Goal: Task Accomplishment & Management: Manage account settings

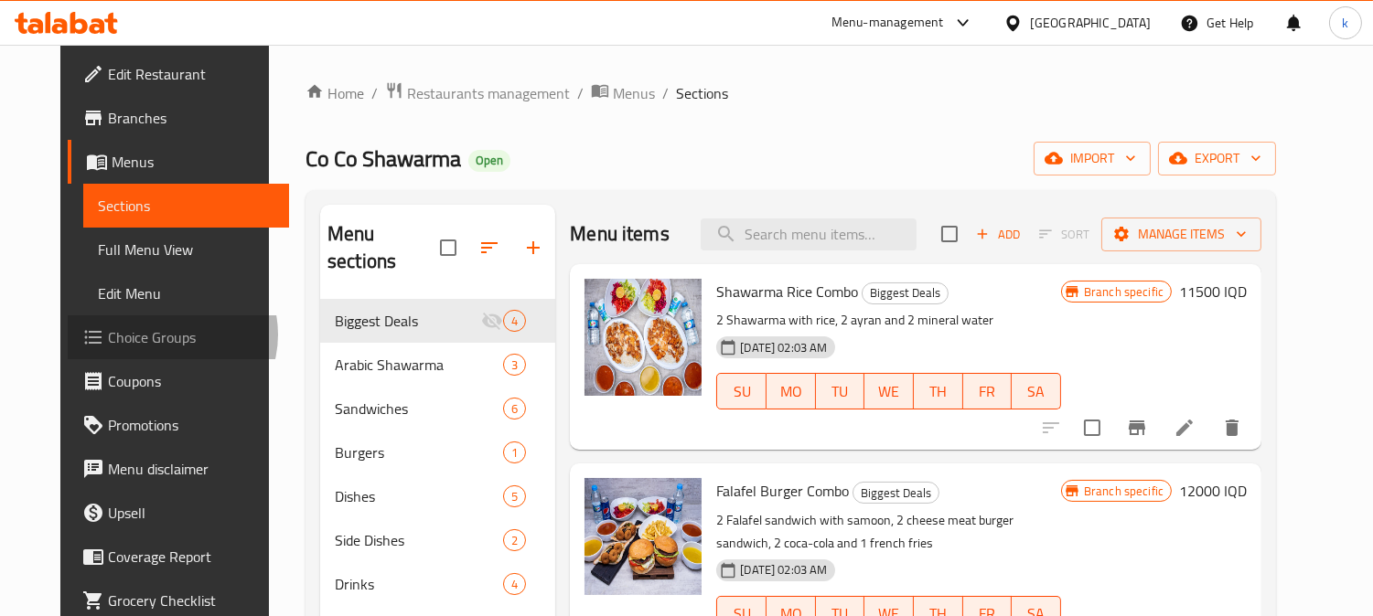
click at [108, 335] on span "Choice Groups" at bounding box center [191, 337] width 167 height 22
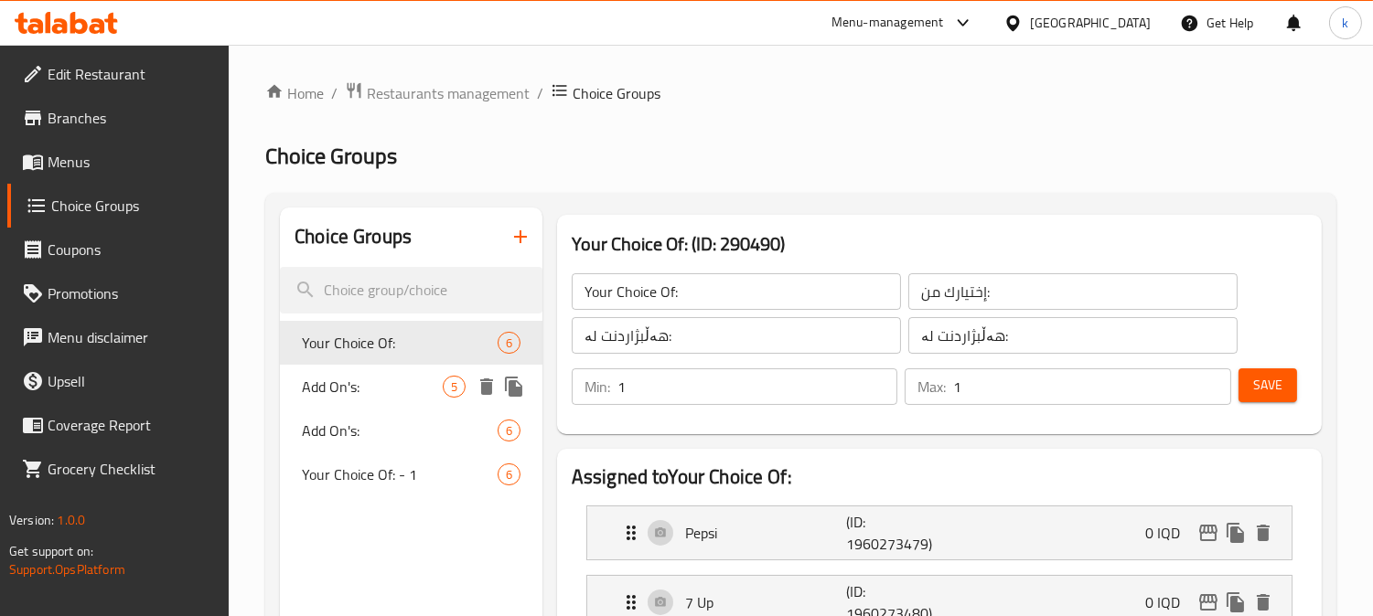
click at [407, 382] on span "Add On's:" at bounding box center [372, 387] width 141 height 22
type input "Add On's:"
type input "الإضافات:"
type input "زیادە:"
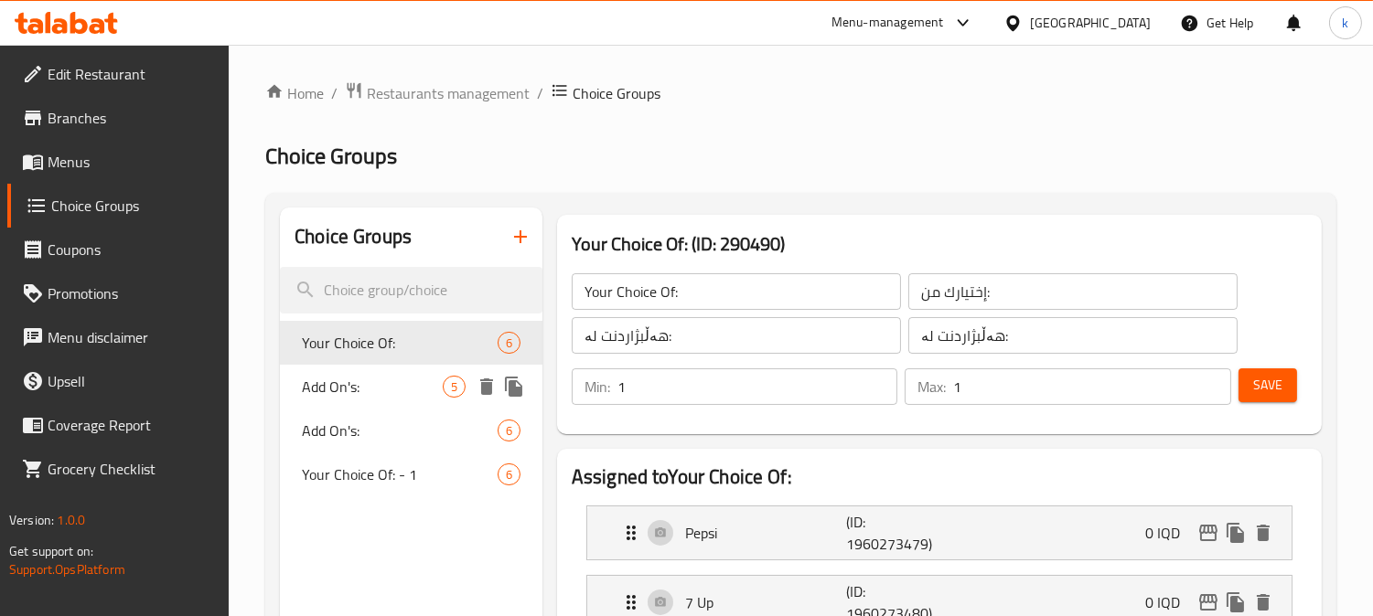
type input "0"
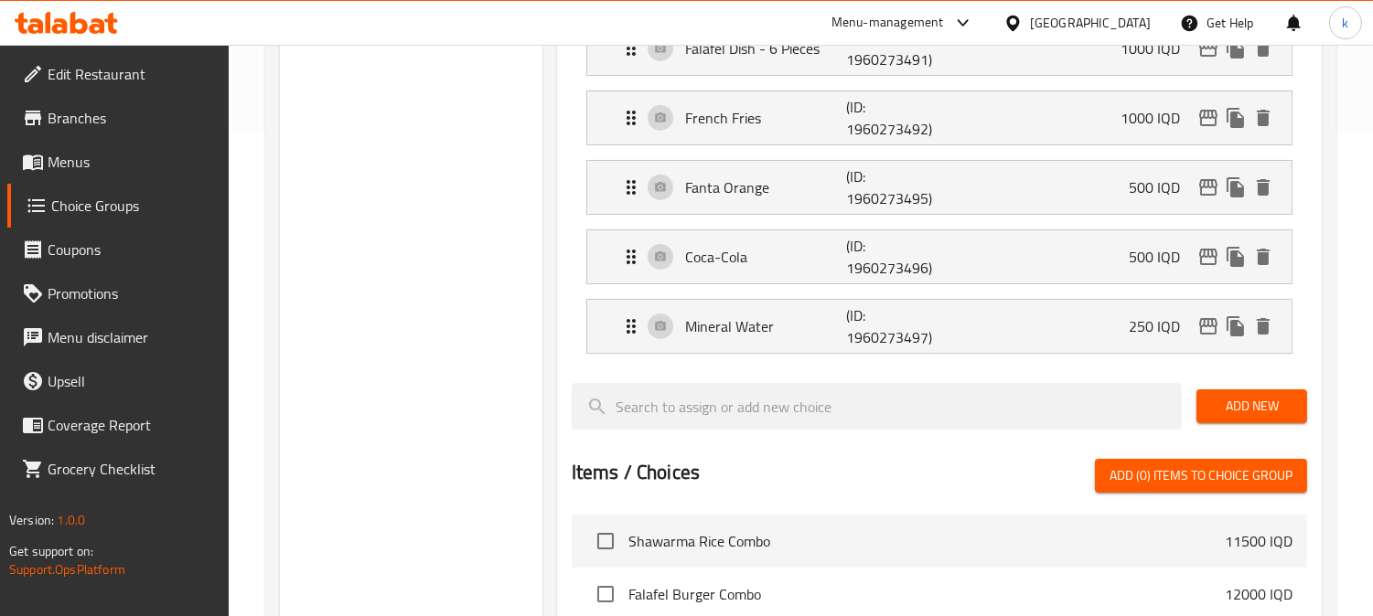
scroll to position [507, 0]
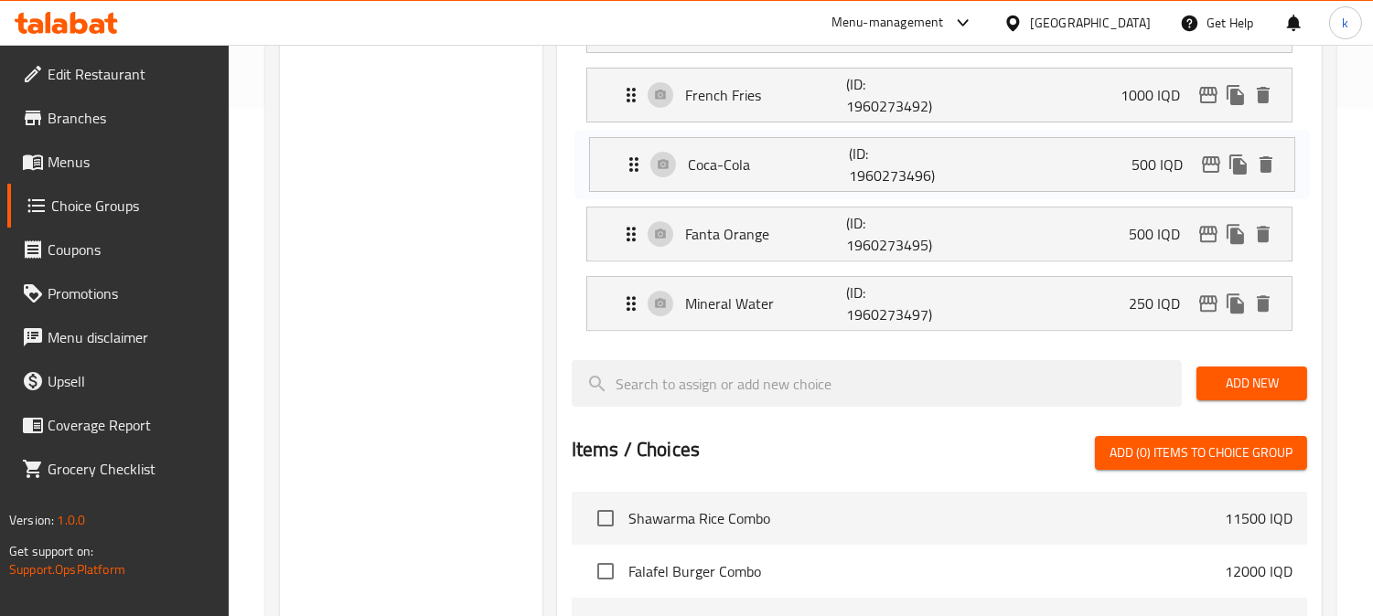
drag, startPoint x: 623, startPoint y: 231, endPoint x: 625, endPoint y: 155, distance: 75.9
click at [625, 155] on nav "Falafel Dish - 6 Pieces (ID: 1960273491) 1000 IQD Name (En) Falafel Dish - 6 Pi…" at bounding box center [939, 165] width 735 height 362
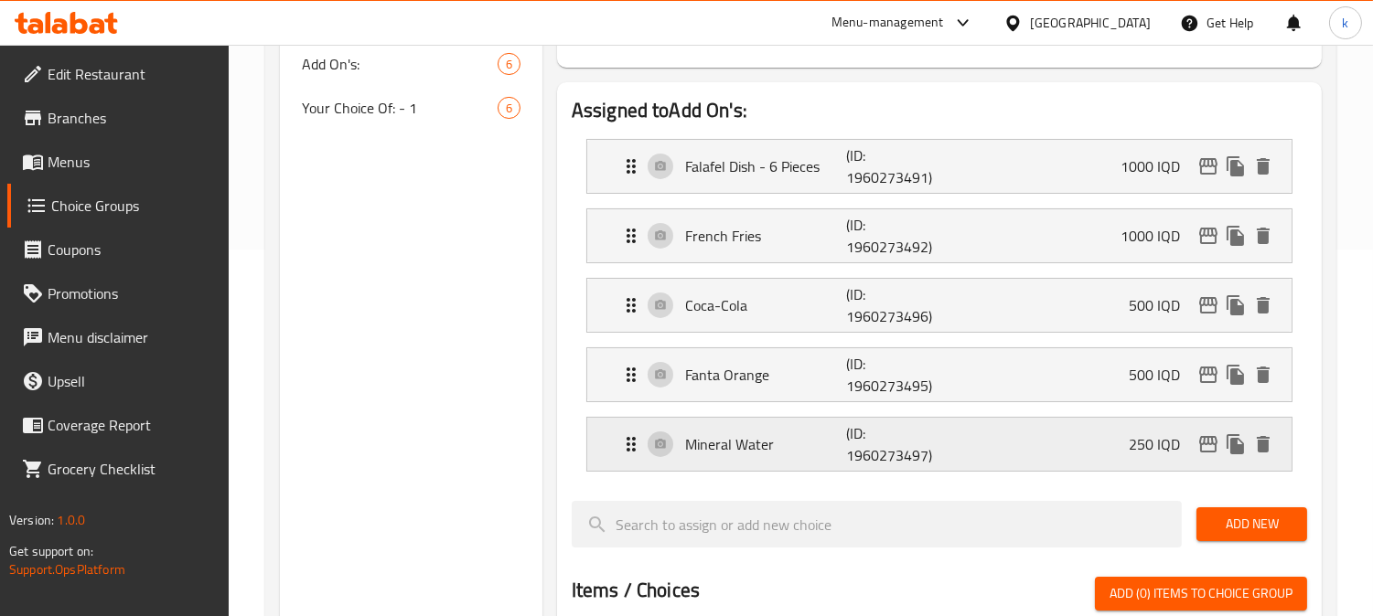
scroll to position [0, 0]
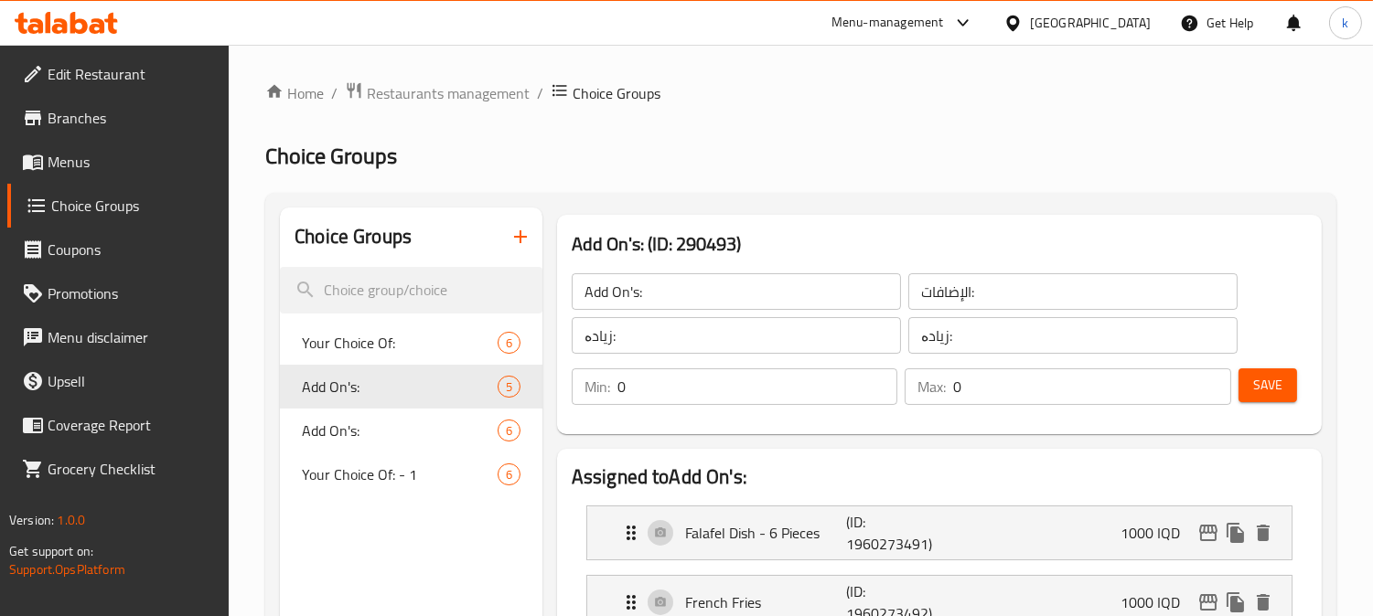
click at [1238, 394] on button "Save" at bounding box center [1267, 386] width 59 height 34
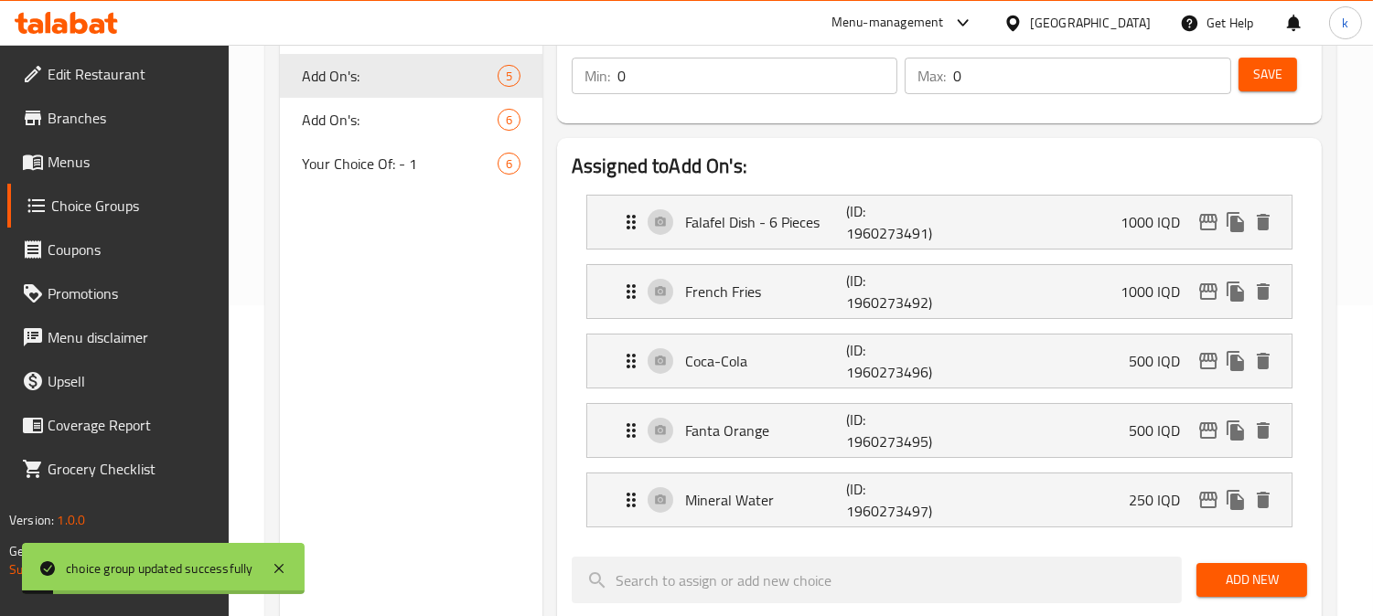
scroll to position [338, 0]
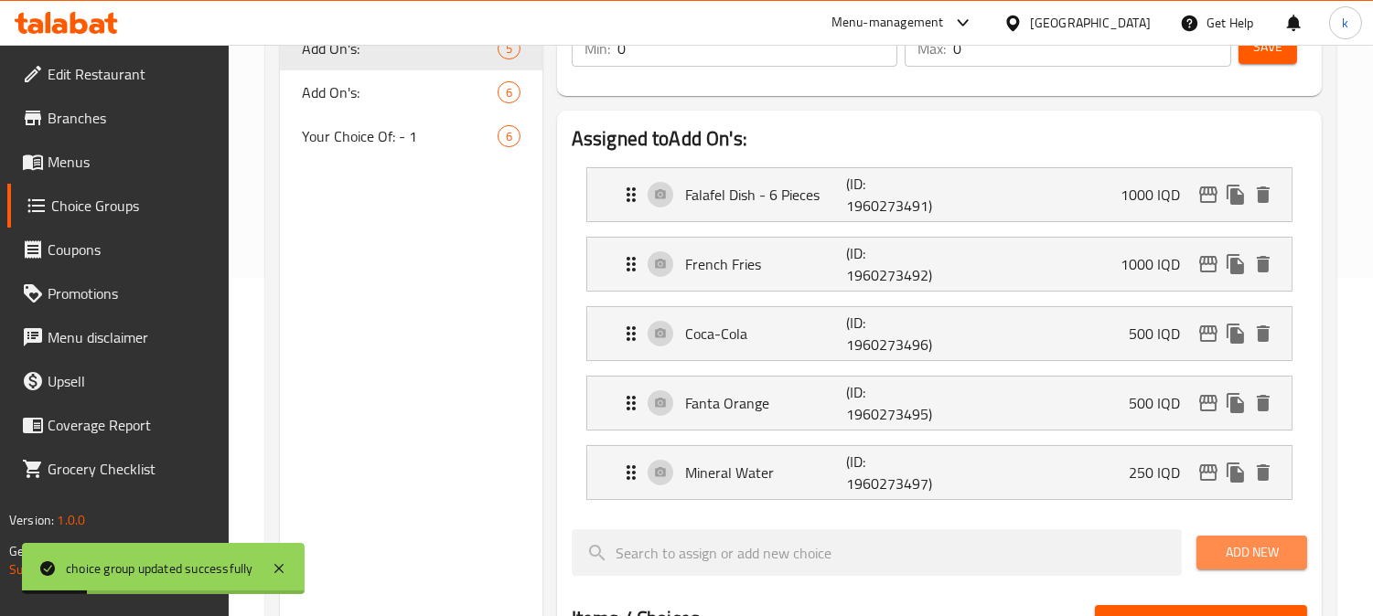
click at [1269, 552] on span "Add New" at bounding box center [1251, 552] width 81 height 23
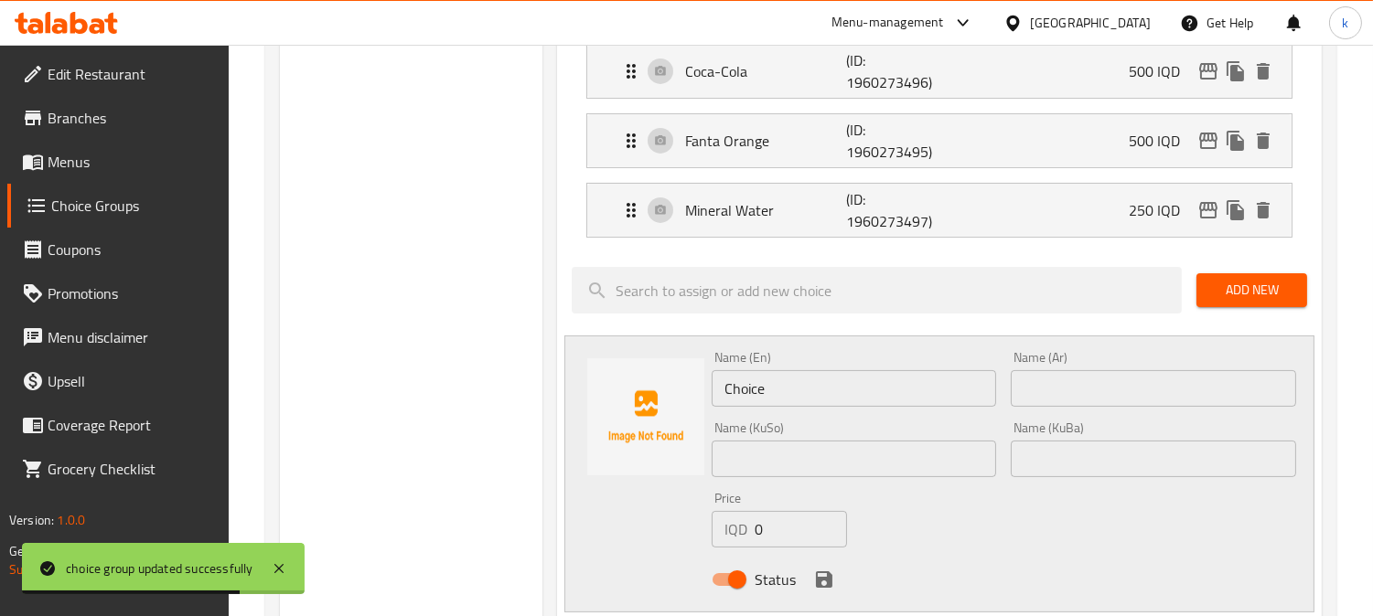
scroll to position [678, 0]
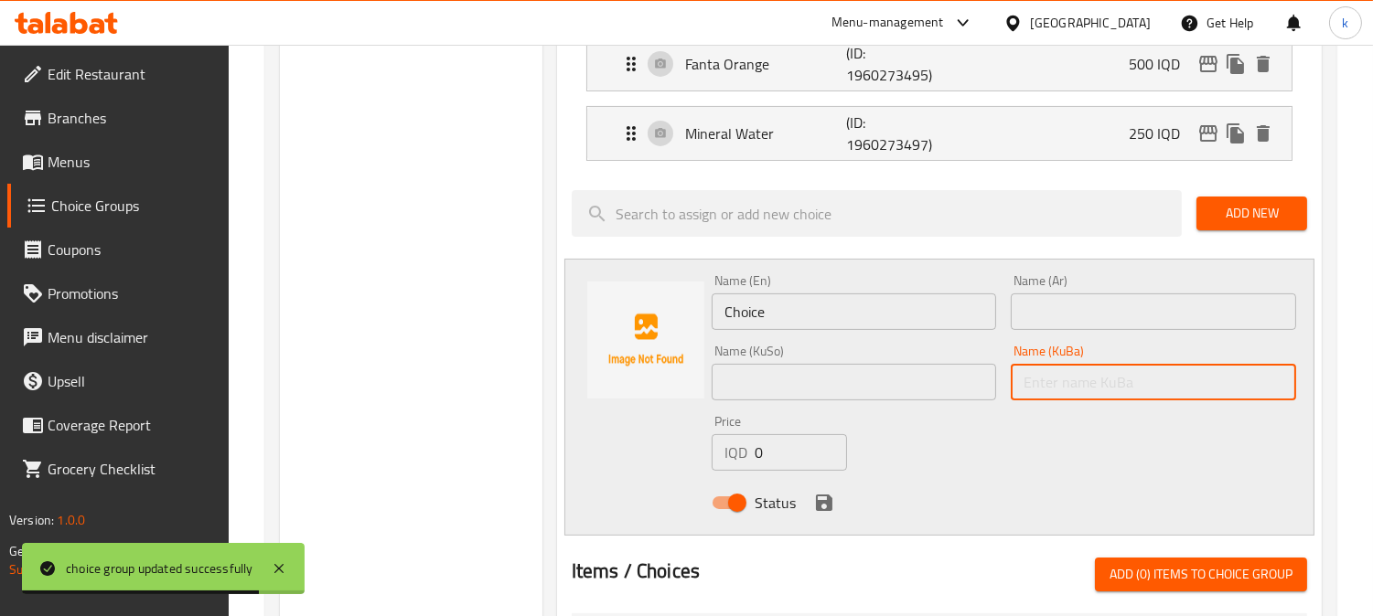
drag, startPoint x: 1118, startPoint y: 382, endPoint x: 1006, endPoint y: 379, distance: 112.5
click at [1117, 382] on input "text" at bounding box center [1152, 382] width 285 height 37
paste input "سپرایت"
type input "سپرایت"
drag, startPoint x: 912, startPoint y: 379, endPoint x: 948, endPoint y: 364, distance: 39.4
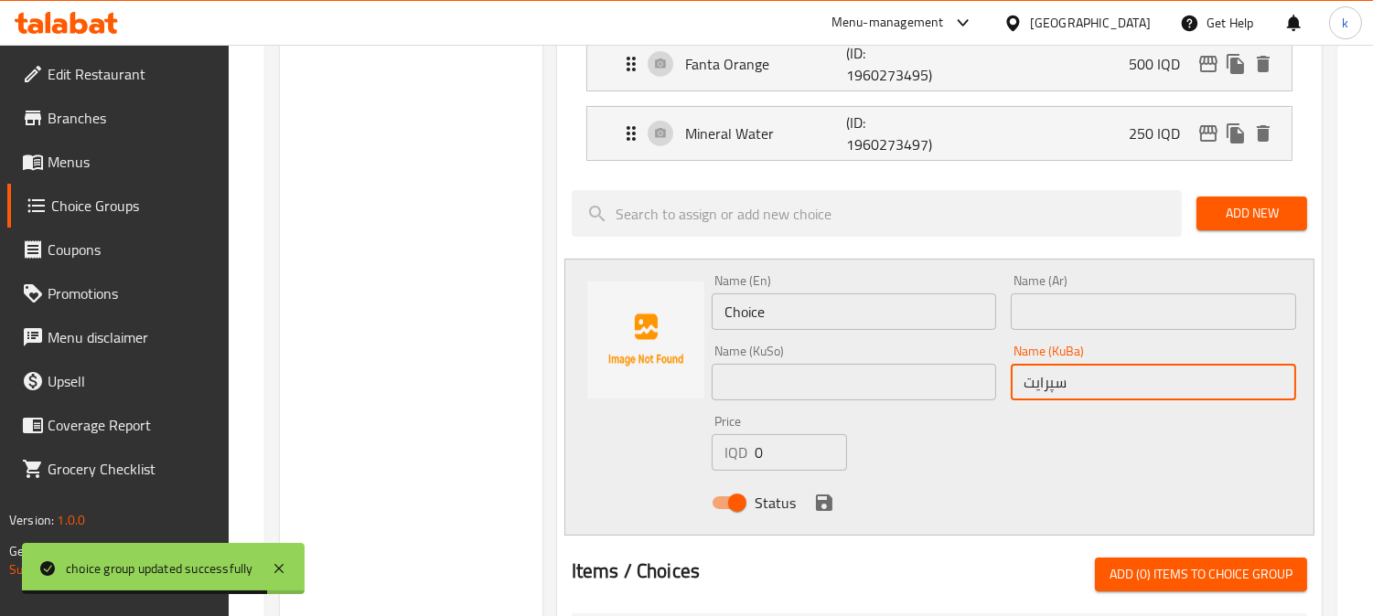
click at [912, 379] on input "text" at bounding box center [853, 382] width 285 height 37
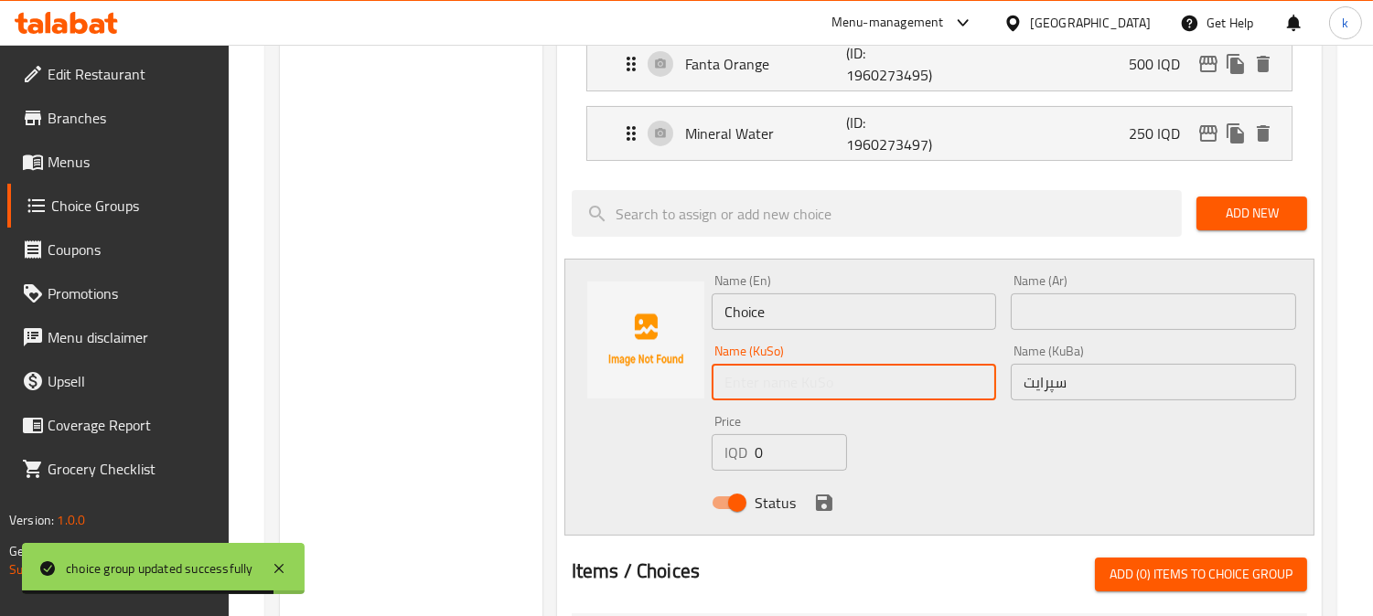
paste input "سپرایت"
type input "سپرایت"
click at [1098, 315] on input "text" at bounding box center [1152, 312] width 285 height 37
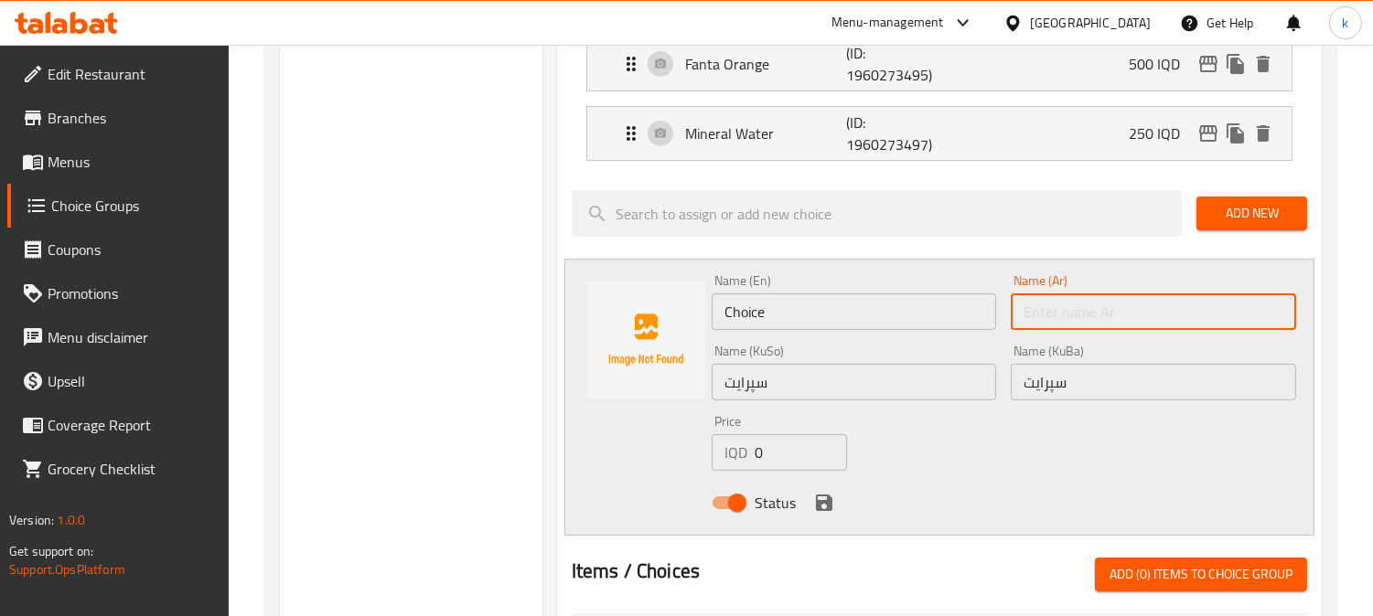
paste input "سبرايت"
type input "سبرايت"
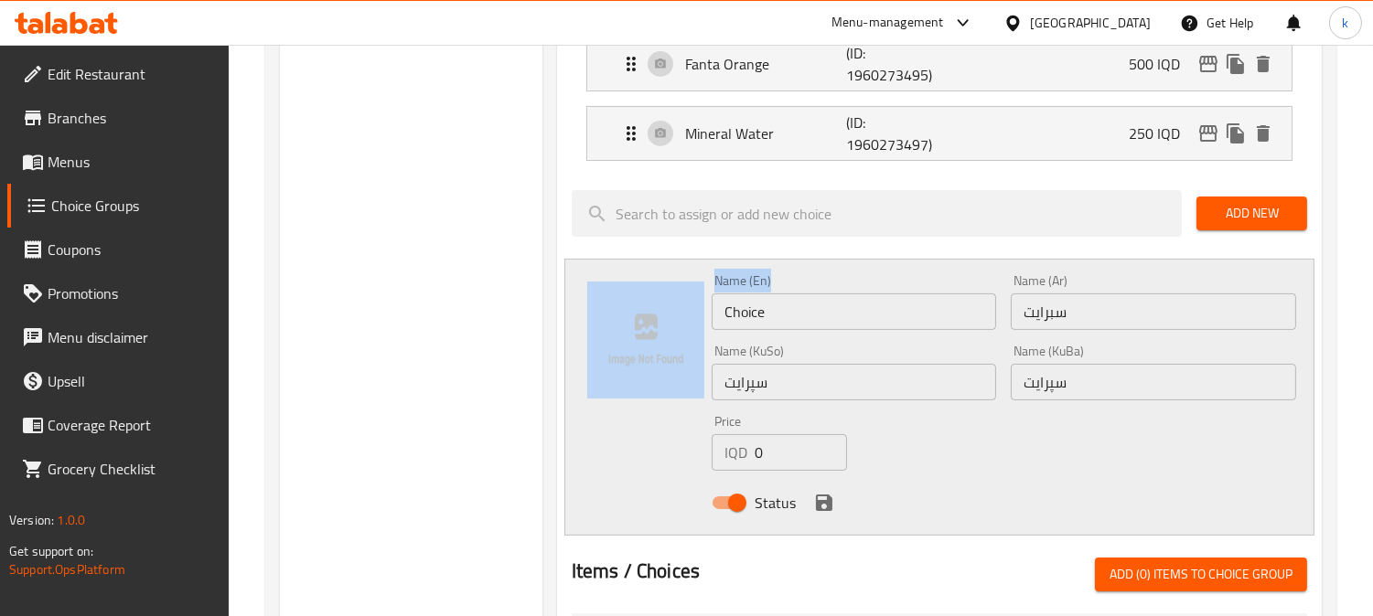
drag, startPoint x: 867, startPoint y: 290, endPoint x: 696, endPoint y: 307, distance: 171.9
click at [696, 307] on div "Name (En) Choice Name (En) Name (Ar) سبرايت Name (Ar) Name (KuSo) سپرایت Name (…" at bounding box center [939, 397] width 750 height 277
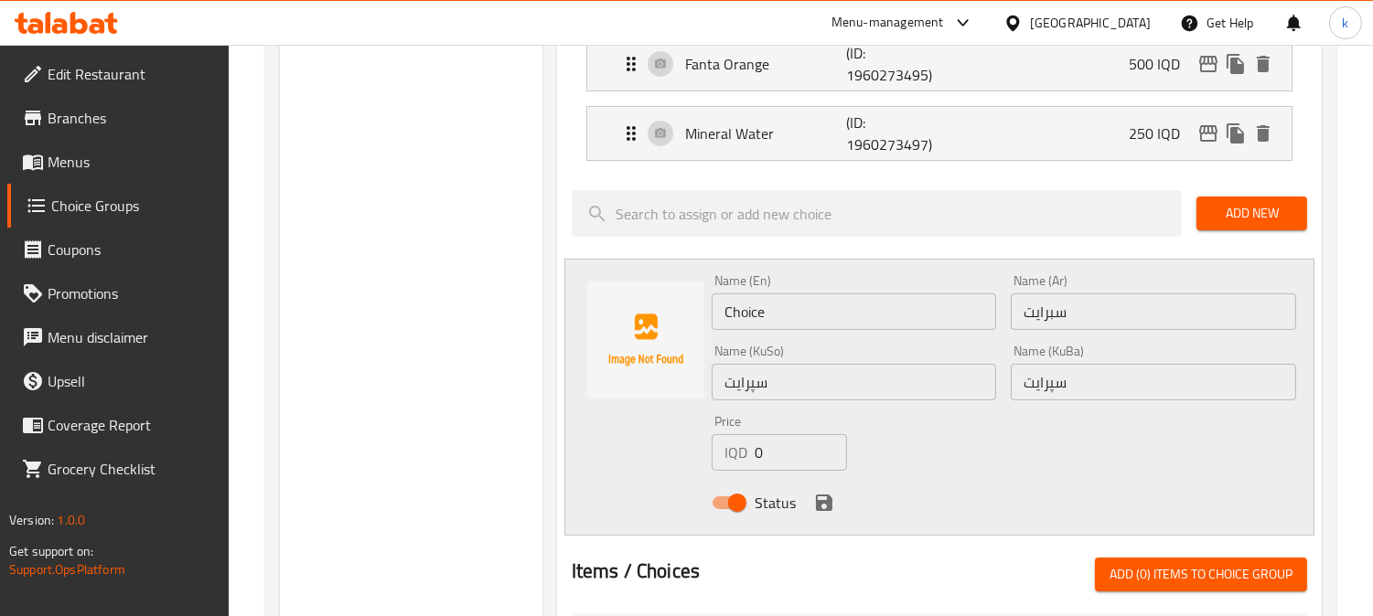
click at [752, 317] on input "Choice" at bounding box center [853, 312] width 285 height 37
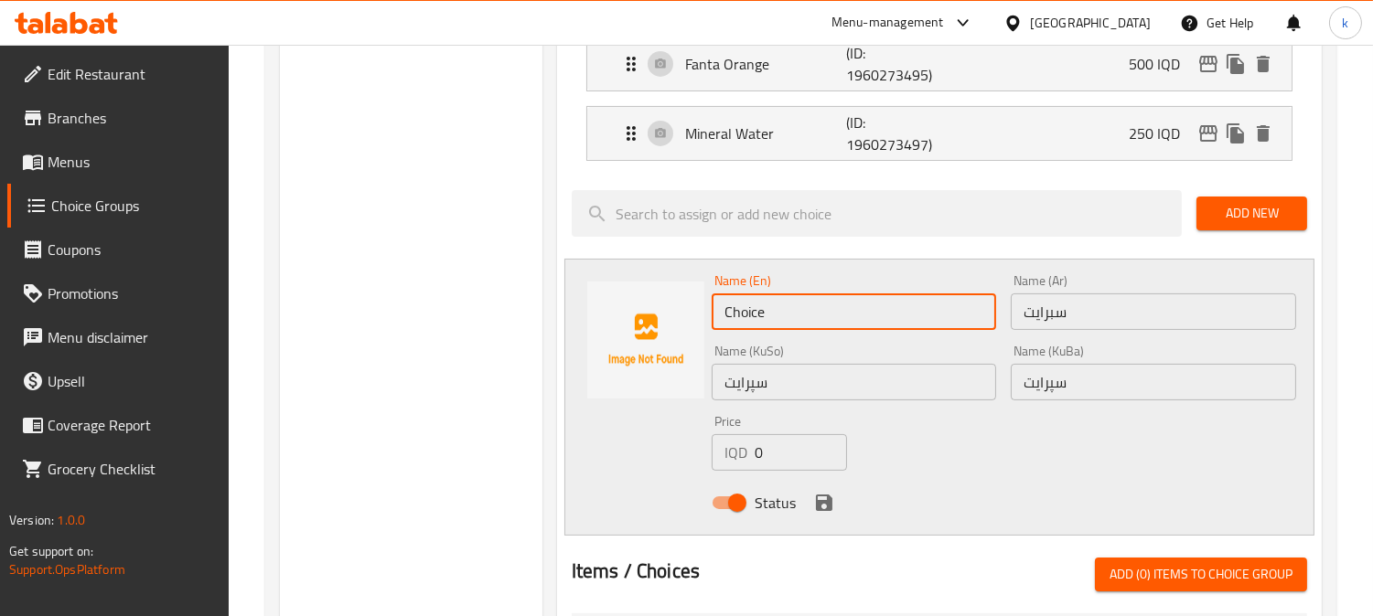
click at [752, 317] on input "Choice" at bounding box center [853, 312] width 285 height 37
paste input "Sprit"
type input "Sprite"
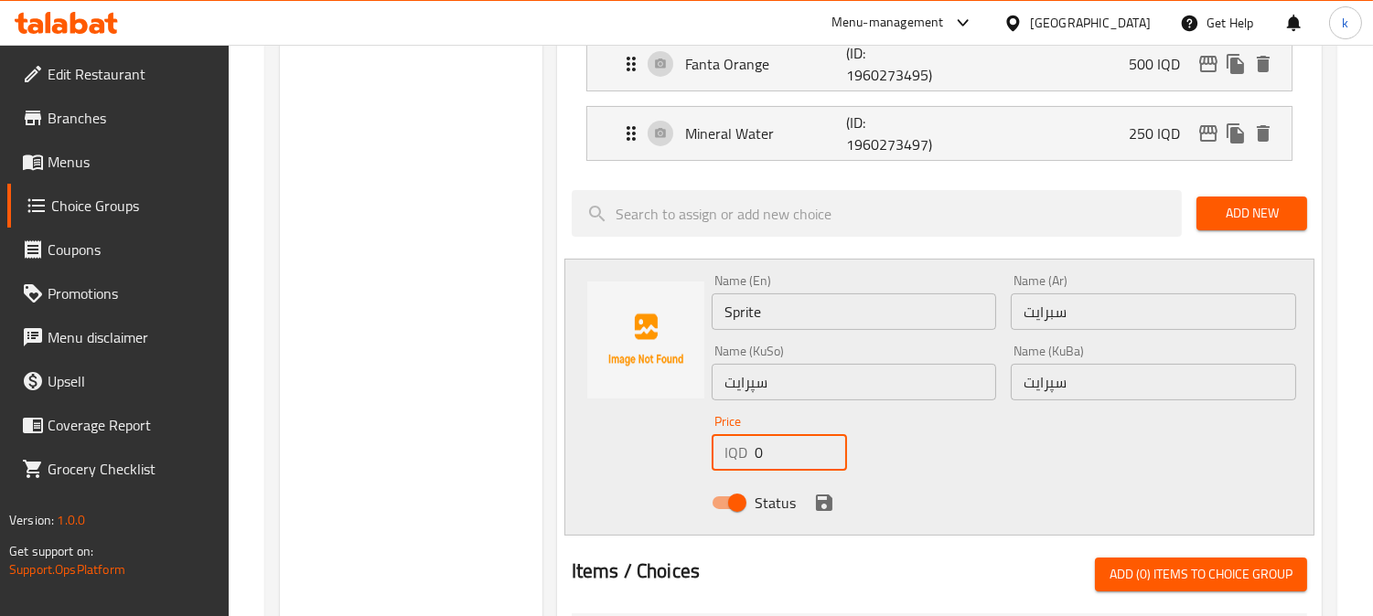
drag, startPoint x: 796, startPoint y: 450, endPoint x: 734, endPoint y: 454, distance: 61.4
click at [734, 454] on div "IQD 0 Price" at bounding box center [778, 452] width 135 height 37
type input "500"
click at [821, 497] on icon "save" at bounding box center [824, 503] width 22 height 22
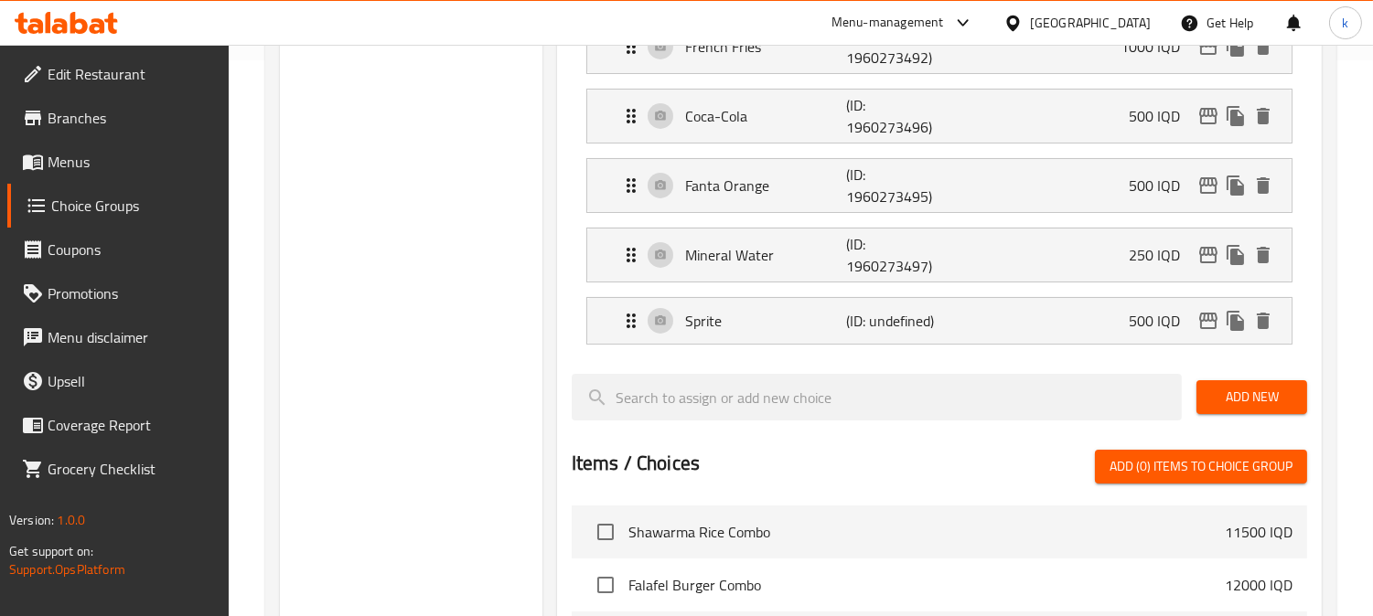
scroll to position [507, 0]
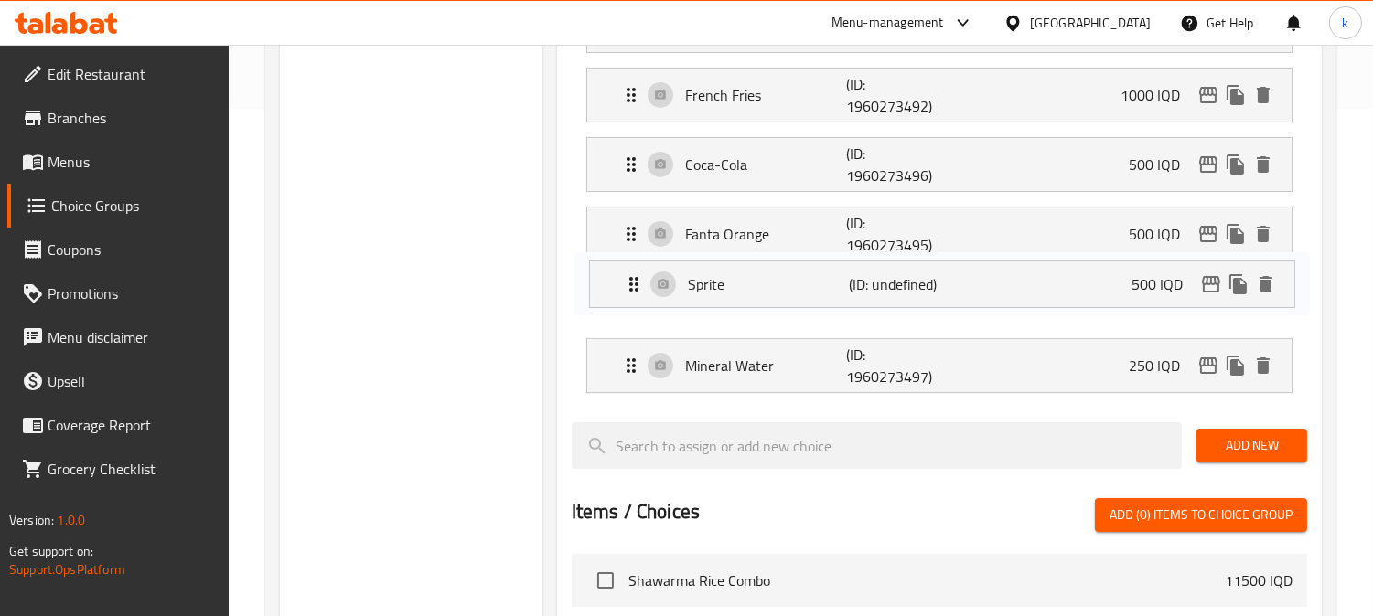
drag, startPoint x: 620, startPoint y: 369, endPoint x: 625, endPoint y: 281, distance: 87.9
click at [625, 281] on nav "Falafel Dish - 6 Pieces (ID: 1960273491) 1000 IQD Name (En) Falafel Dish - 6 Pi…" at bounding box center [939, 196] width 735 height 424
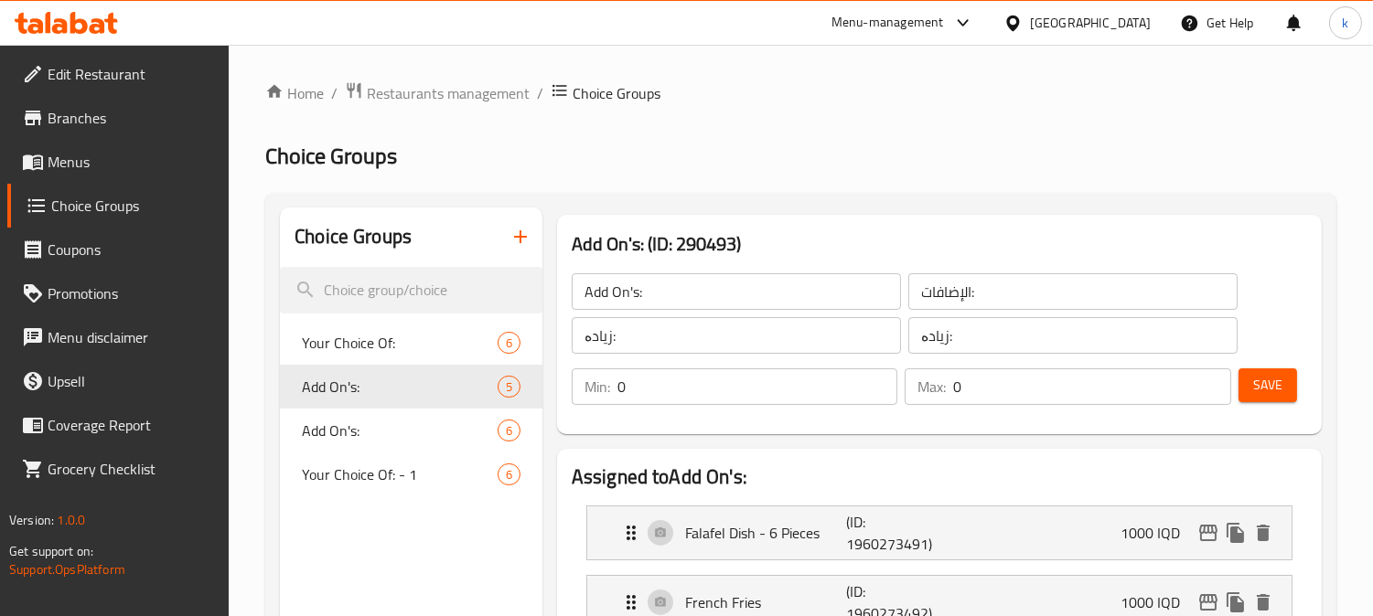
scroll to position [169, 0]
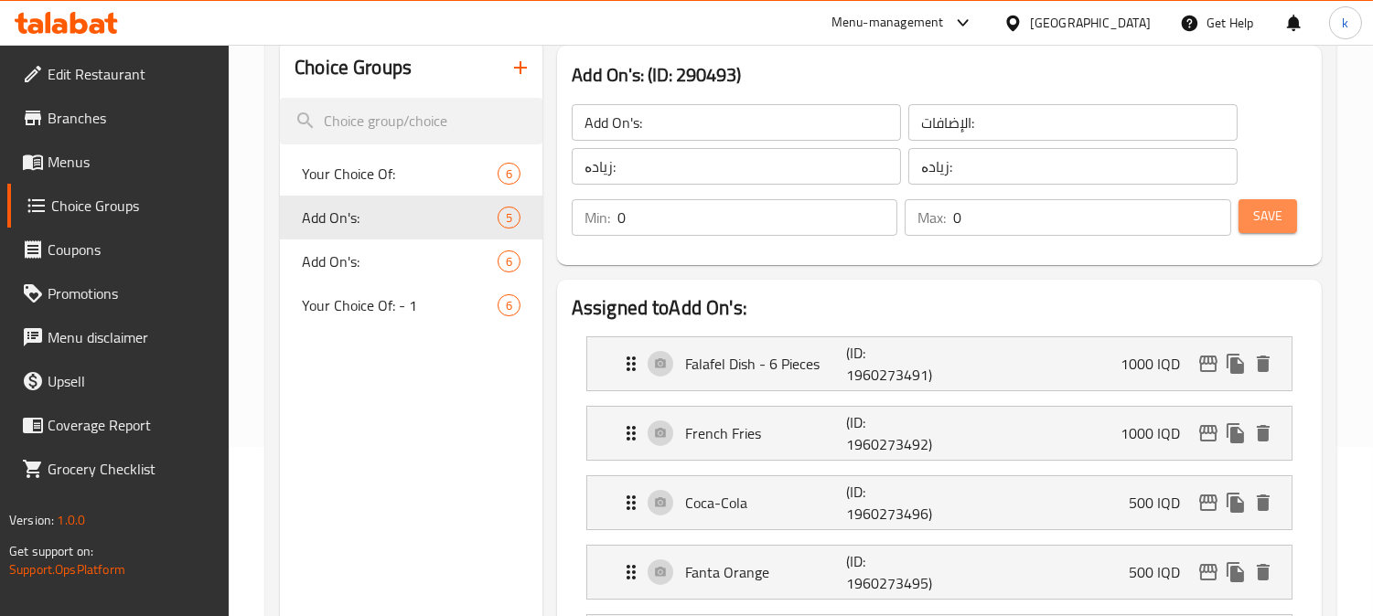
click at [1267, 217] on span "Save" at bounding box center [1267, 216] width 29 height 23
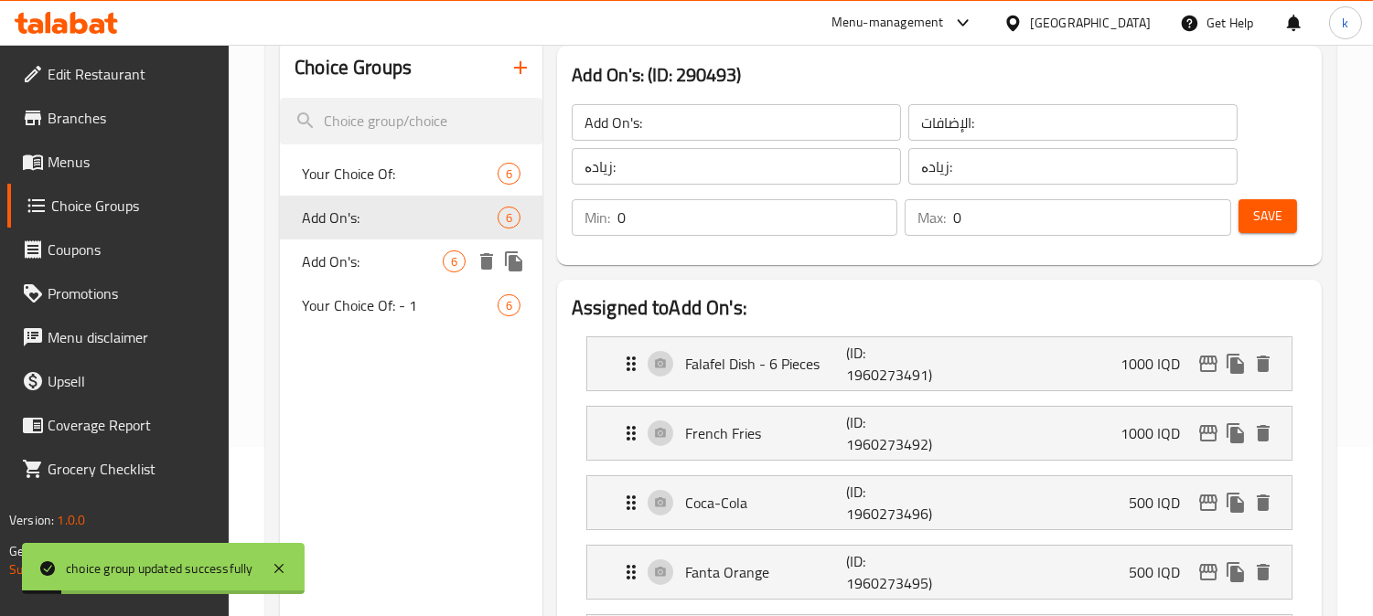
click at [371, 278] on div "Add On's: 6" at bounding box center [411, 262] width 262 height 44
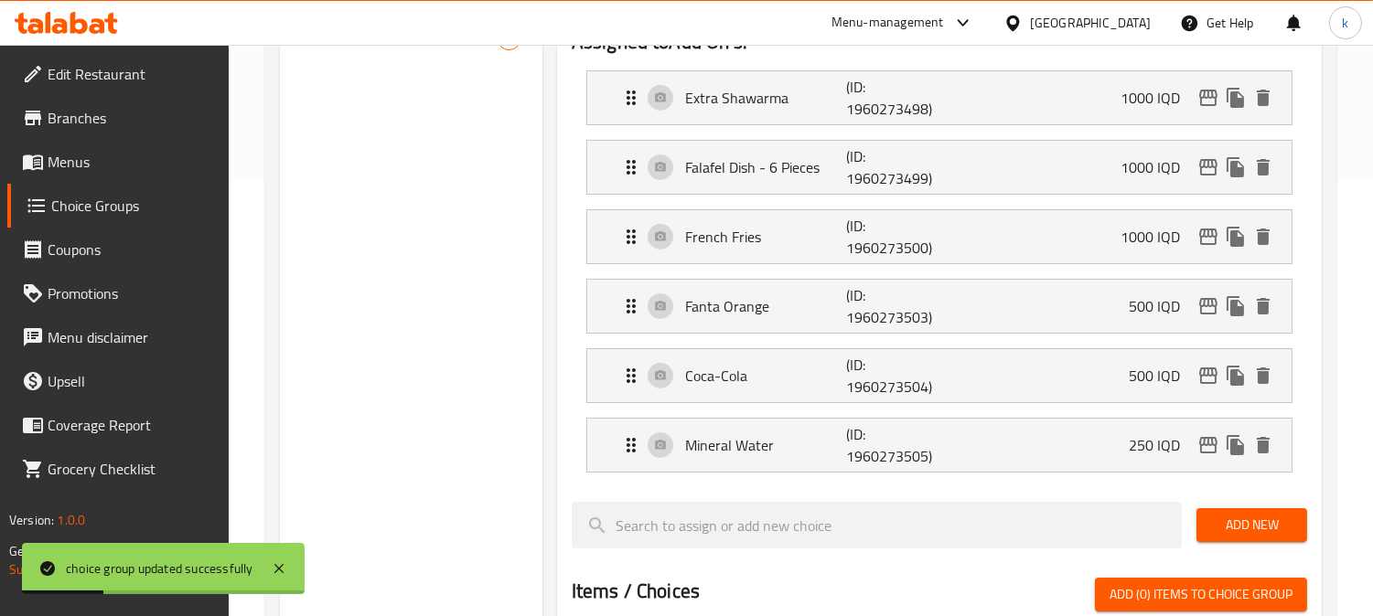
scroll to position [507, 0]
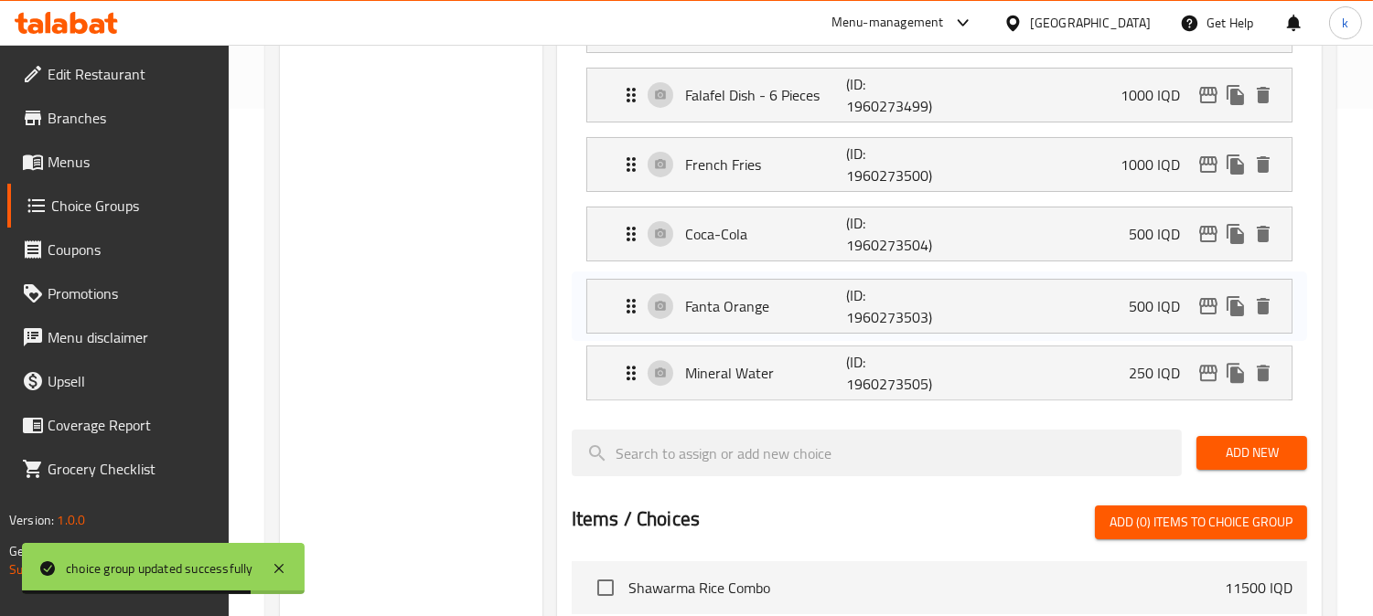
drag, startPoint x: 616, startPoint y: 232, endPoint x: 616, endPoint y: 314, distance: 81.4
click at [616, 314] on nav "Extra Shawarma (ID: 1960273498) 1000 IQD Name (En) Extra Shawarma Name (En) Nam…" at bounding box center [939, 200] width 735 height 432
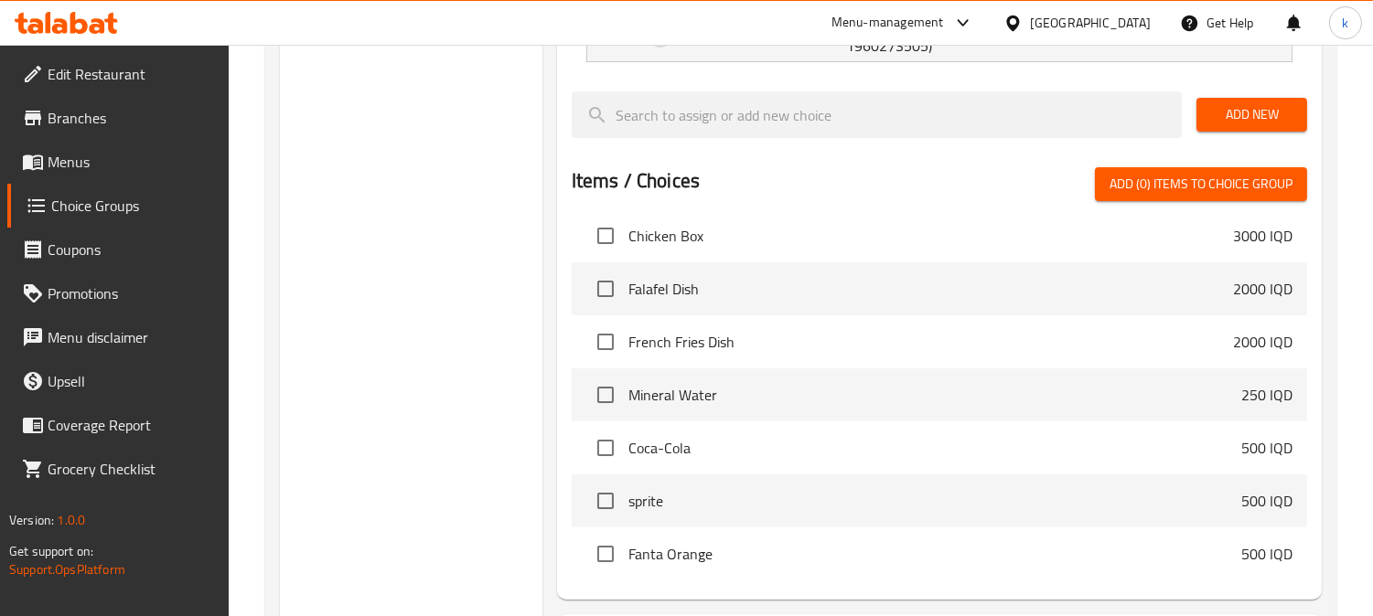
scroll to position [1016, 0]
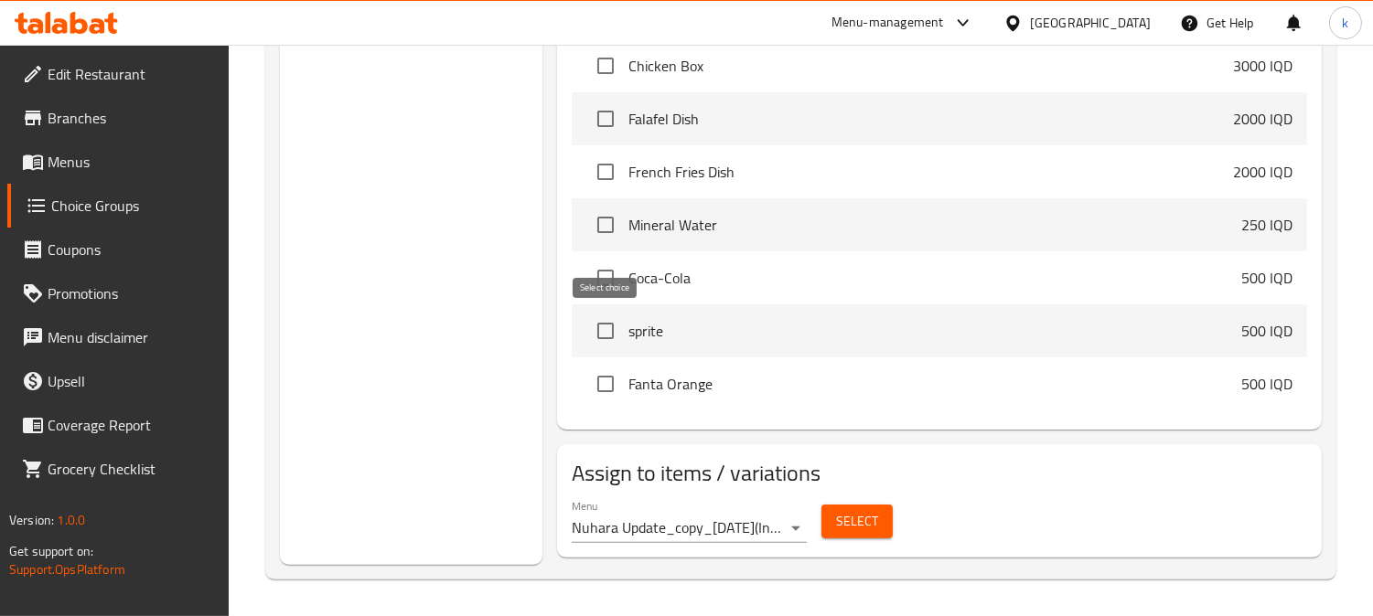
click at [609, 335] on input "checkbox" at bounding box center [605, 331] width 38 height 38
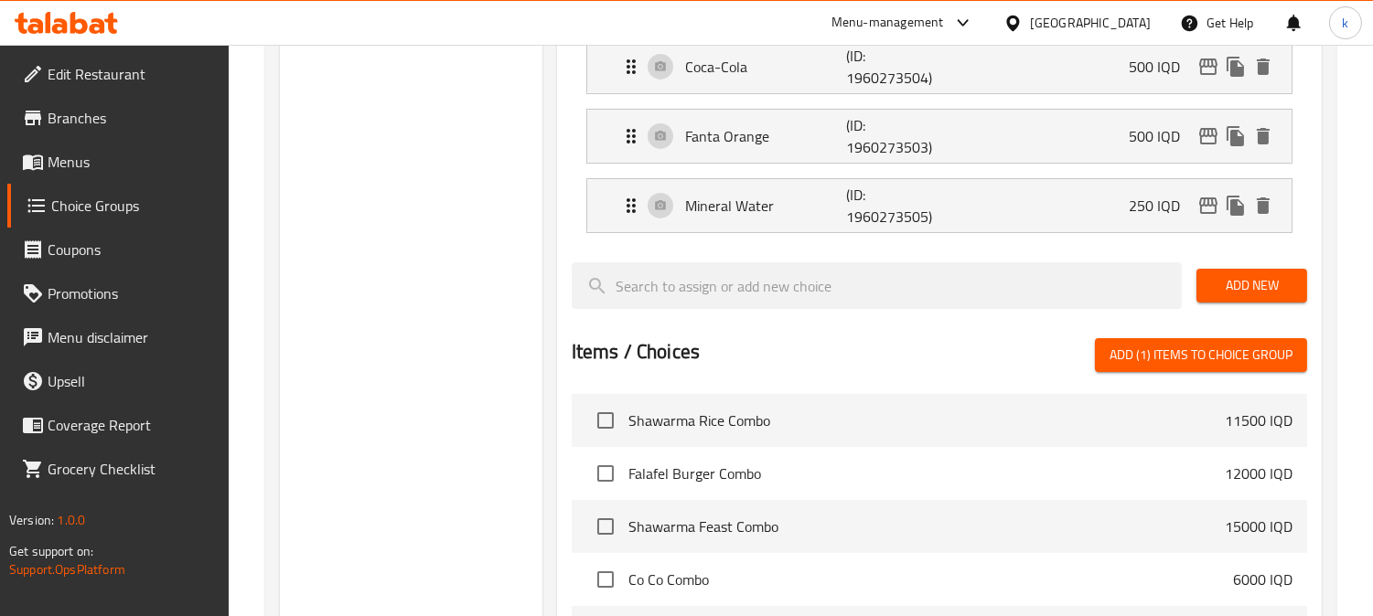
scroll to position [678, 0]
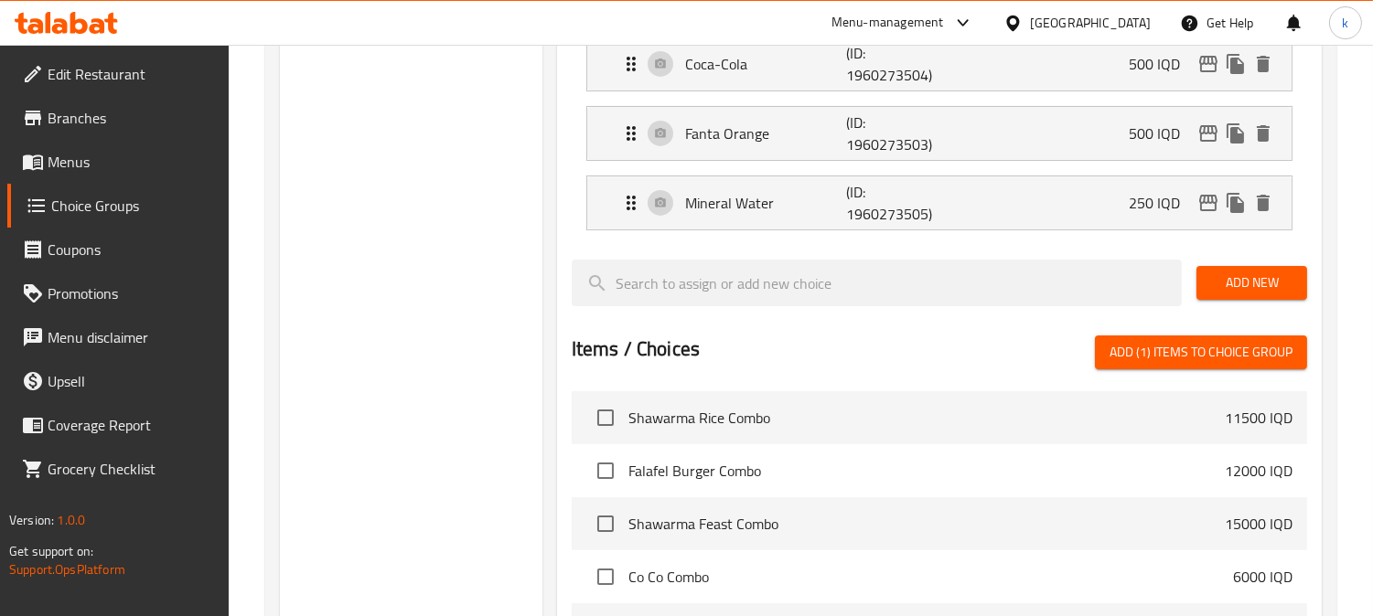
click at [1148, 359] on span "Add (1) items to choice group" at bounding box center [1200, 352] width 183 height 23
checkbox input "false"
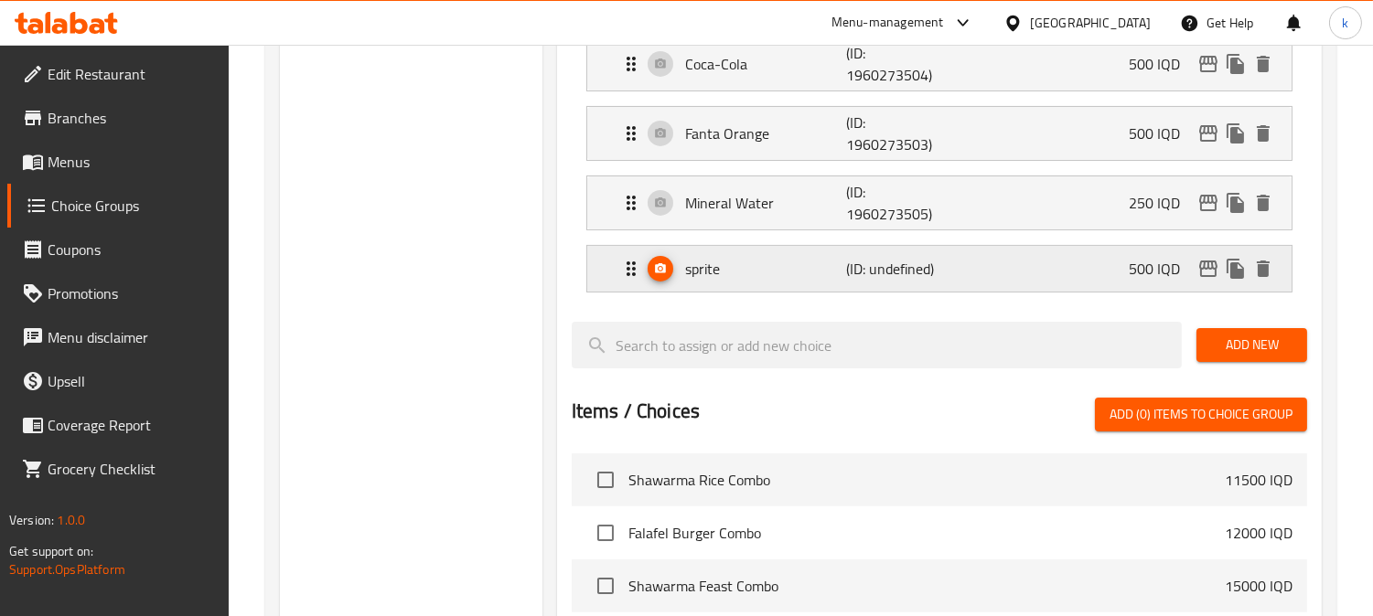
click at [763, 272] on p "sprite" at bounding box center [765, 269] width 161 height 22
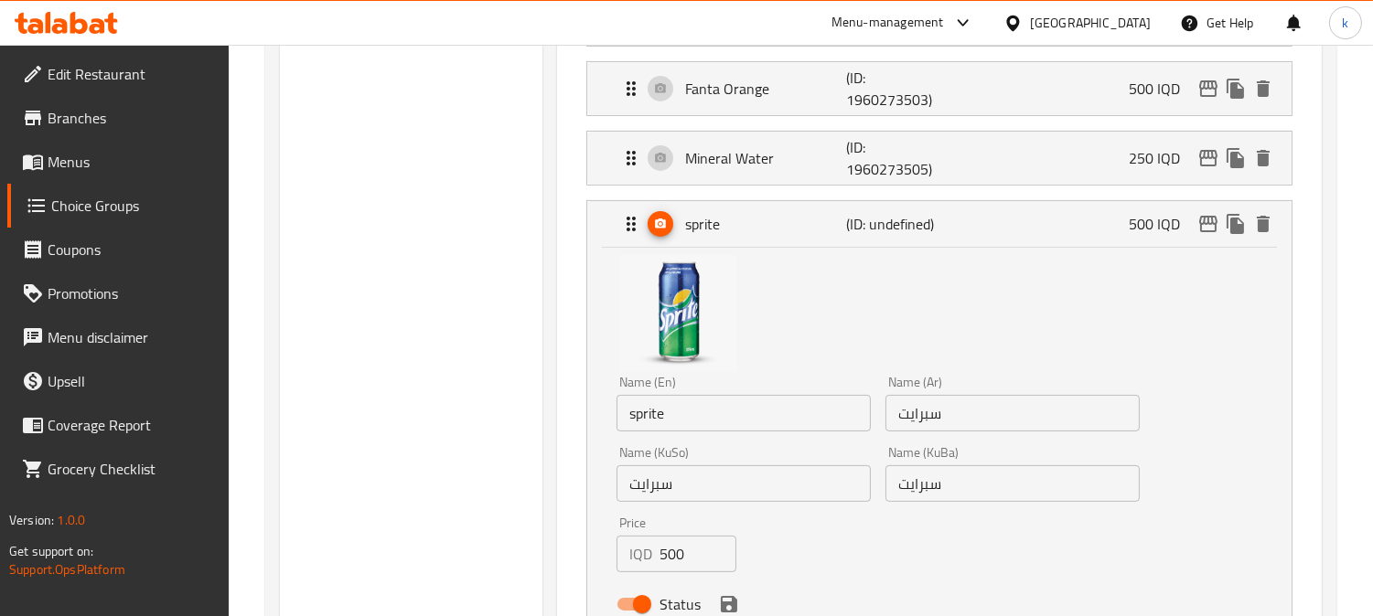
scroll to position [846, 0]
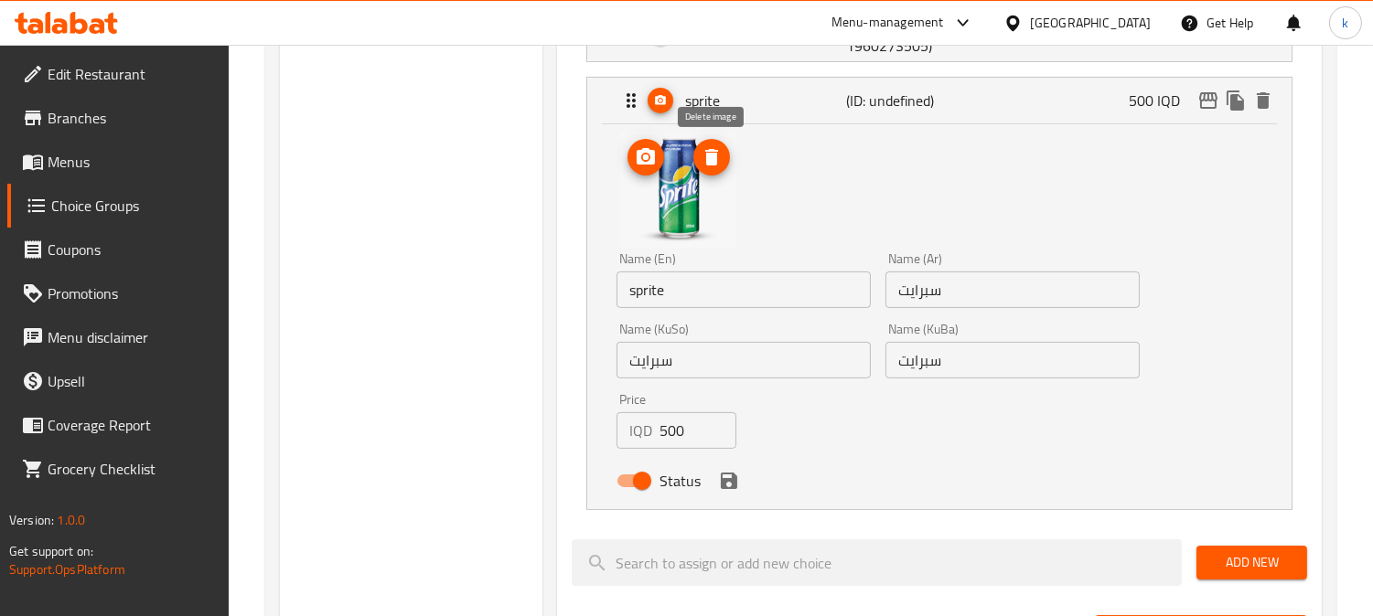
click at [717, 169] on button "delete image" at bounding box center [711, 157] width 37 height 37
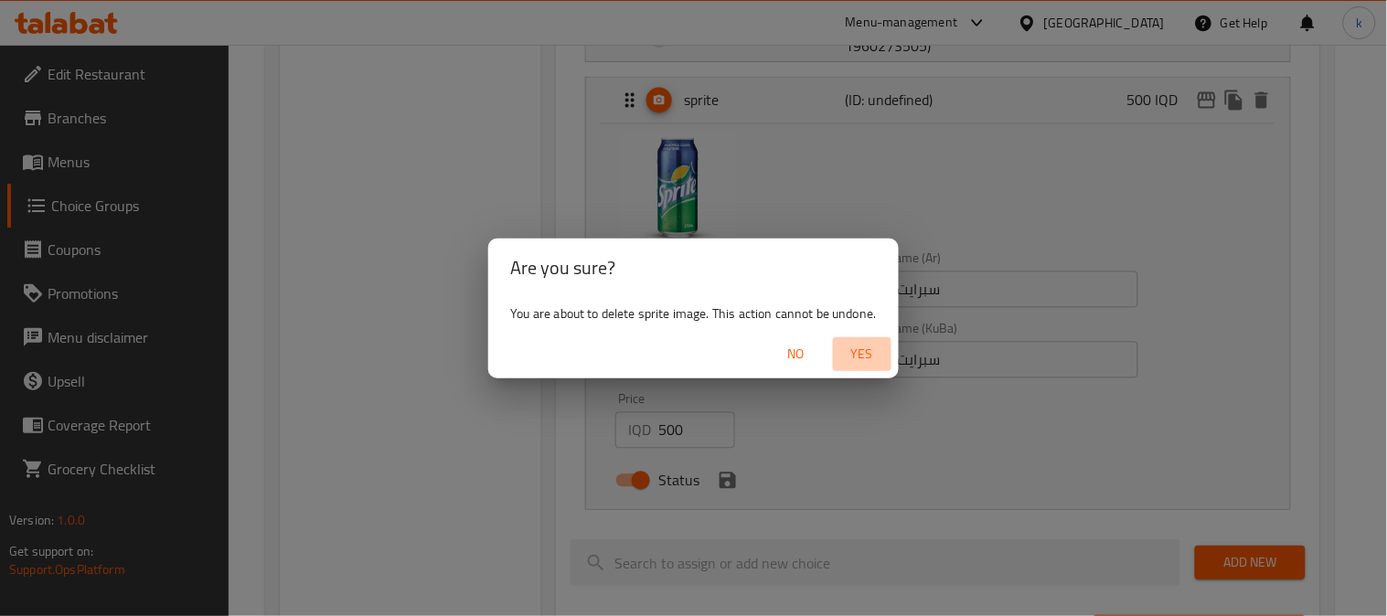
click at [860, 345] on span "Yes" at bounding box center [862, 354] width 44 height 23
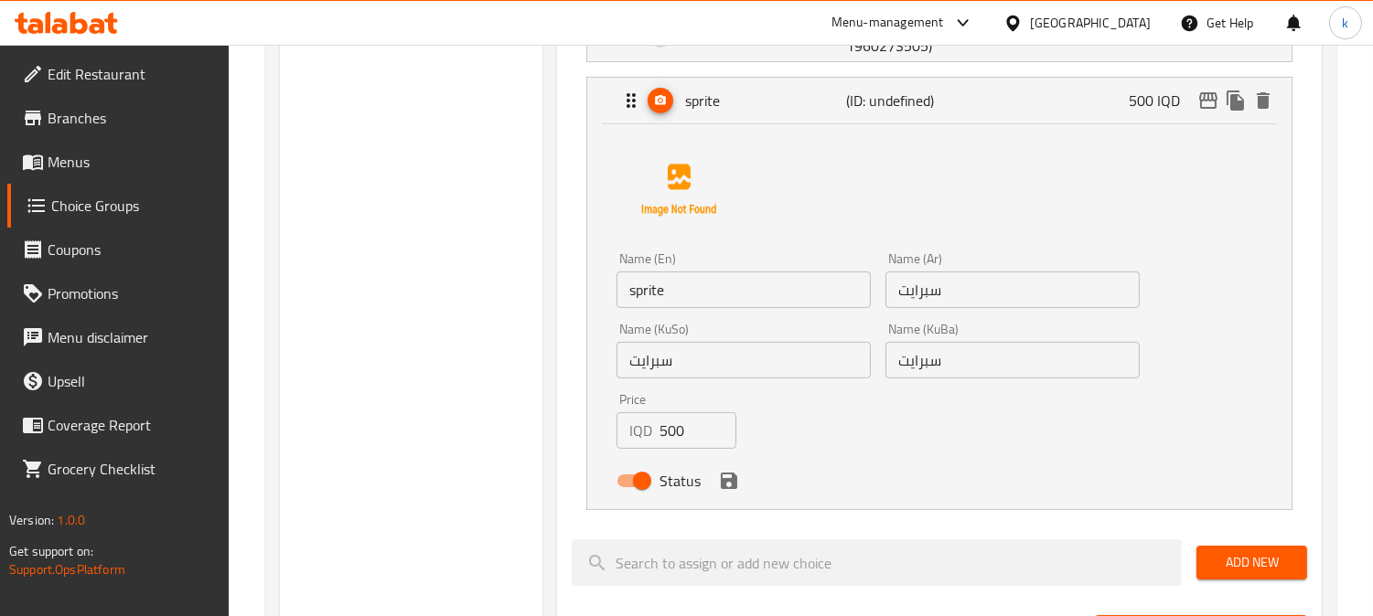
click at [636, 290] on input "sprite" at bounding box center [743, 290] width 254 height 37
click at [925, 355] on input "سبرايت" at bounding box center [1012, 360] width 254 height 37
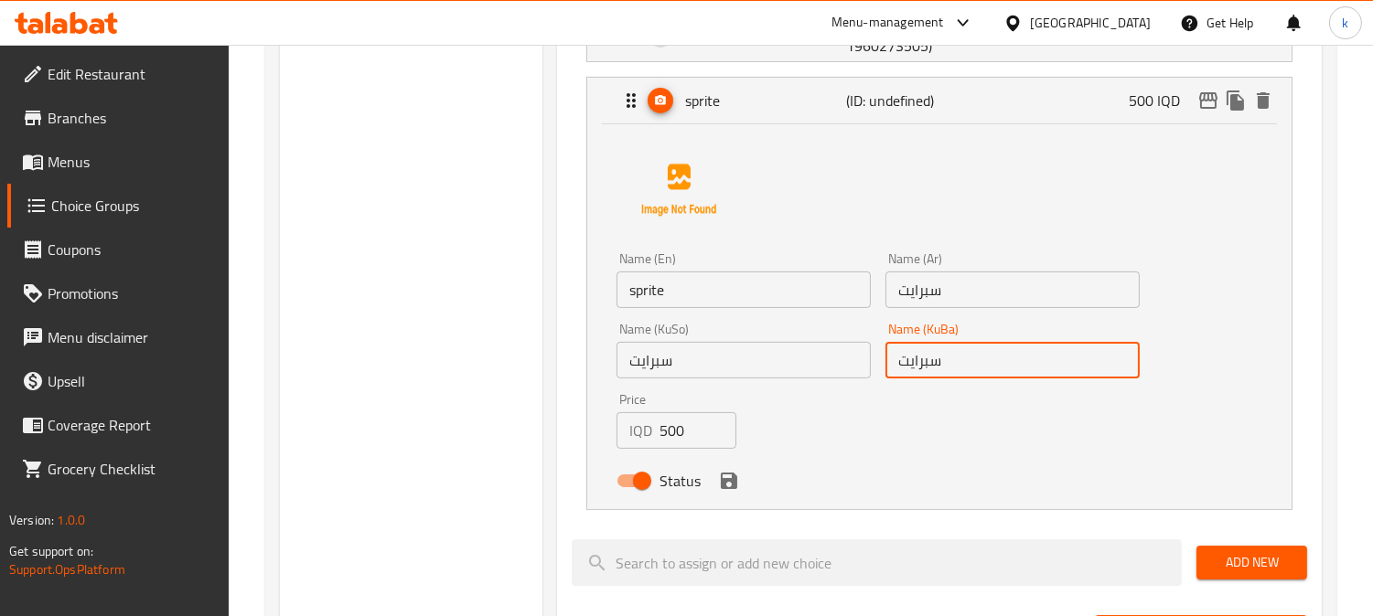
click at [925, 355] on input "سبرايت" at bounding box center [1012, 360] width 254 height 37
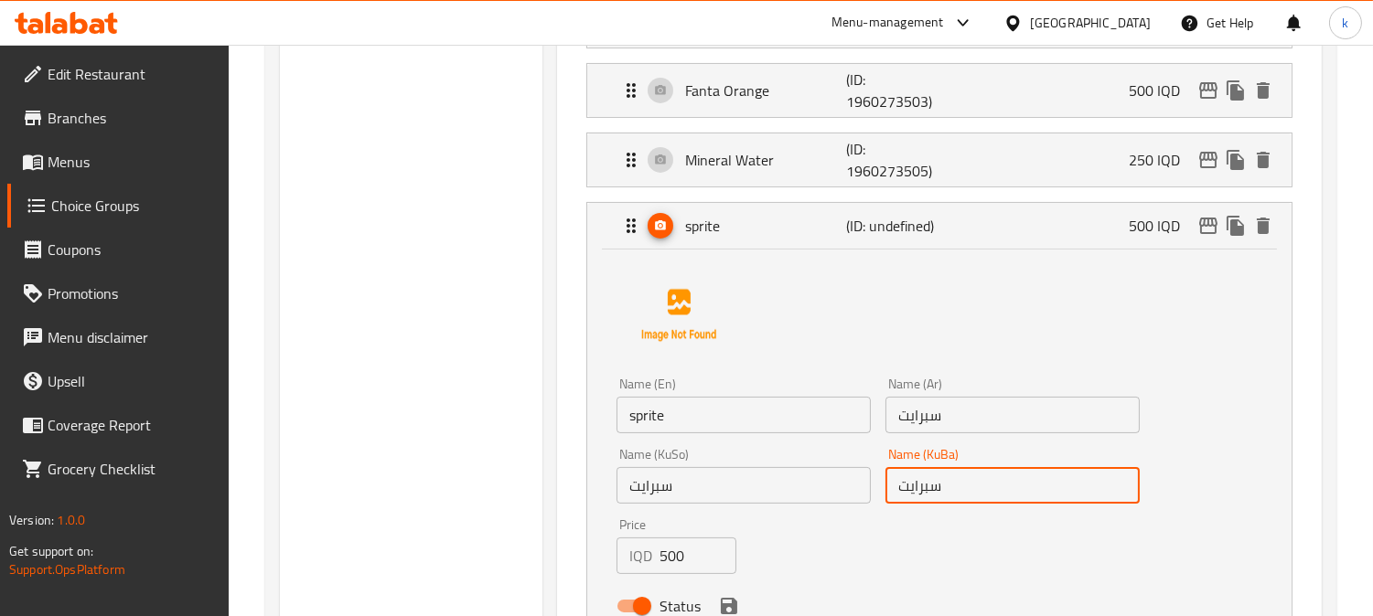
scroll to position [338, 0]
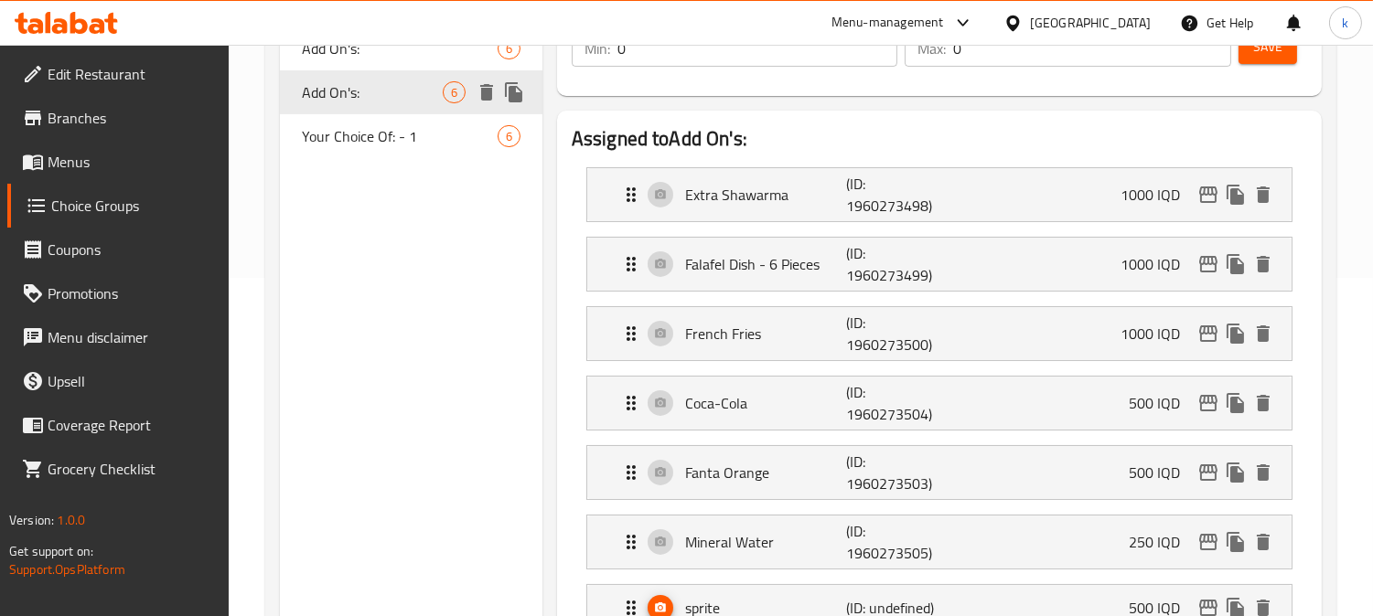
click at [349, 68] on div "Add On's: 6" at bounding box center [411, 49] width 262 height 44
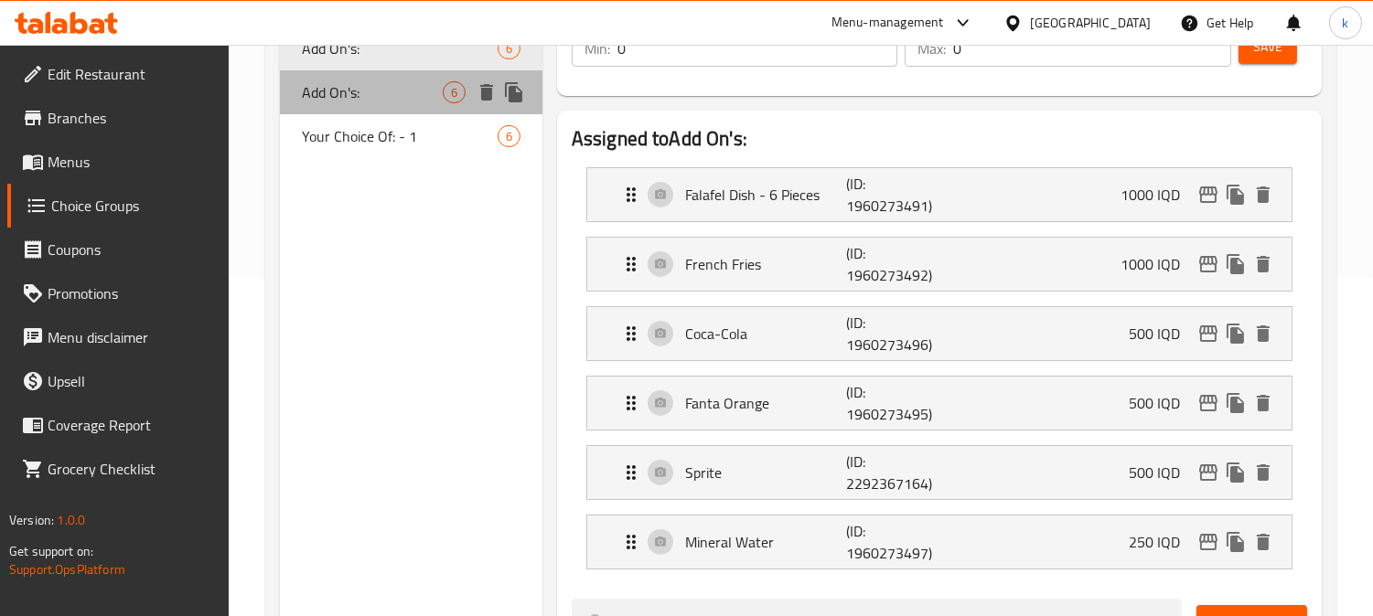
click at [391, 84] on span "Add On's:" at bounding box center [372, 92] width 141 height 22
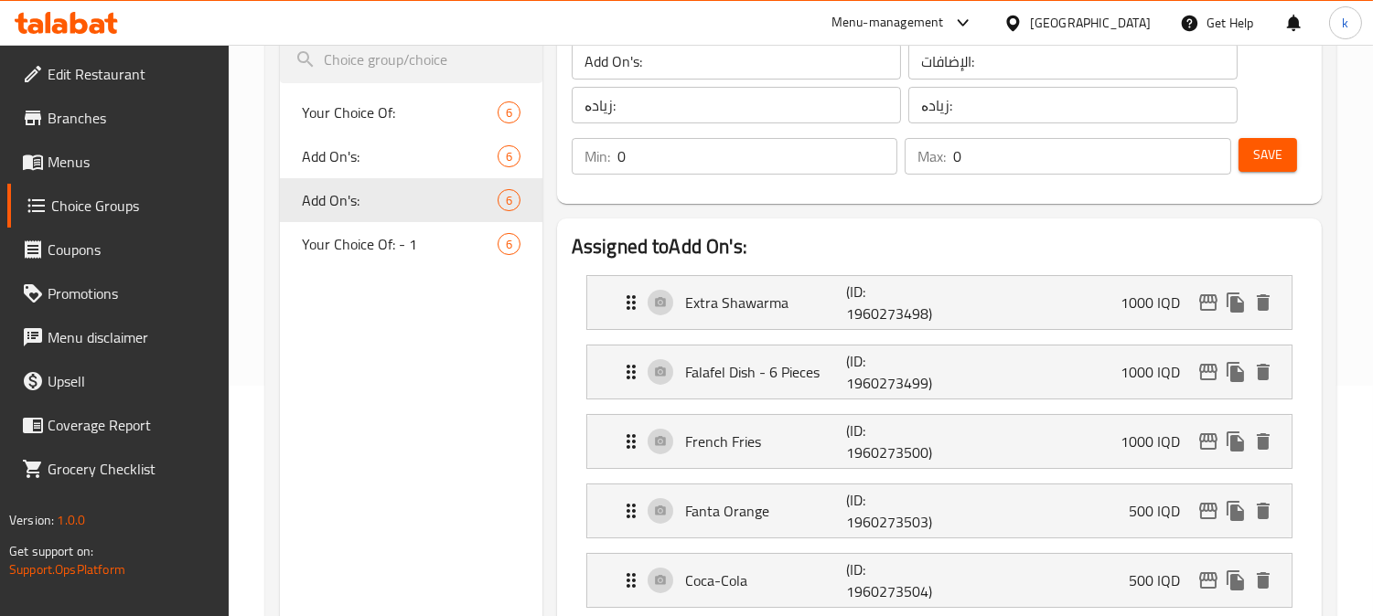
scroll to position [169, 0]
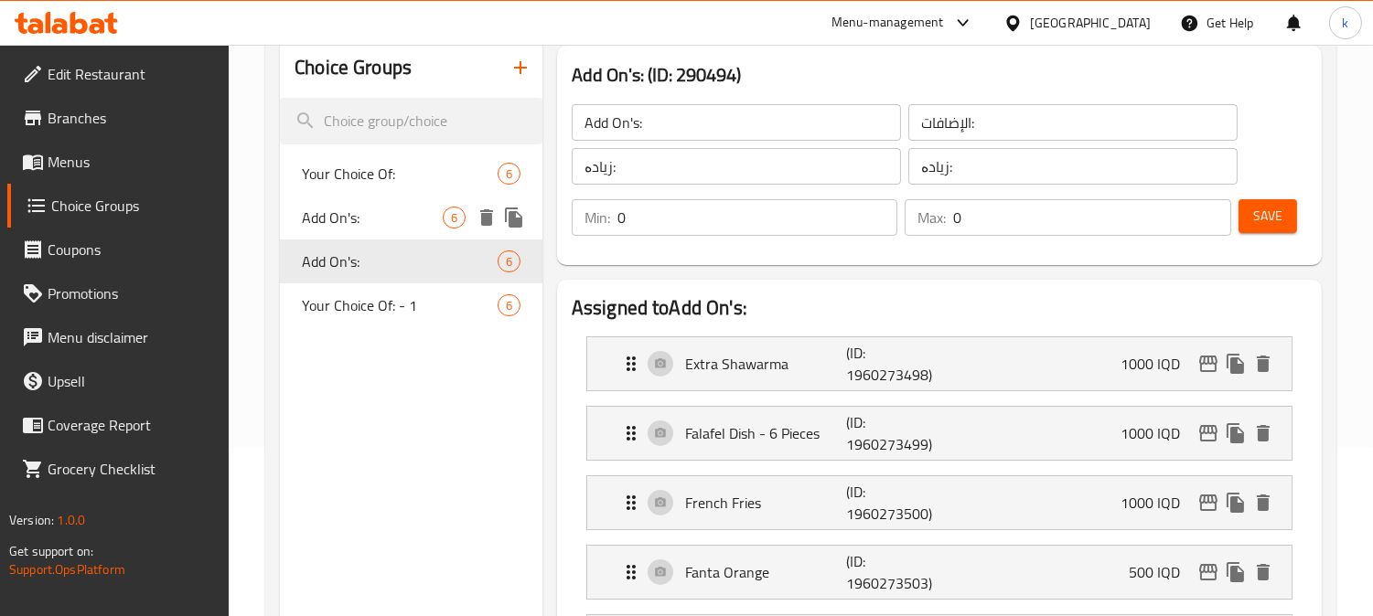
click at [370, 208] on span "Add On's:" at bounding box center [372, 218] width 141 height 22
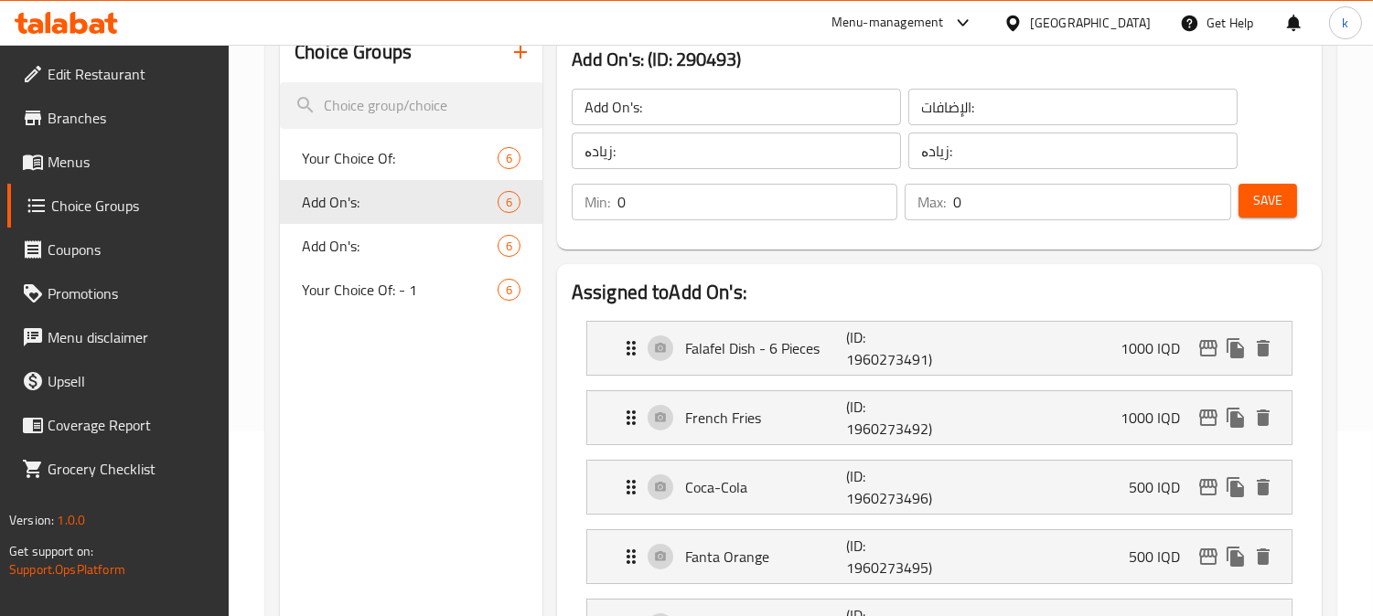
scroll to position [0, 0]
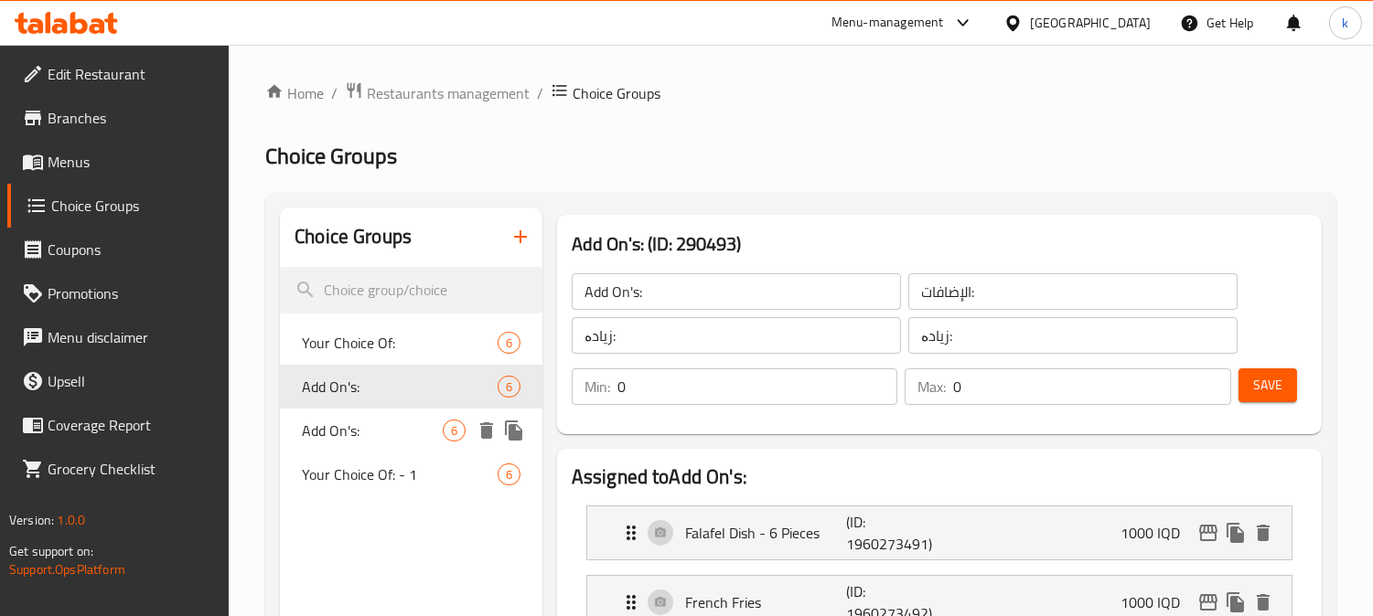
click at [379, 428] on span "Add On's:" at bounding box center [372, 431] width 141 height 22
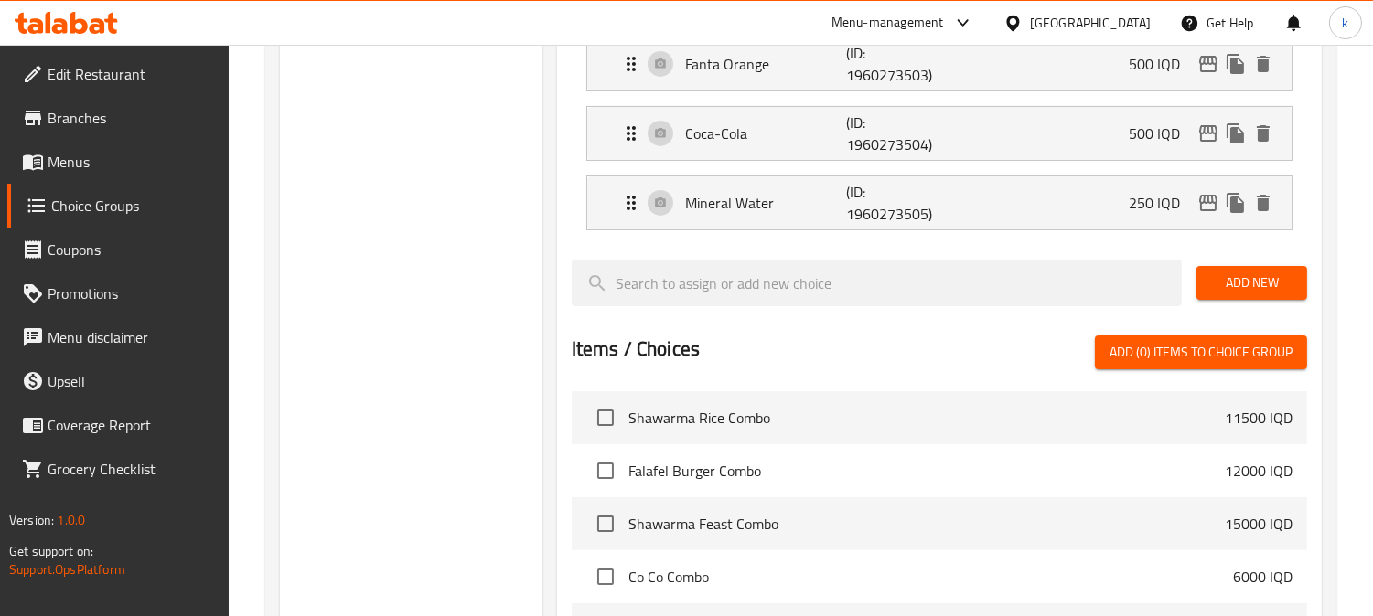
click at [1260, 281] on span "Add New" at bounding box center [1251, 283] width 81 height 23
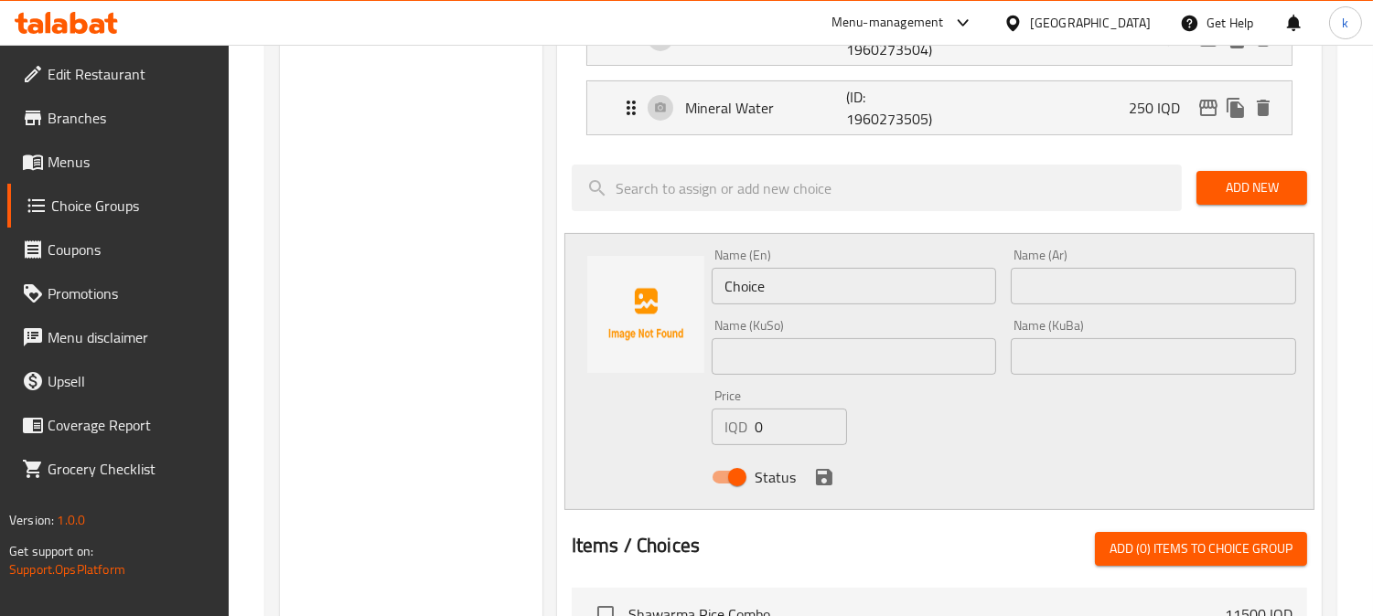
scroll to position [846, 0]
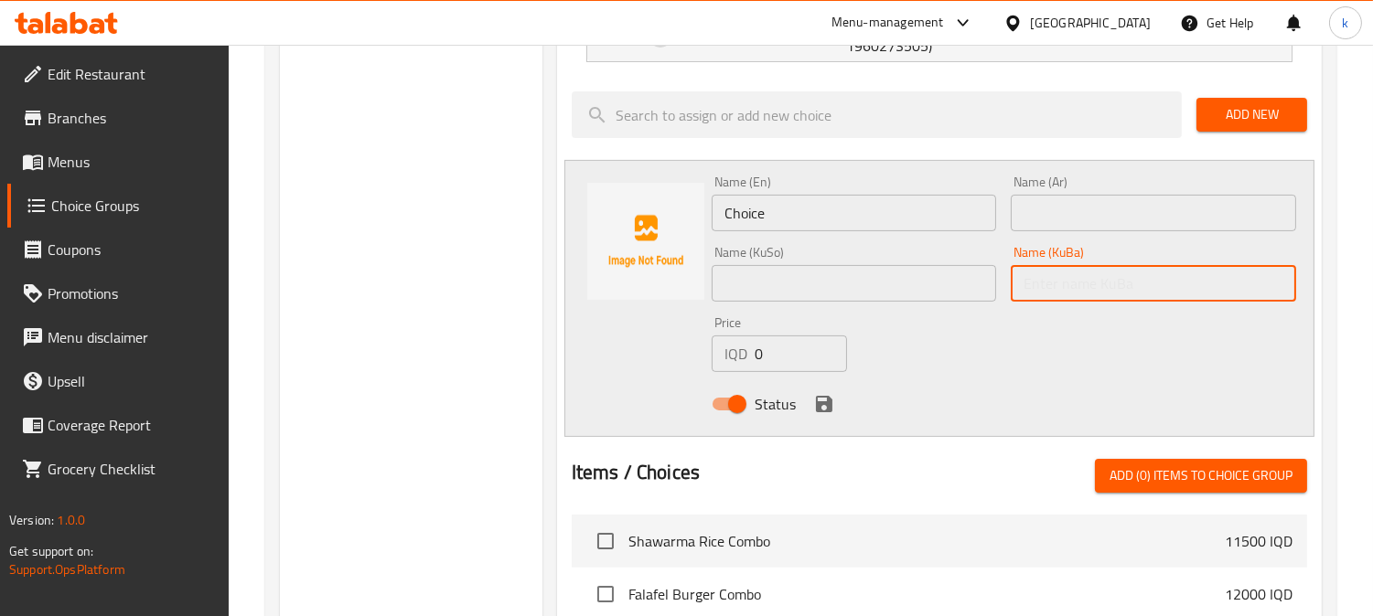
click at [1072, 302] on input "text" at bounding box center [1152, 283] width 285 height 37
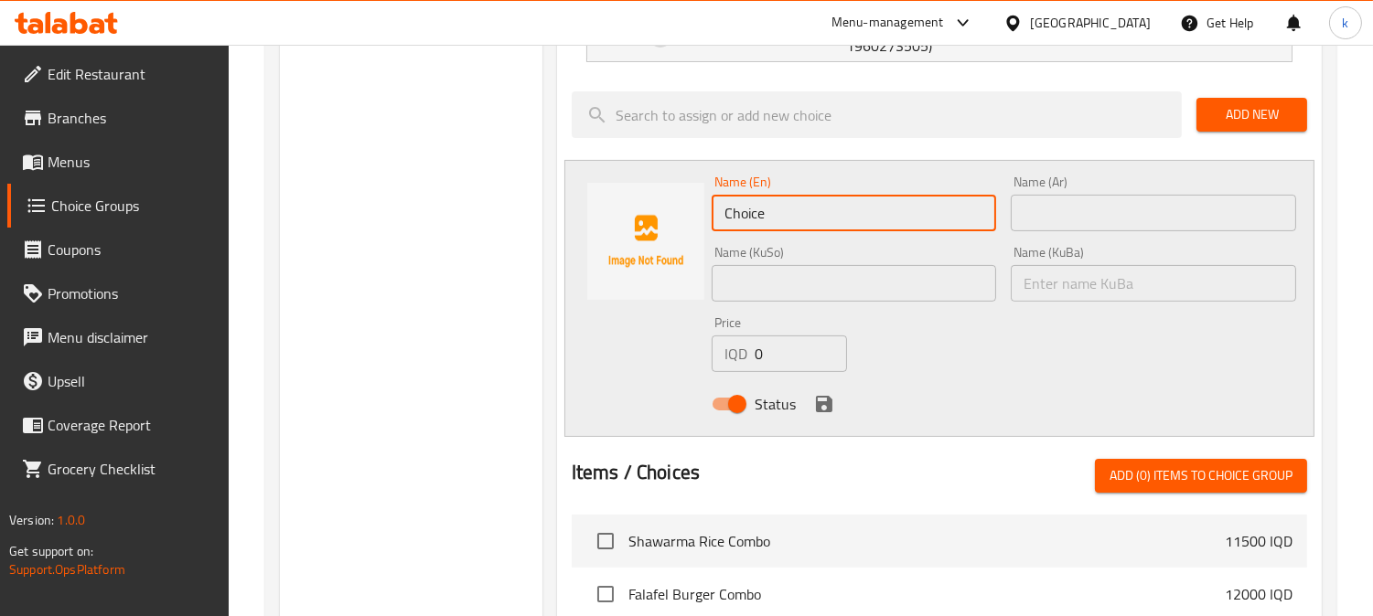
click at [864, 218] on input "Choice" at bounding box center [853, 213] width 285 height 37
paste input "Sprit"
type input "Sprite"
click at [1085, 215] on input "text" at bounding box center [1152, 213] width 285 height 37
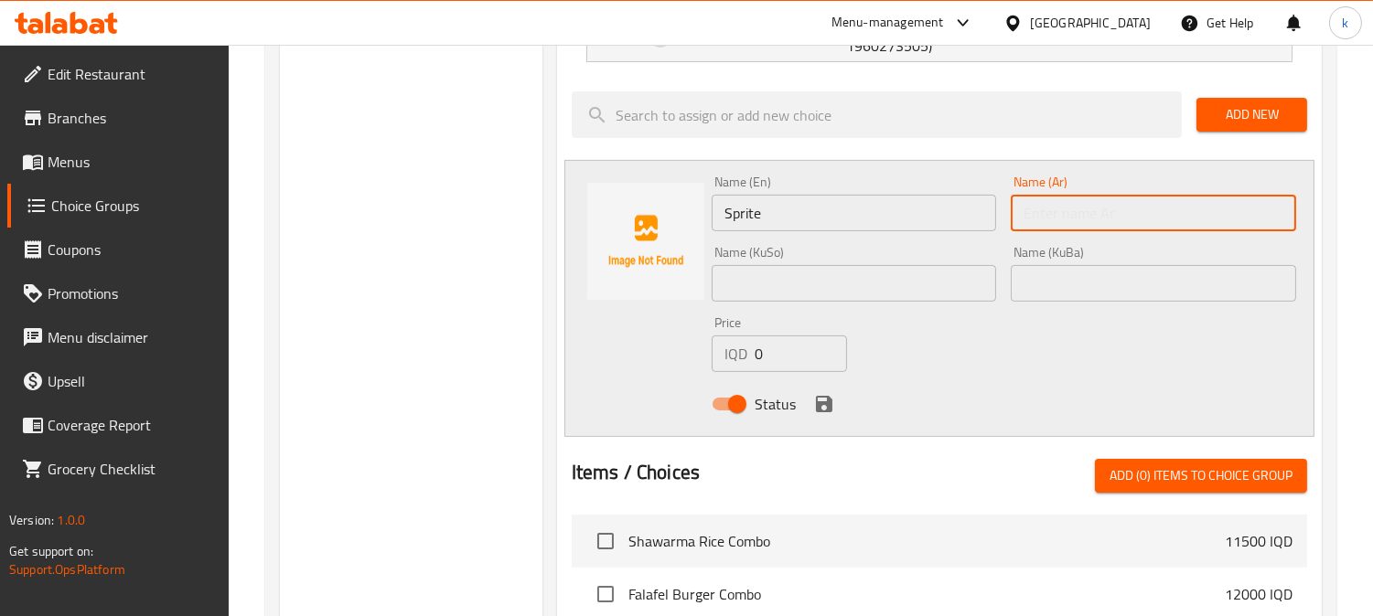
paste input "سبرايت"
type input "سبرايت"
click at [1102, 291] on input "text" at bounding box center [1152, 283] width 285 height 37
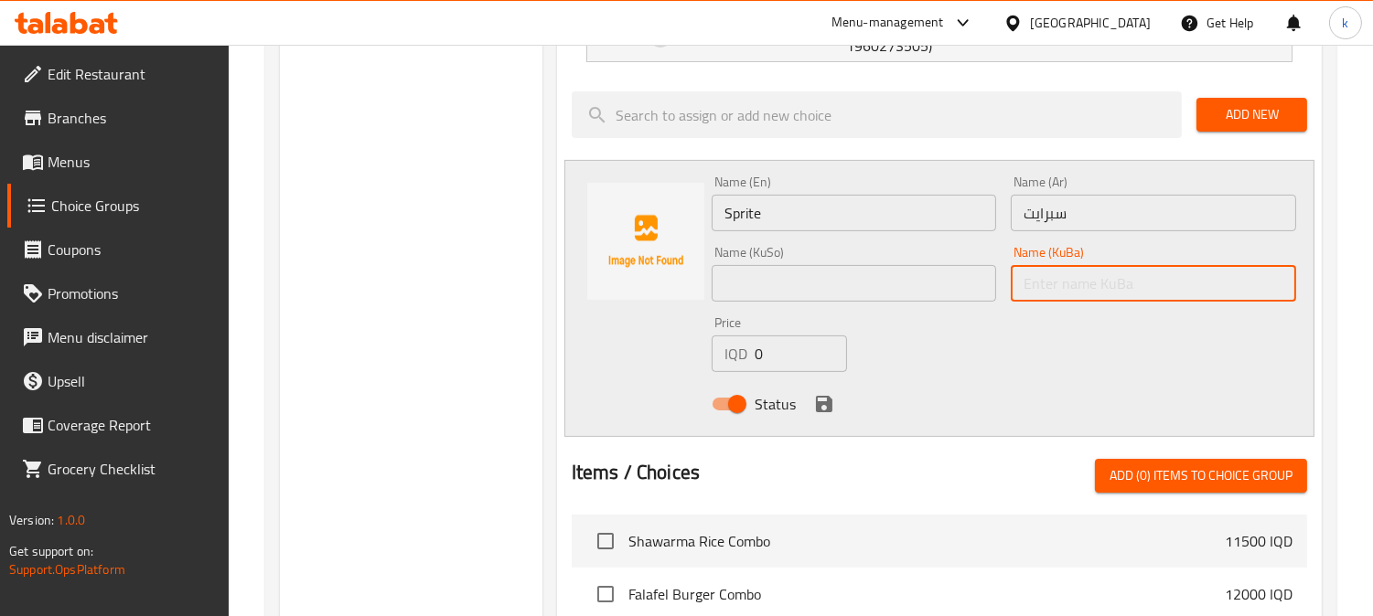
paste input "سپرایت"
type input "سپرایت"
click at [830, 295] on input "text" at bounding box center [853, 283] width 285 height 37
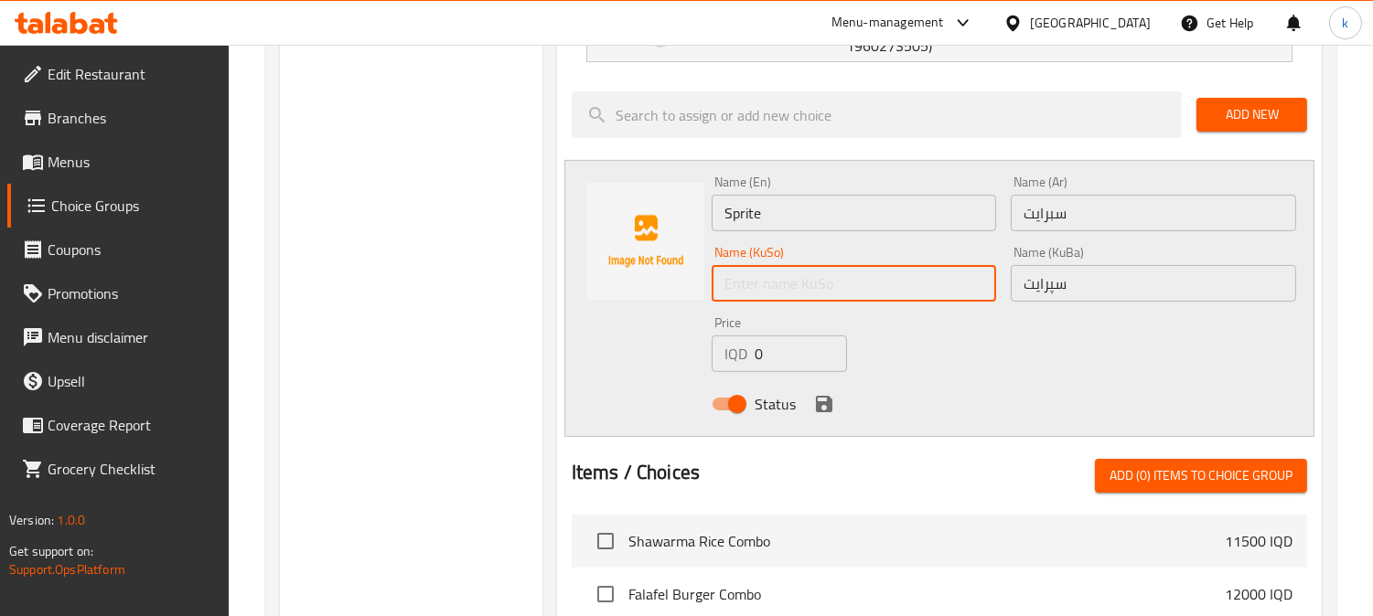
paste input "سپرایت"
type input "سپرایت"
drag, startPoint x: 788, startPoint y: 345, endPoint x: 742, endPoint y: 343, distance: 45.8
click at [742, 343] on div "IQD 0 Price" at bounding box center [778, 354] width 135 height 37
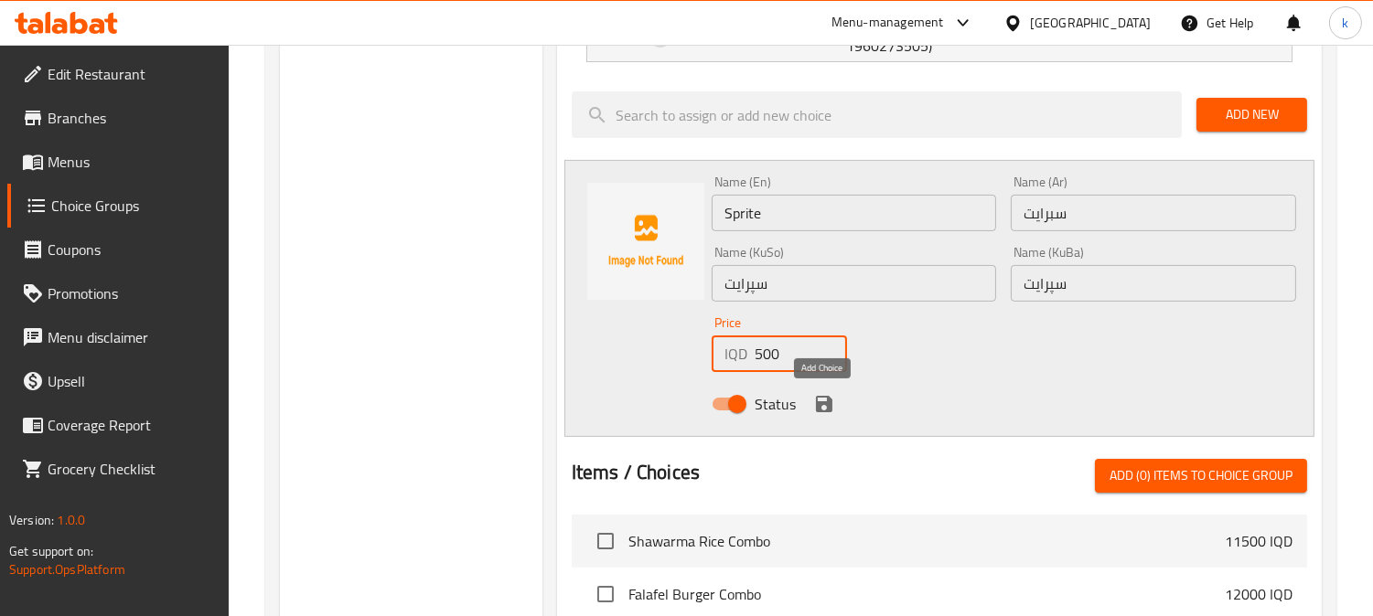
type input "500"
click at [818, 405] on icon "save" at bounding box center [824, 404] width 16 height 16
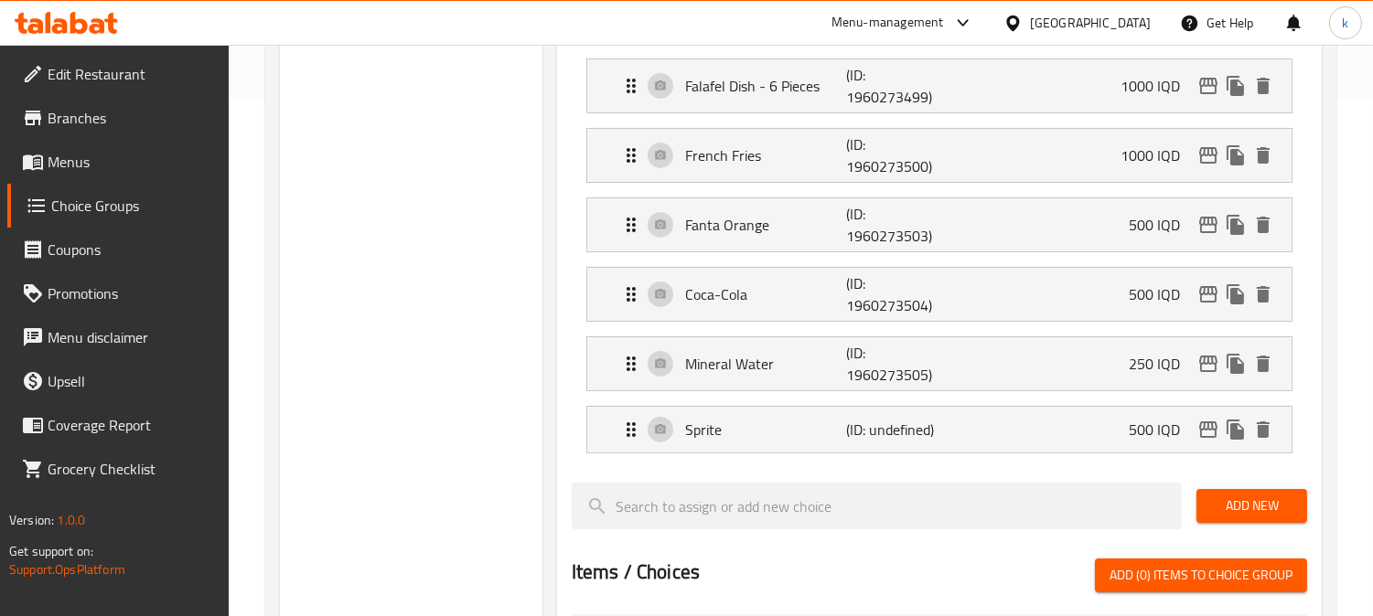
scroll to position [169, 0]
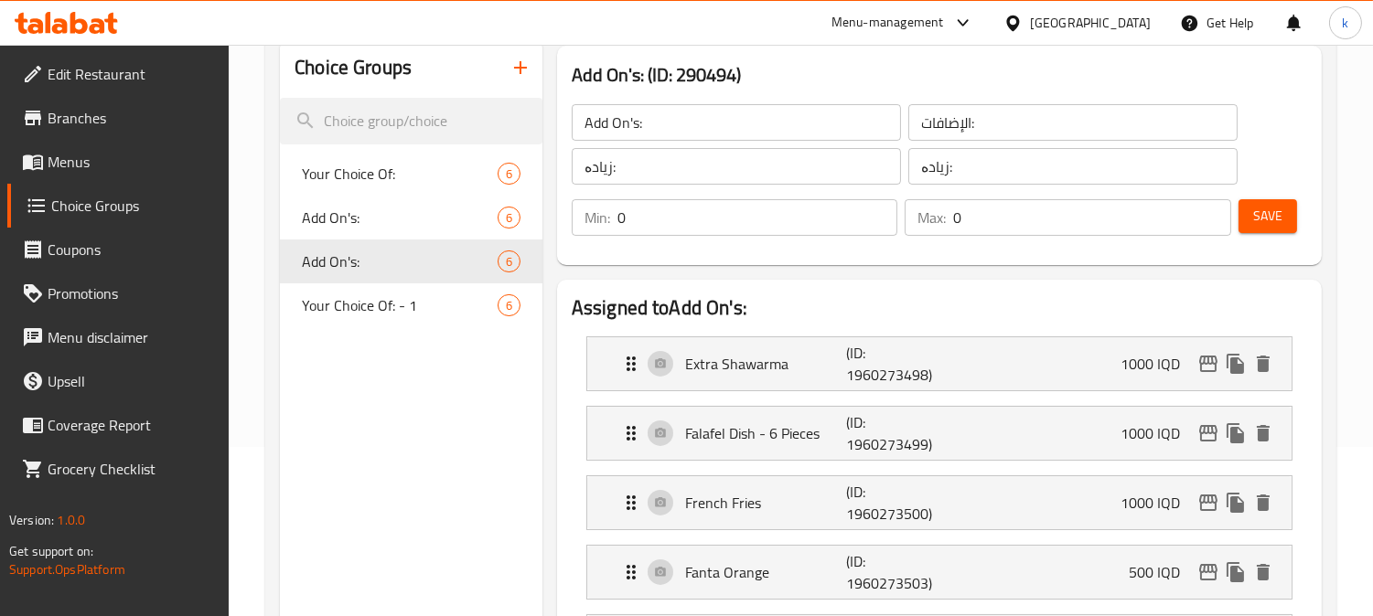
click at [1272, 218] on span "Save" at bounding box center [1267, 216] width 29 height 23
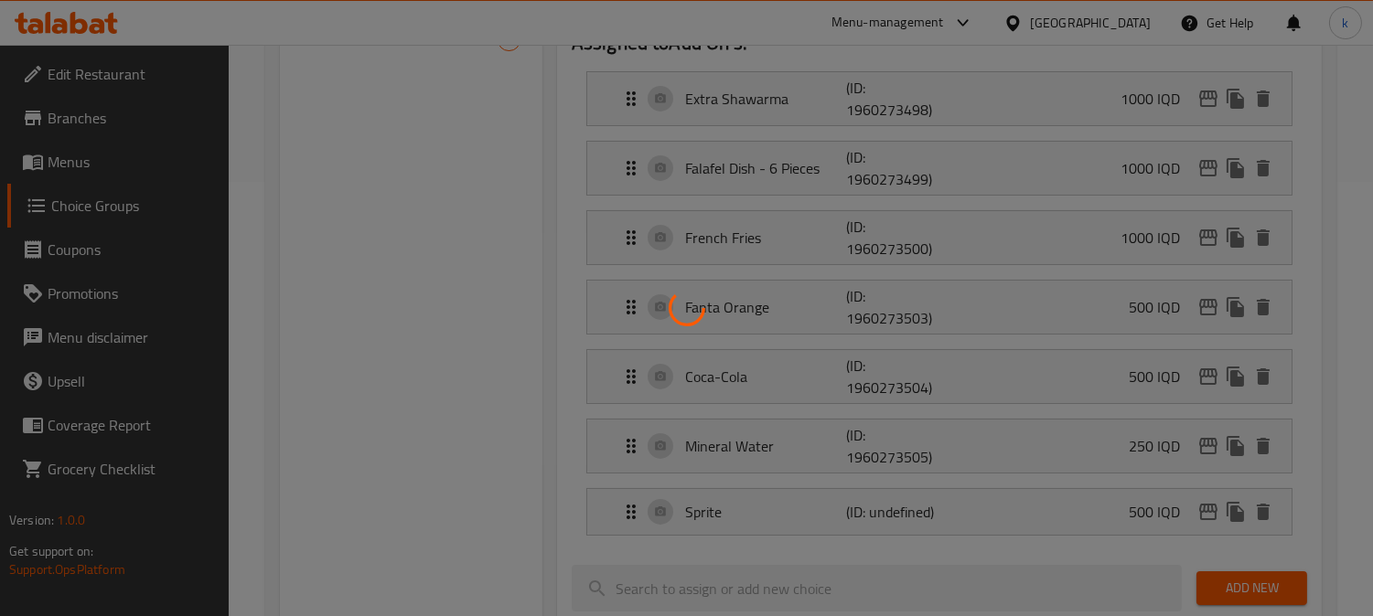
scroll to position [507, 0]
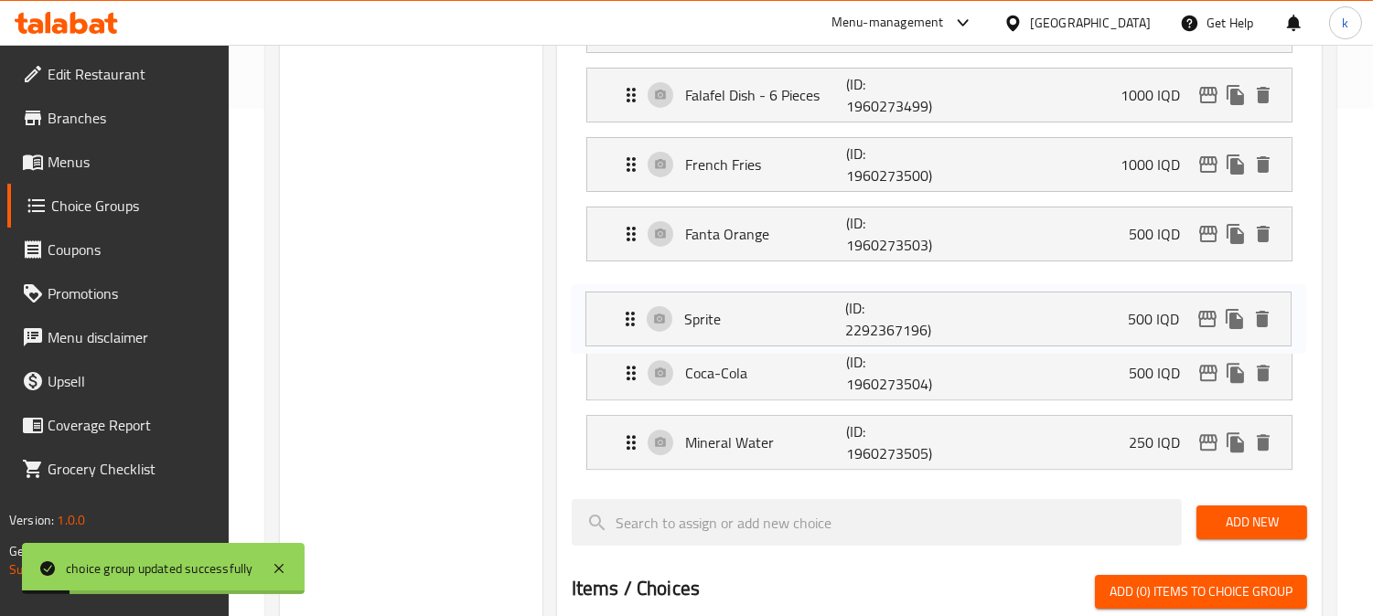
drag, startPoint x: 627, startPoint y: 444, endPoint x: 628, endPoint y: 311, distance: 133.5
click at [628, 311] on nav "Extra Shawarma (ID: 1960273498) 1000 IQD Name (En) Extra Shawarma Name (En) Nam…" at bounding box center [939, 234] width 735 height 501
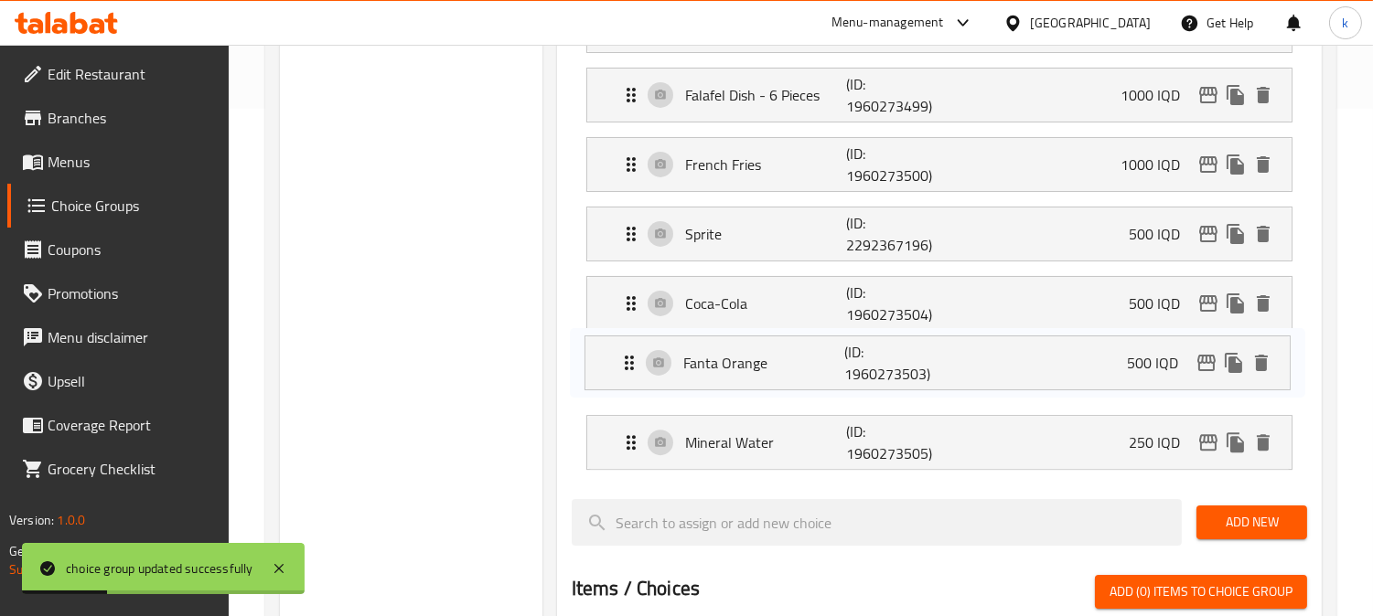
drag, startPoint x: 620, startPoint y: 221, endPoint x: 618, endPoint y: 363, distance: 141.7
click at [618, 363] on nav "Extra Shawarma (ID: 1960273498) 1000 IQD Name (En) Extra Shawarma Name (En) Nam…" at bounding box center [939, 234] width 735 height 501
drag, startPoint x: 615, startPoint y: 234, endPoint x: 614, endPoint y: 376, distance: 141.7
click at [614, 376] on nav "Extra Shawarma (ID: 1960273498) 1000 IQD Name (En) Extra Shawarma Name (En) Nam…" at bounding box center [939, 234] width 735 height 501
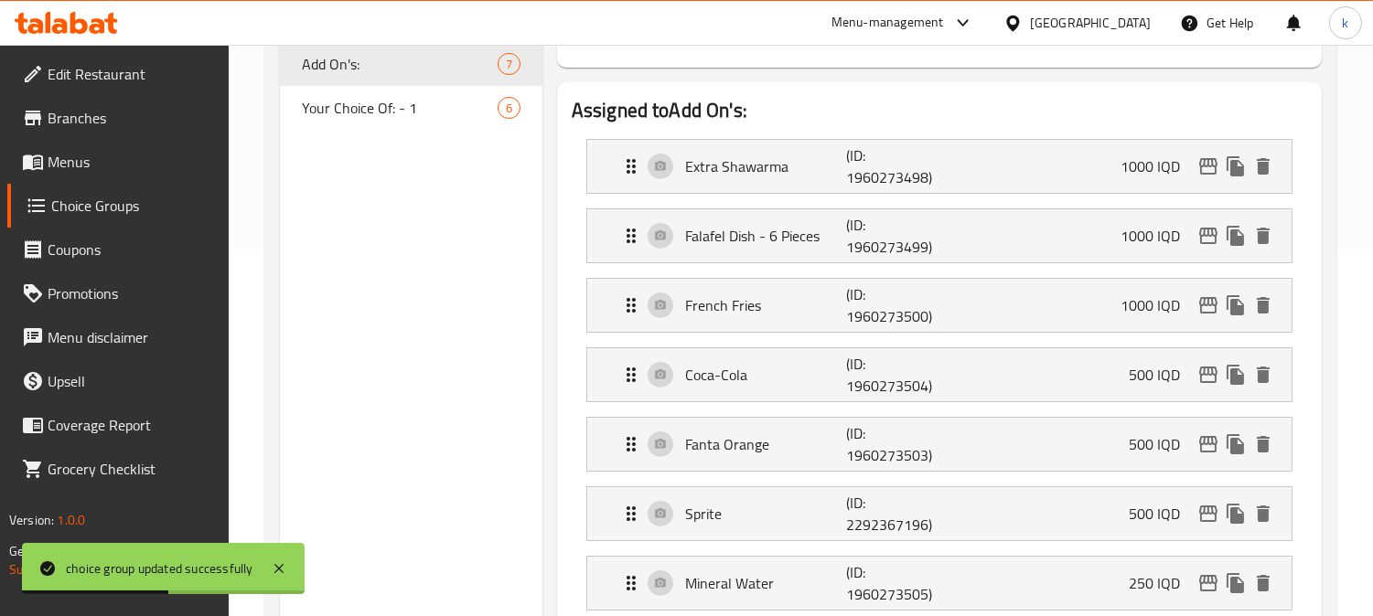
scroll to position [338, 0]
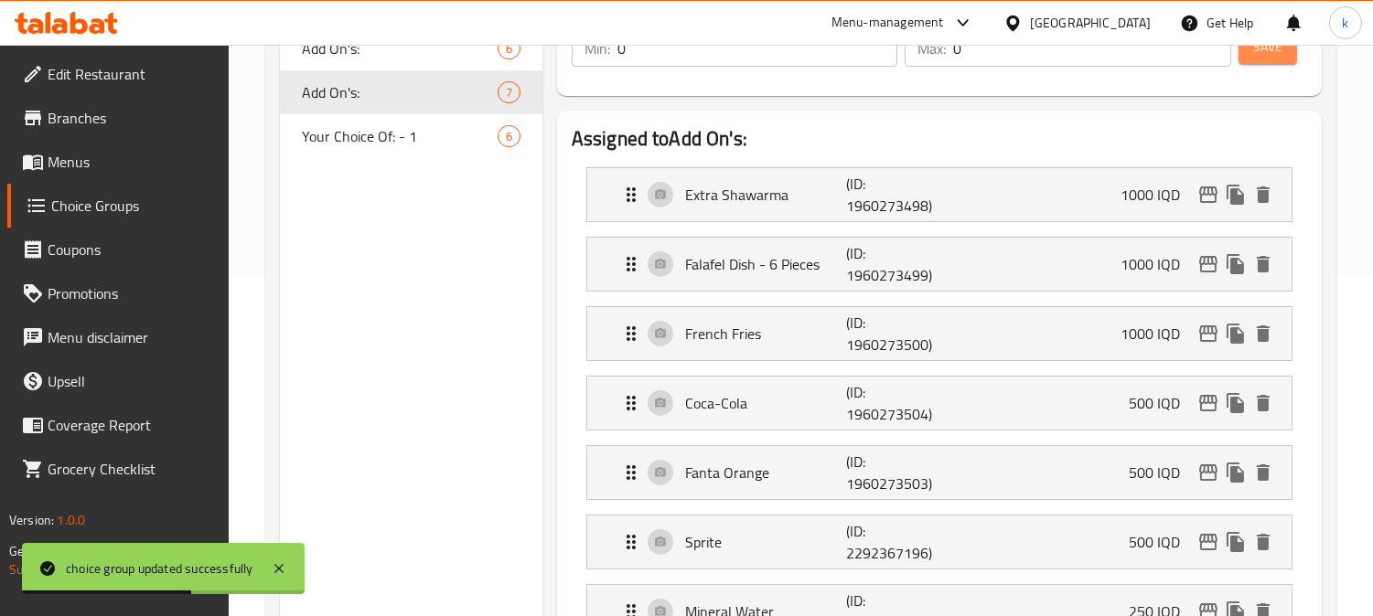
click at [1260, 50] on span "Save" at bounding box center [1267, 47] width 29 height 23
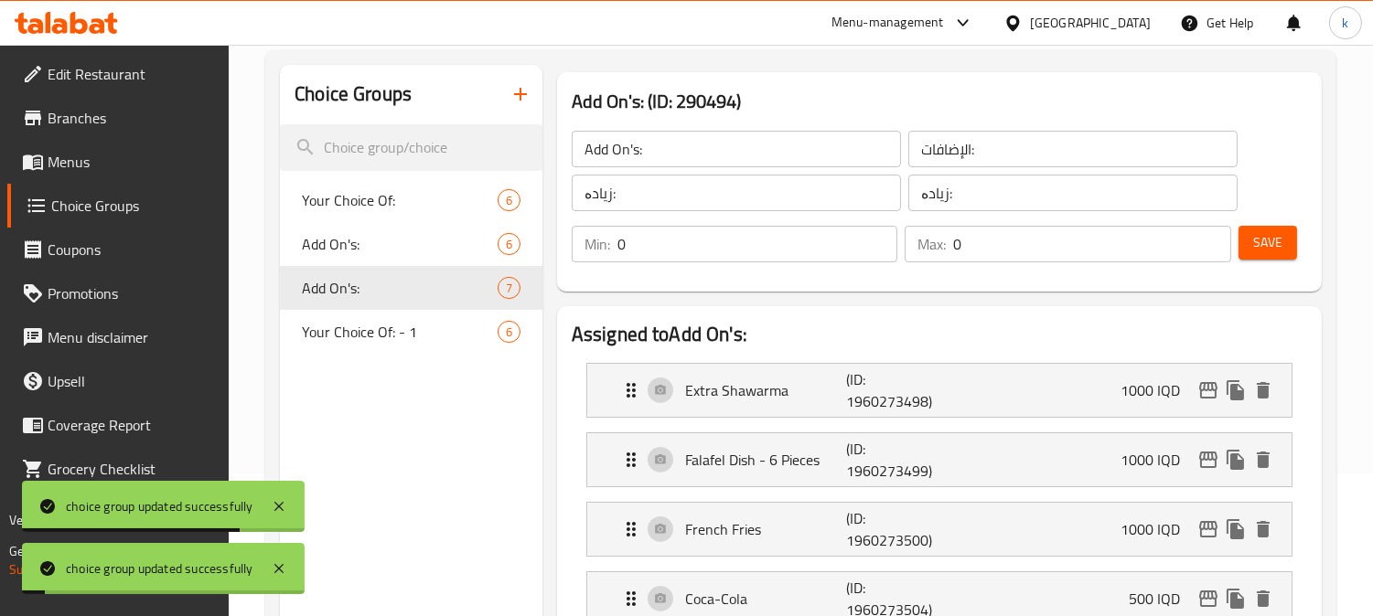
scroll to position [0, 0]
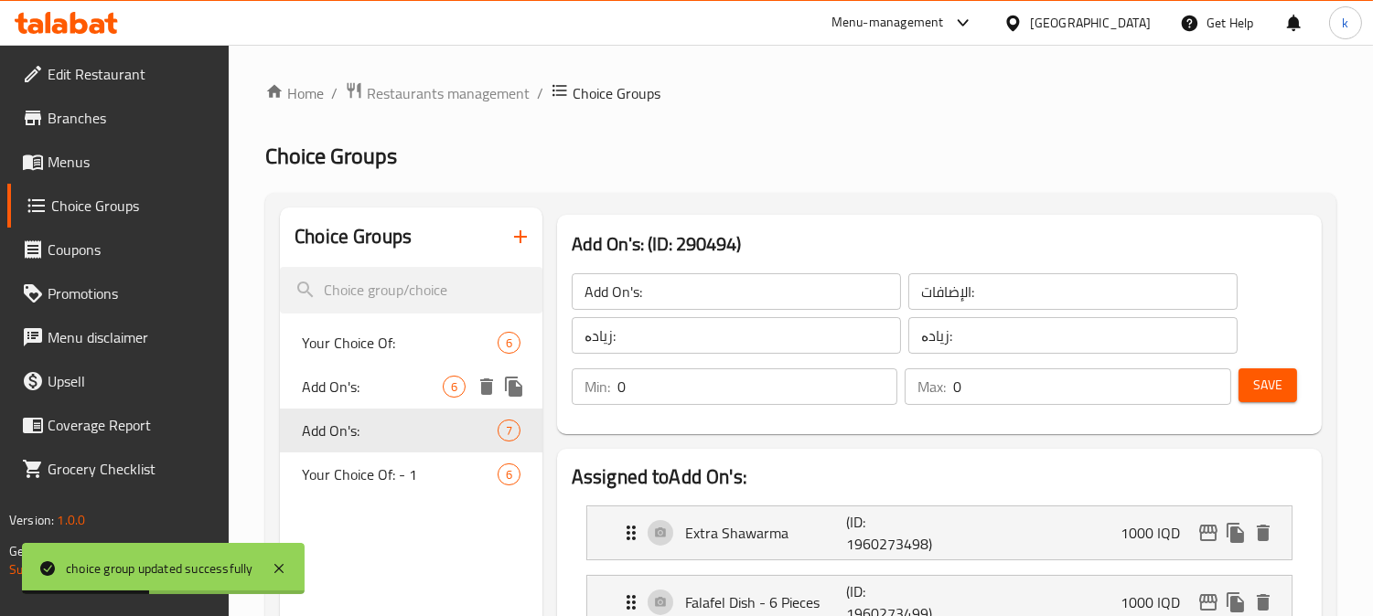
click at [381, 381] on span "Add On's:" at bounding box center [372, 387] width 141 height 22
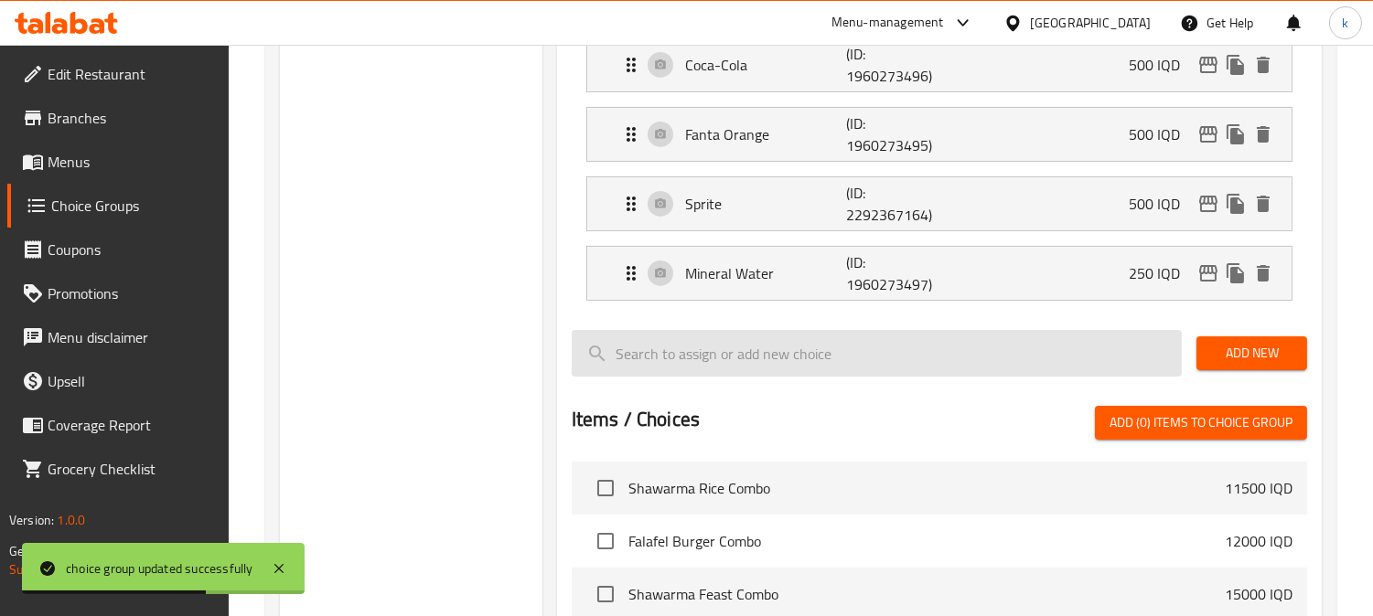
scroll to position [507, 0]
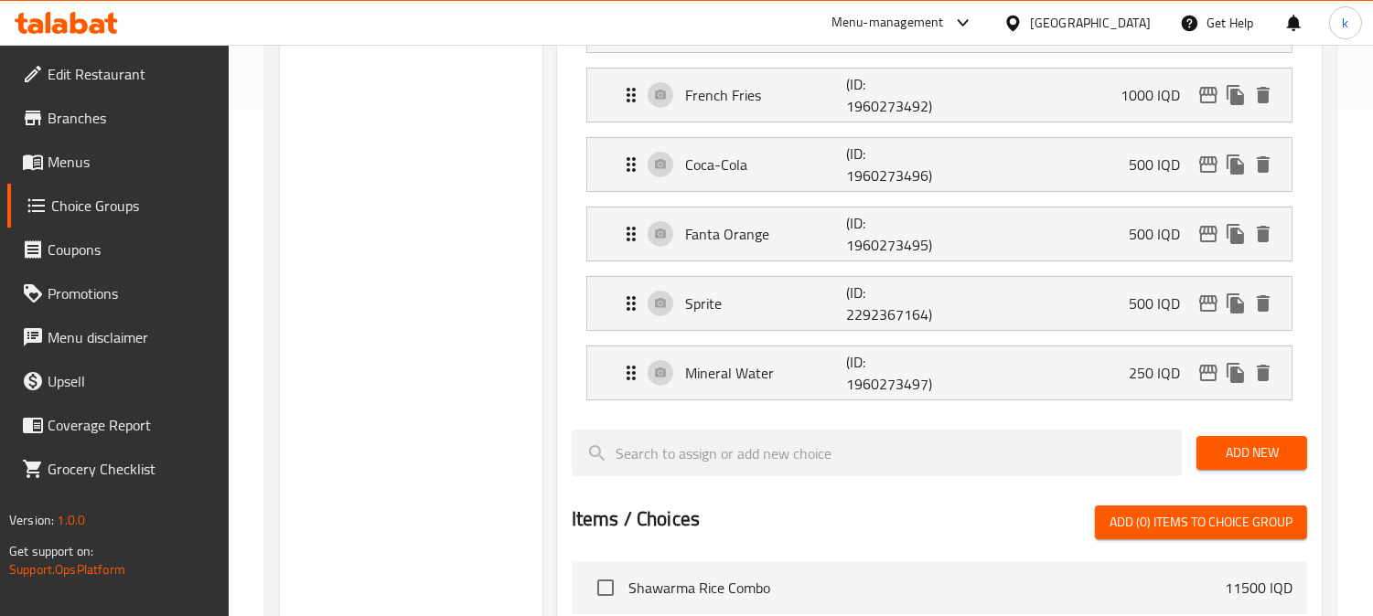
click at [69, 153] on span "Menus" at bounding box center [131, 162] width 167 height 22
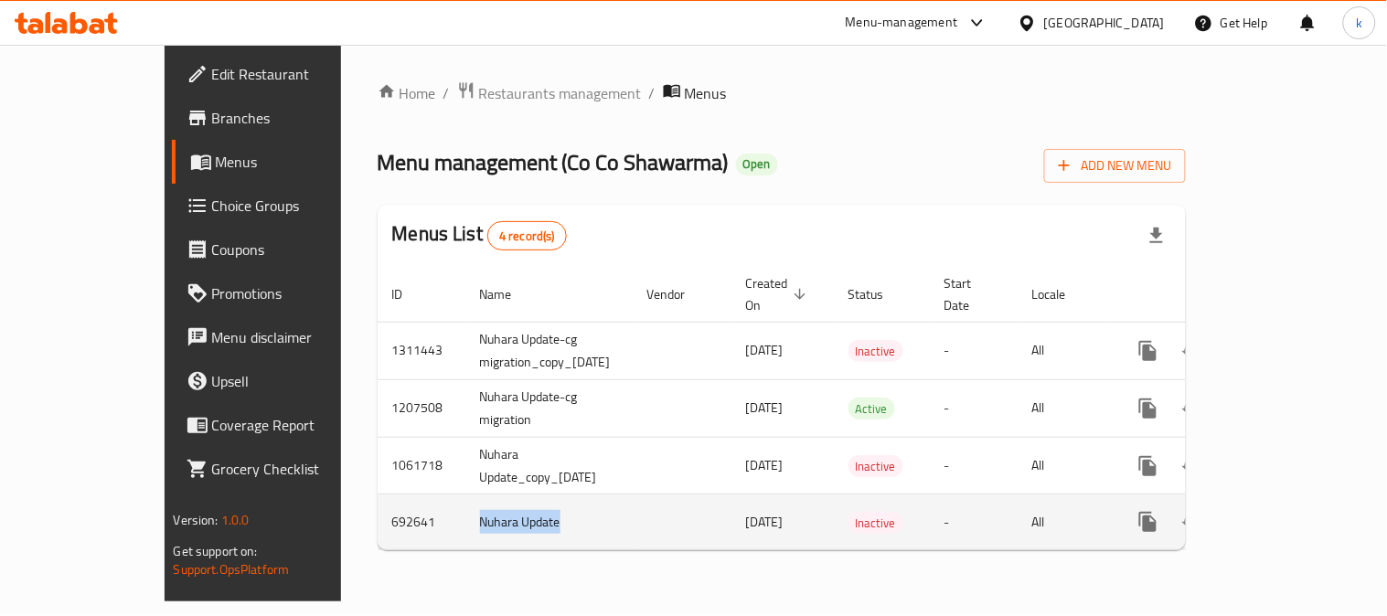
drag, startPoint x: 510, startPoint y: 497, endPoint x: 370, endPoint y: 497, distance: 139.9
click at [465, 497] on td "Nuhara Update" at bounding box center [548, 523] width 167 height 56
copy td "Nuhara Update"
click at [1243, 514] on icon "enhanced table" at bounding box center [1236, 522] width 13 height 16
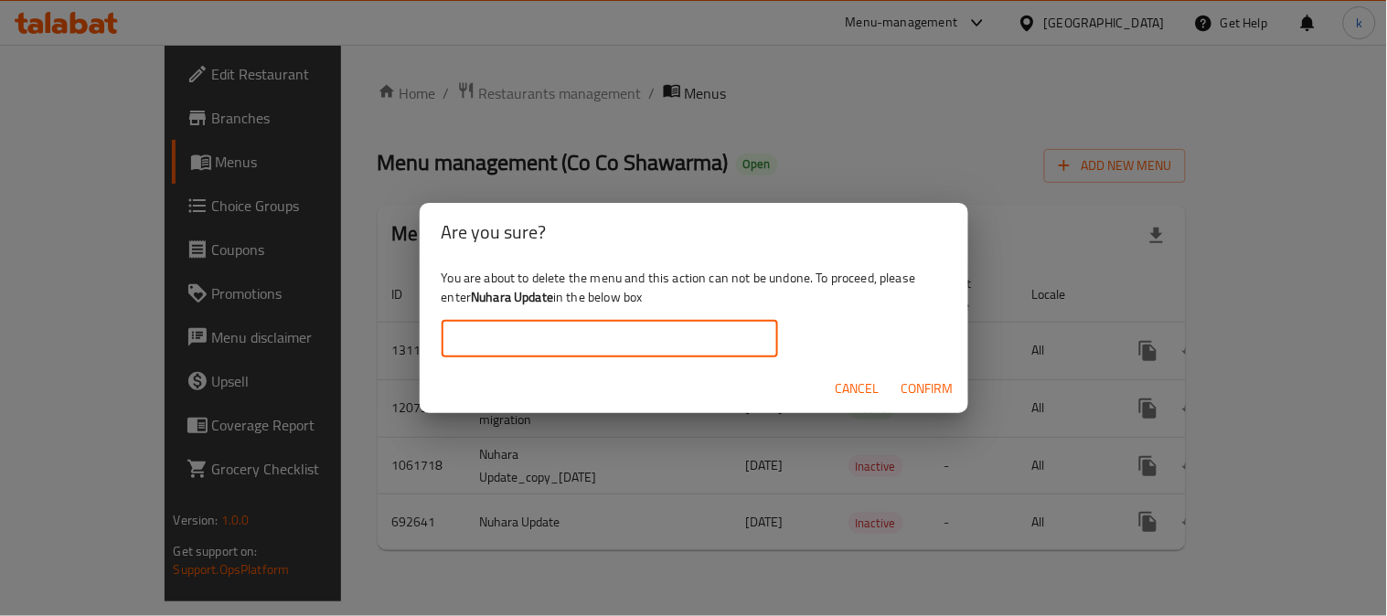
click at [605, 340] on input "text" at bounding box center [610, 339] width 337 height 37
paste input "Nuhara Update"
type input "Nuhara Update"
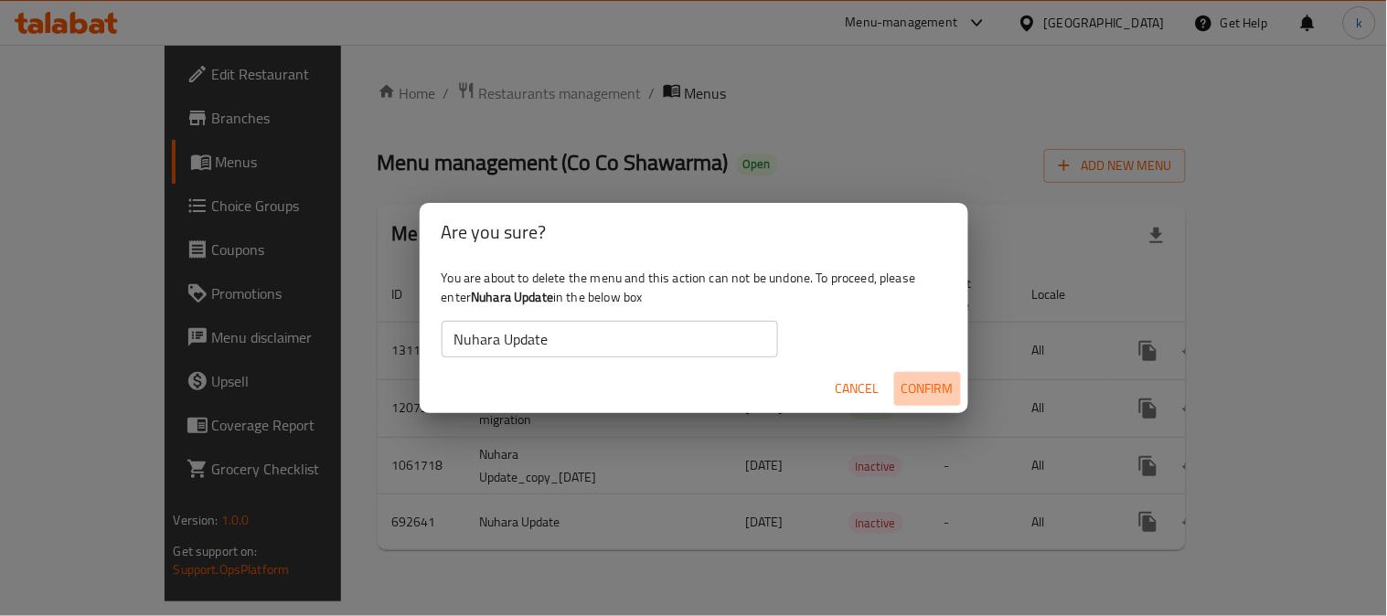
click at [912, 379] on span "Confirm" at bounding box center [928, 389] width 52 height 23
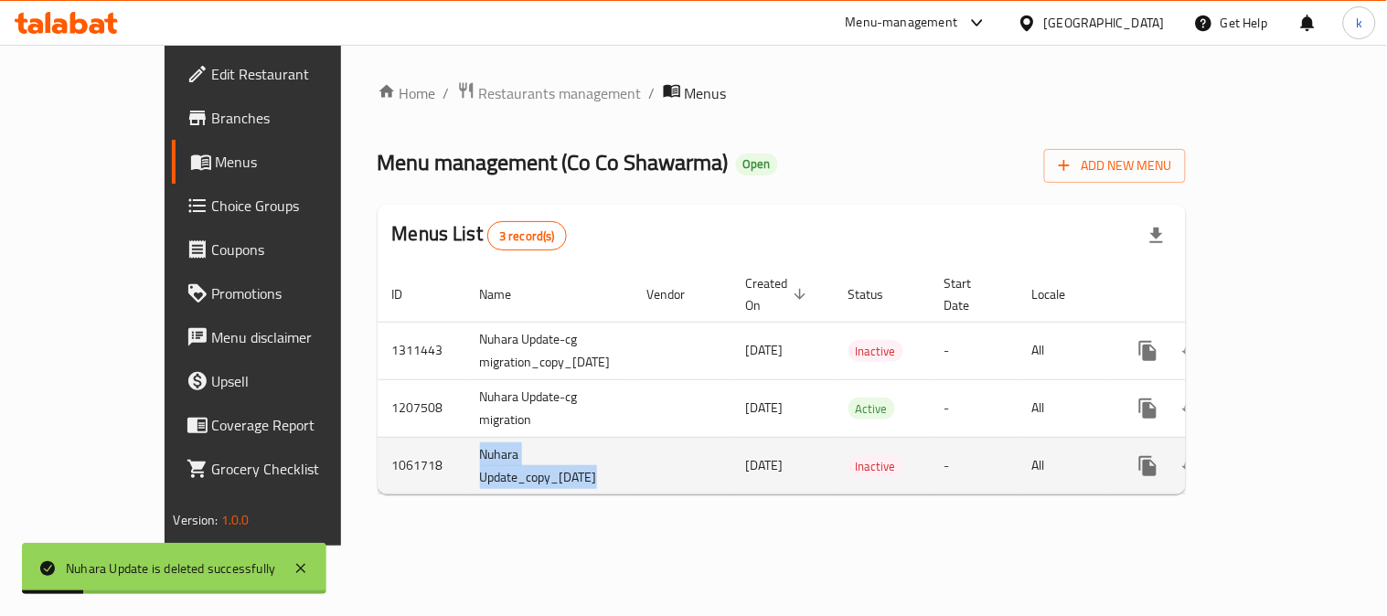
drag, startPoint x: 556, startPoint y: 462, endPoint x: 366, endPoint y: 435, distance: 192.0
click at [378, 437] on tr "1061718 Nuhara Update_copy_[DATE] [DATE] Inactive - All" at bounding box center [847, 466] width 939 height 58
copy td "Nuhara Update_copy_[DATE]"
click at [1243, 458] on icon "enhanced table" at bounding box center [1236, 466] width 13 height 16
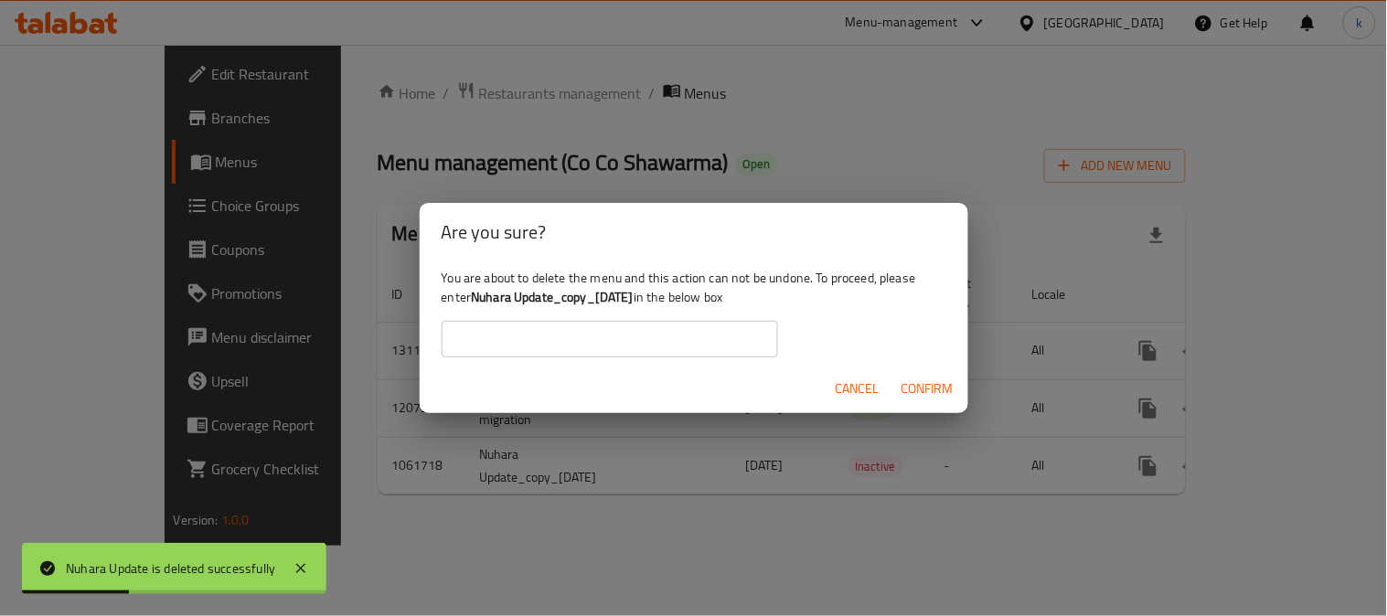
click at [561, 341] on input "text" at bounding box center [610, 339] width 337 height 37
paste input "Nuhara Update_copy_[DATE]"
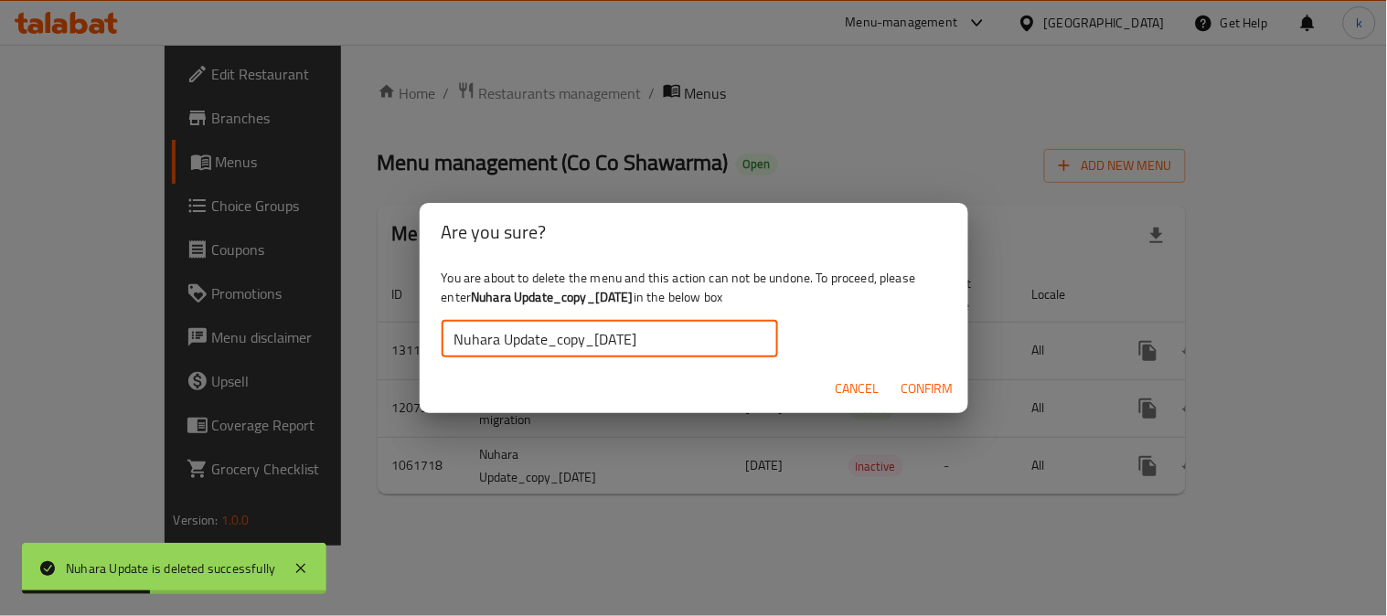
click at [905, 382] on span "Confirm" at bounding box center [928, 389] width 52 height 23
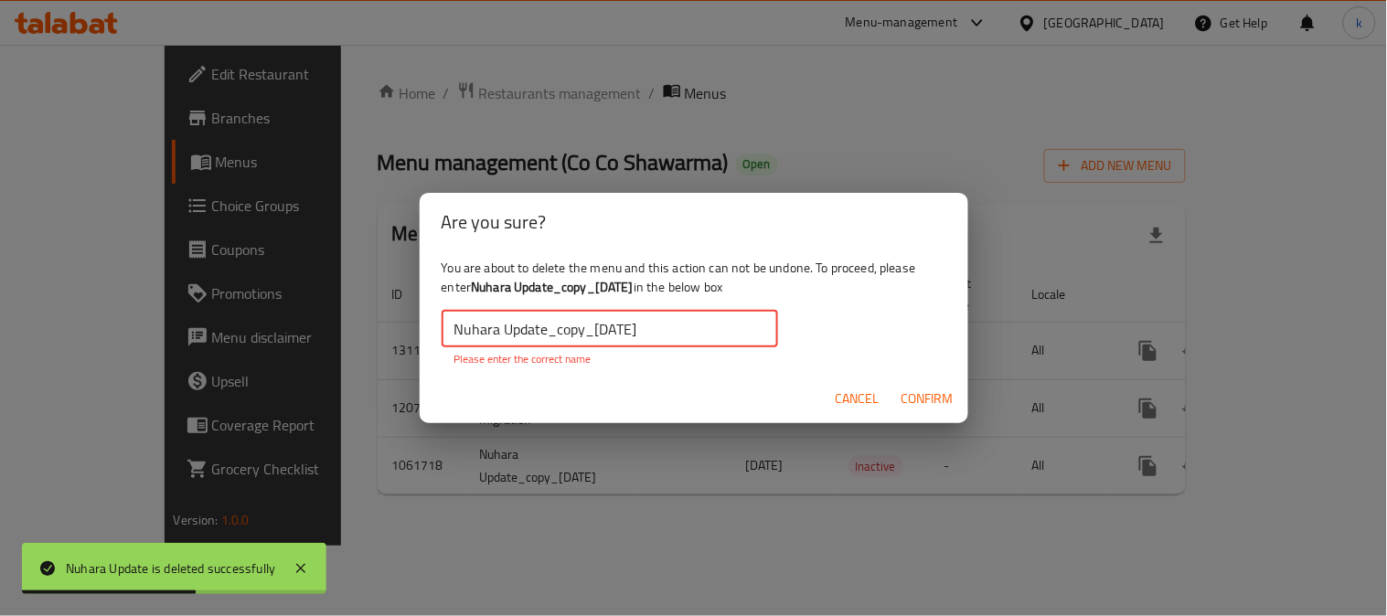
click at [697, 318] on input "Nuhara Update_copy_[DATE]" at bounding box center [610, 329] width 337 height 37
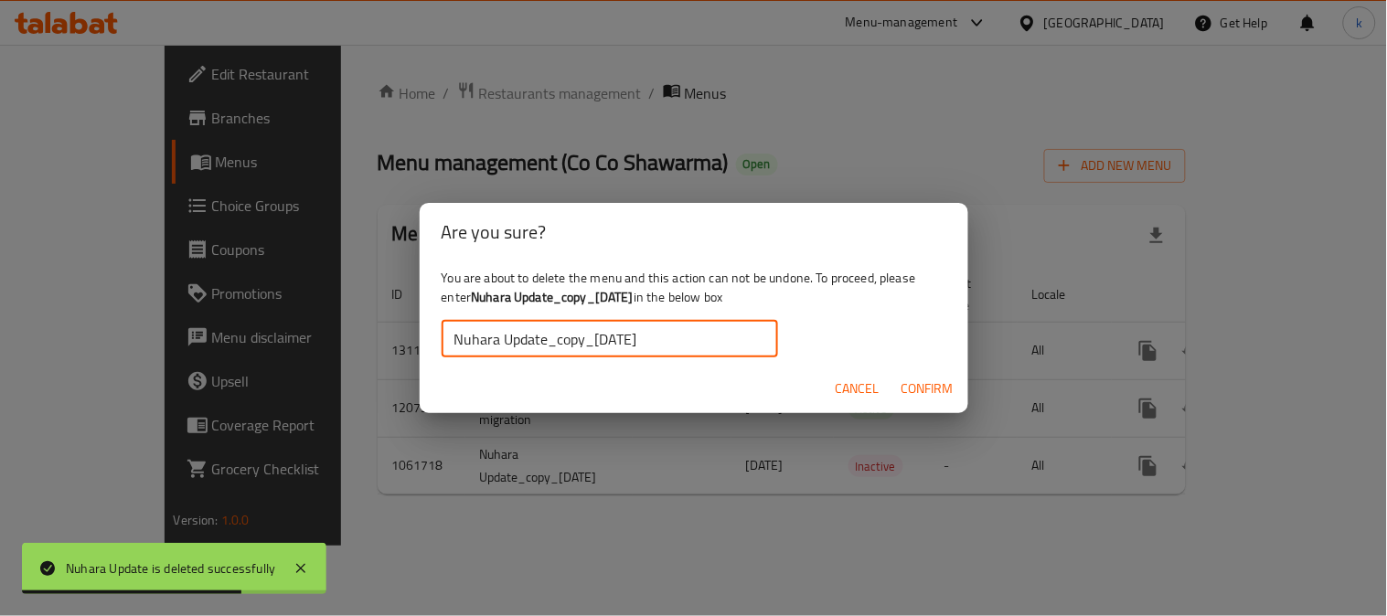
type input "Nuhara Update_copy_[DATE]"
click at [934, 396] on span "Confirm" at bounding box center [928, 389] width 52 height 23
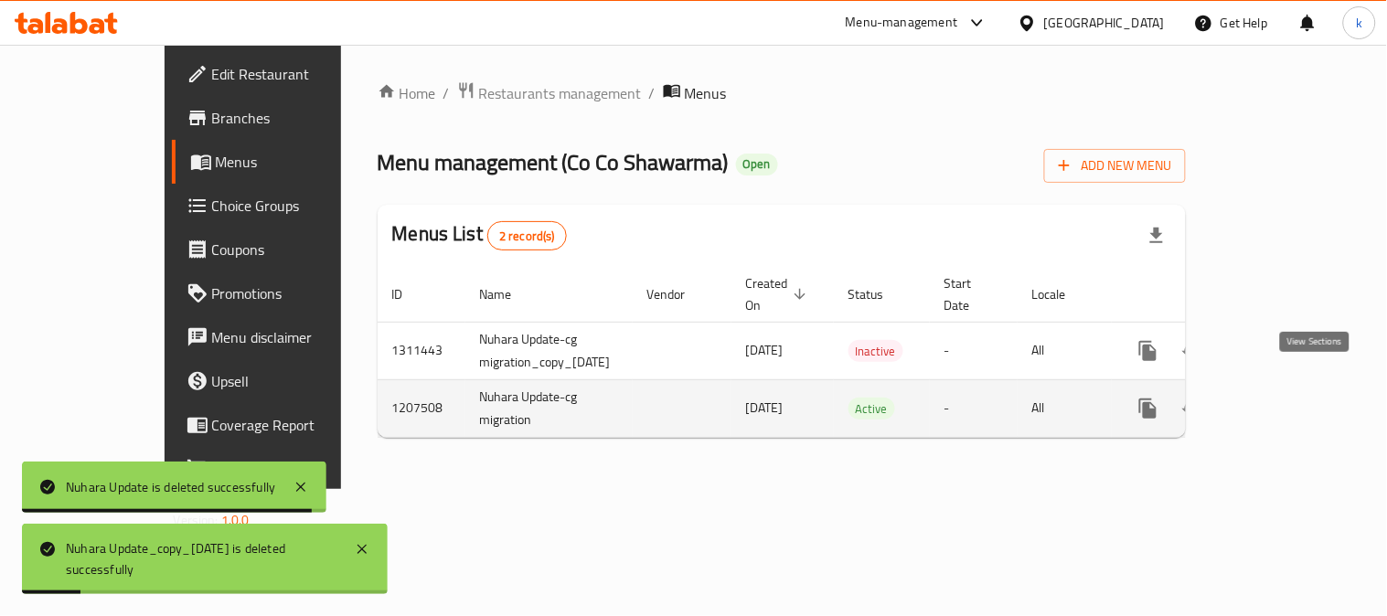
click at [1291, 398] on icon "enhanced table" at bounding box center [1280, 409] width 22 height 22
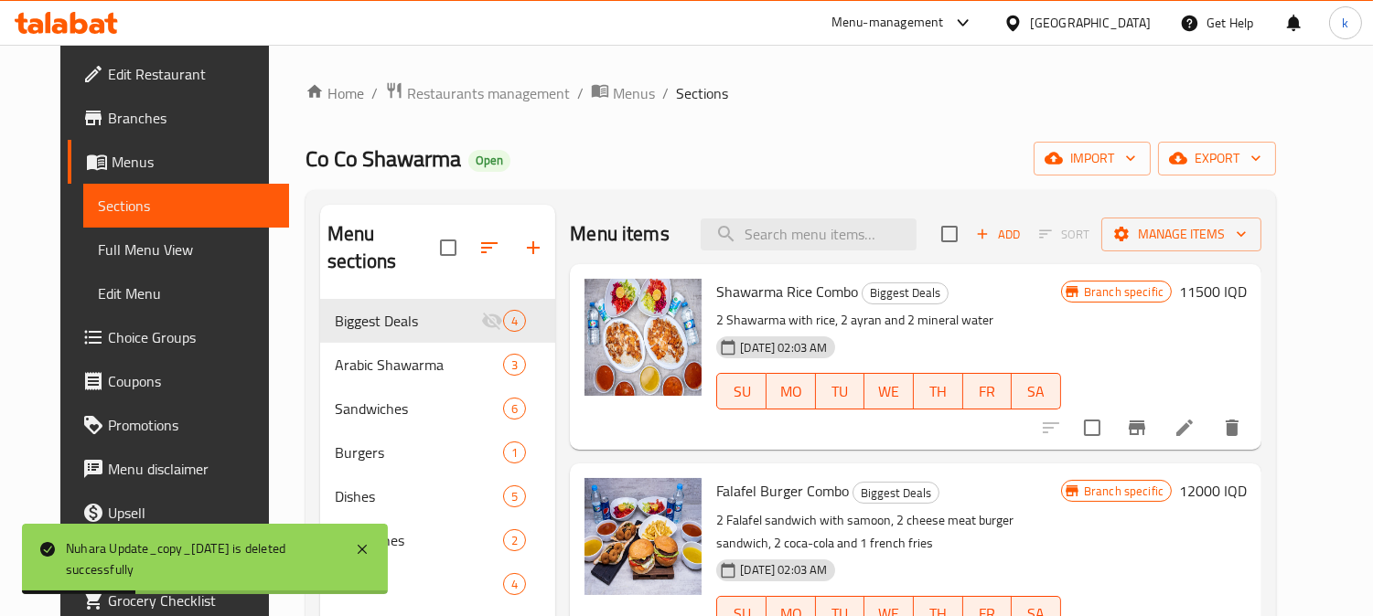
click at [101, 242] on span "Full Menu View" at bounding box center [186, 250] width 177 height 22
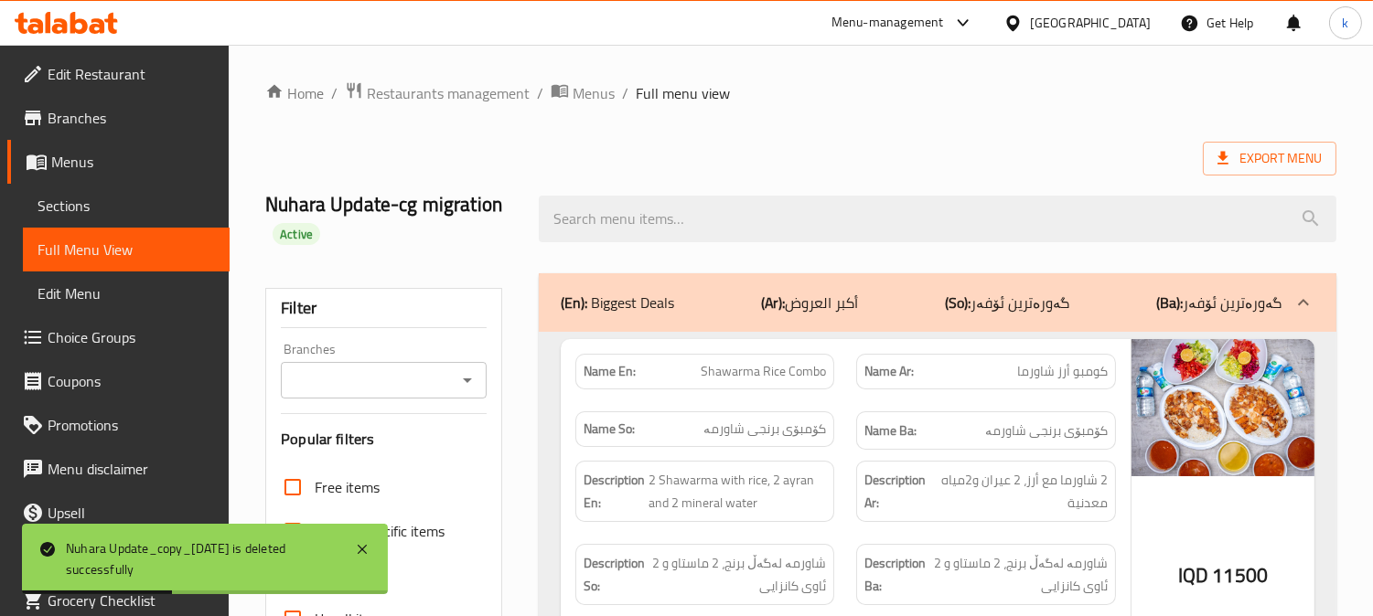
click at [400, 389] on input "Branches" at bounding box center [368, 381] width 165 height 26
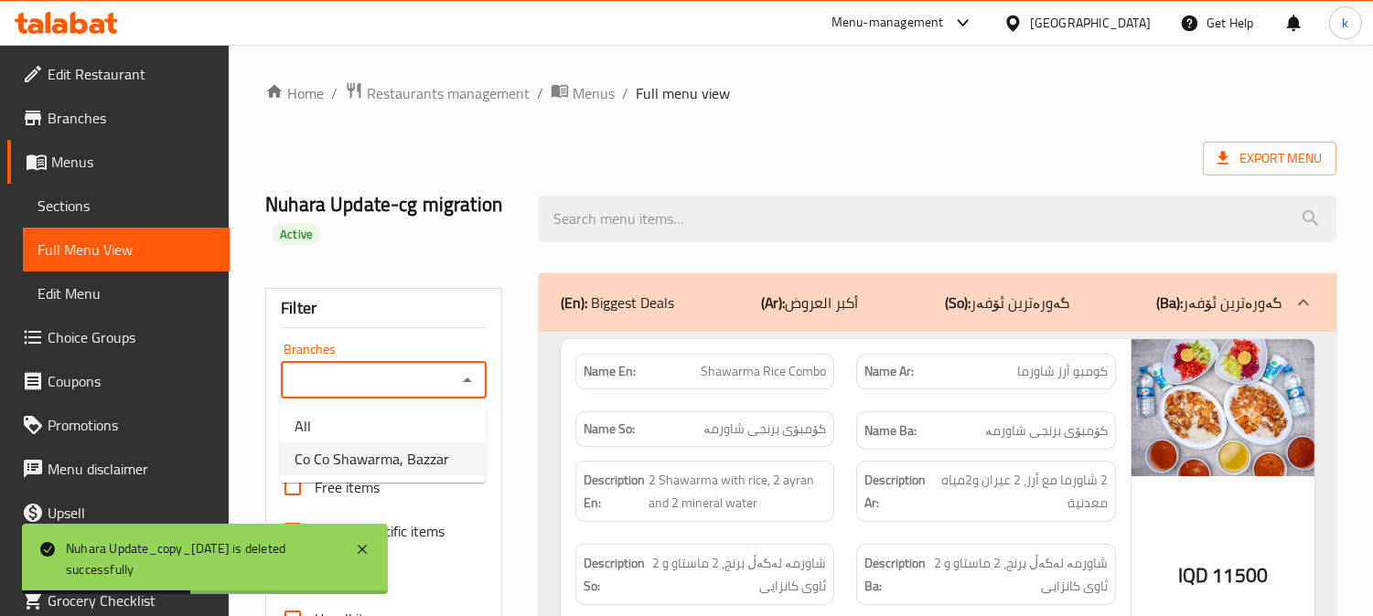
click at [412, 468] on span "Co Co Shawarma, Bazzar" at bounding box center [371, 459] width 155 height 22
type input "Co Co Shawarma, Bazzar"
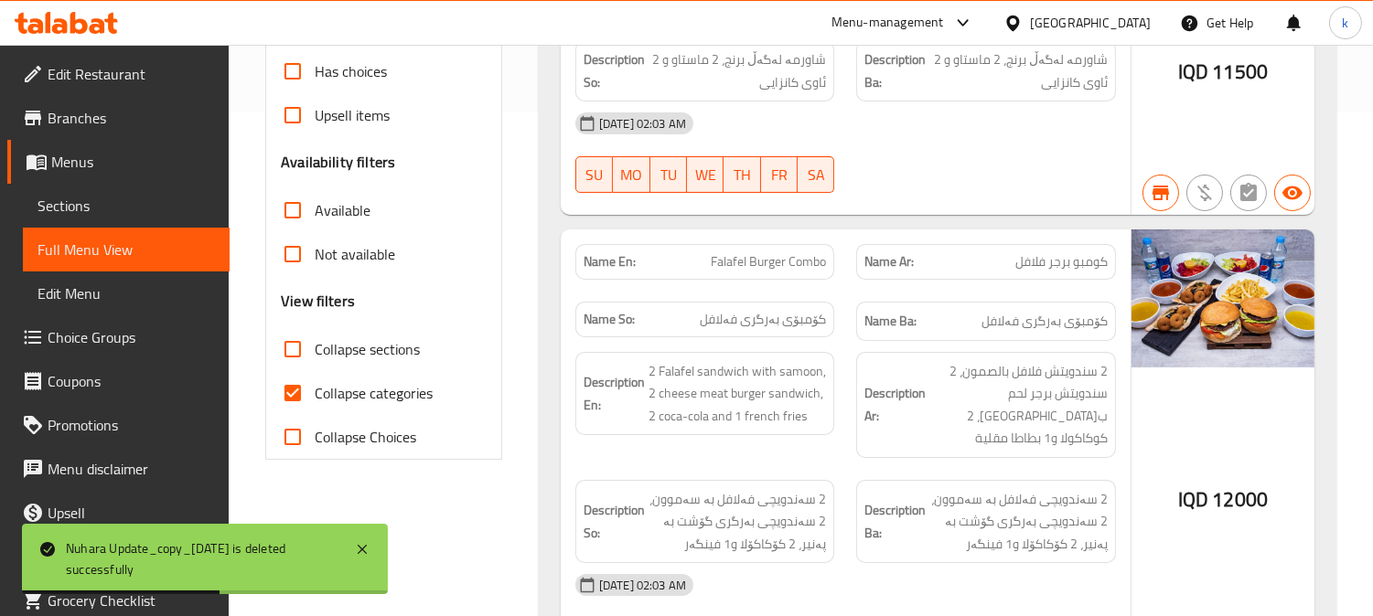
scroll to position [507, 0]
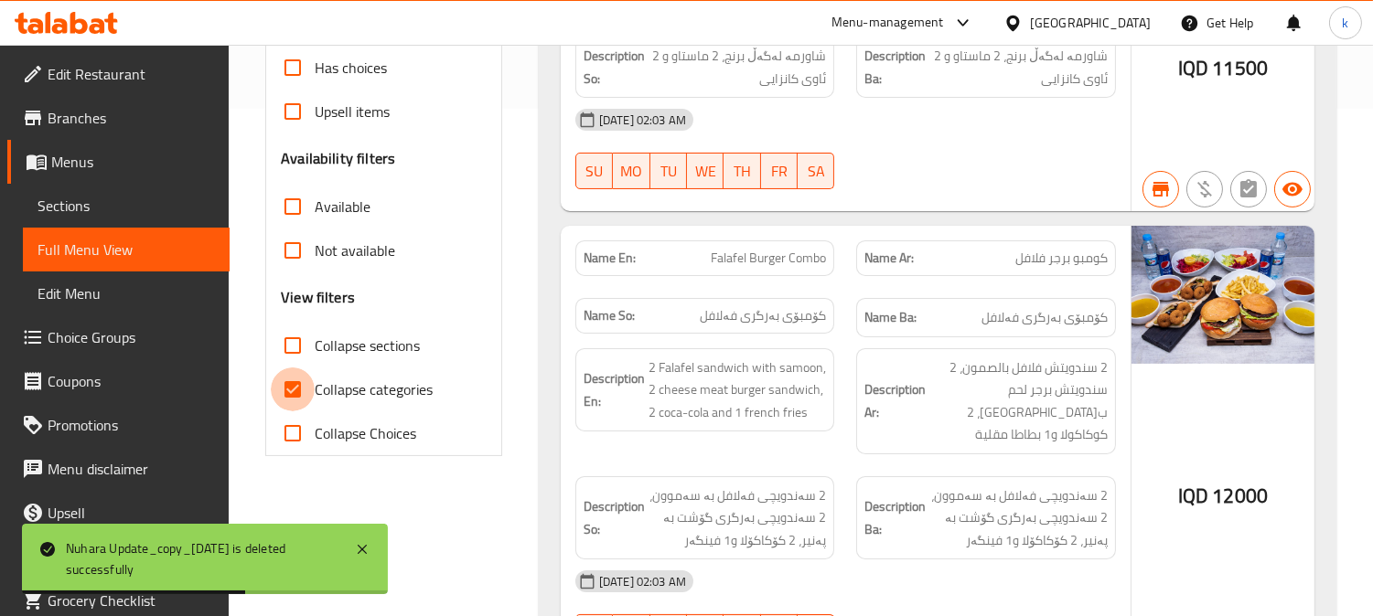
click at [299, 391] on input "Collapse categories" at bounding box center [293, 390] width 44 height 44
checkbox input "false"
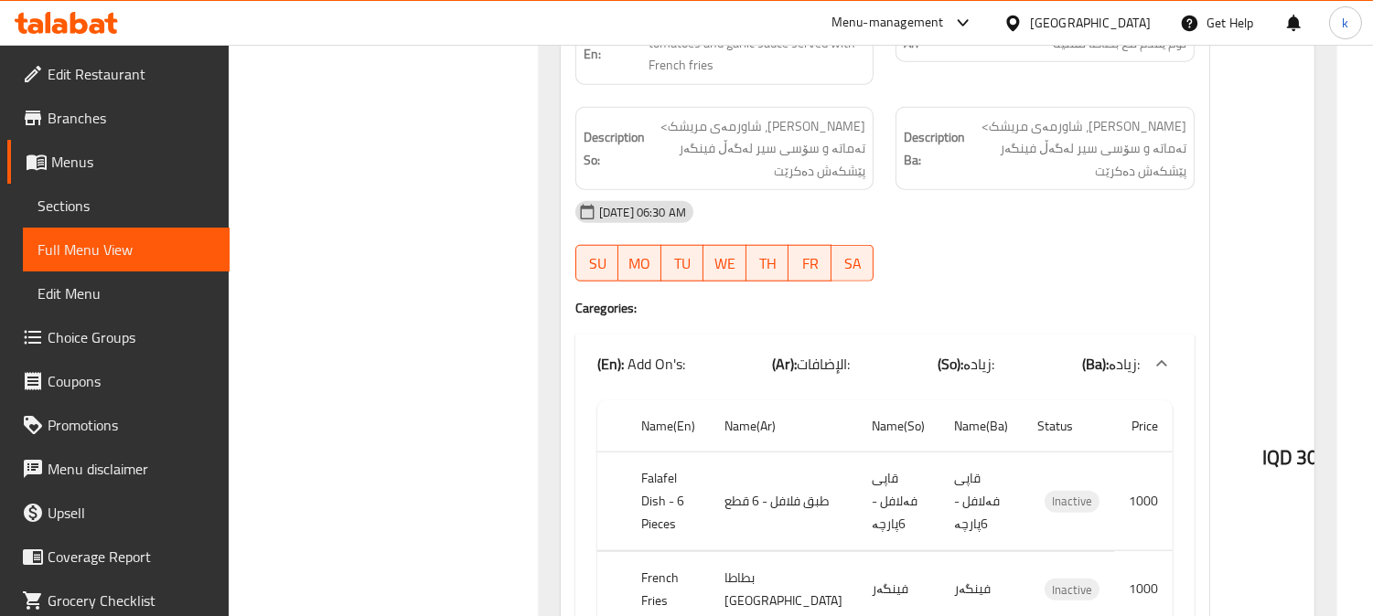
scroll to position [3894, 0]
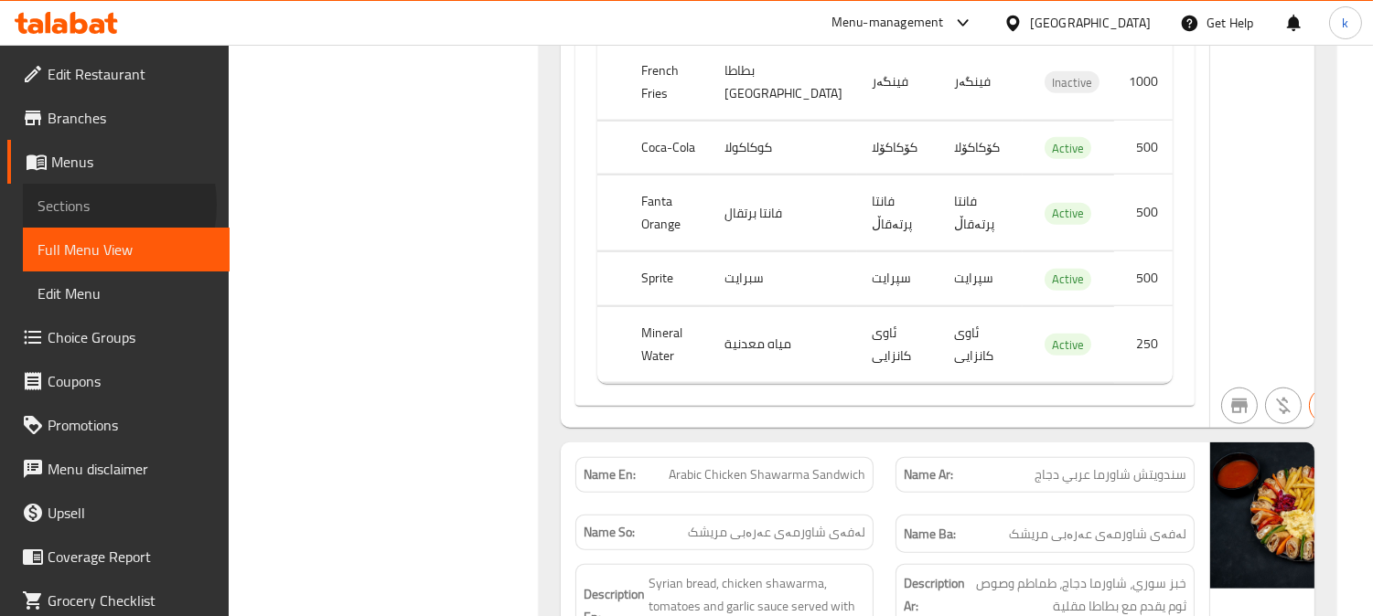
click at [80, 205] on span "Sections" at bounding box center [125, 206] width 177 height 22
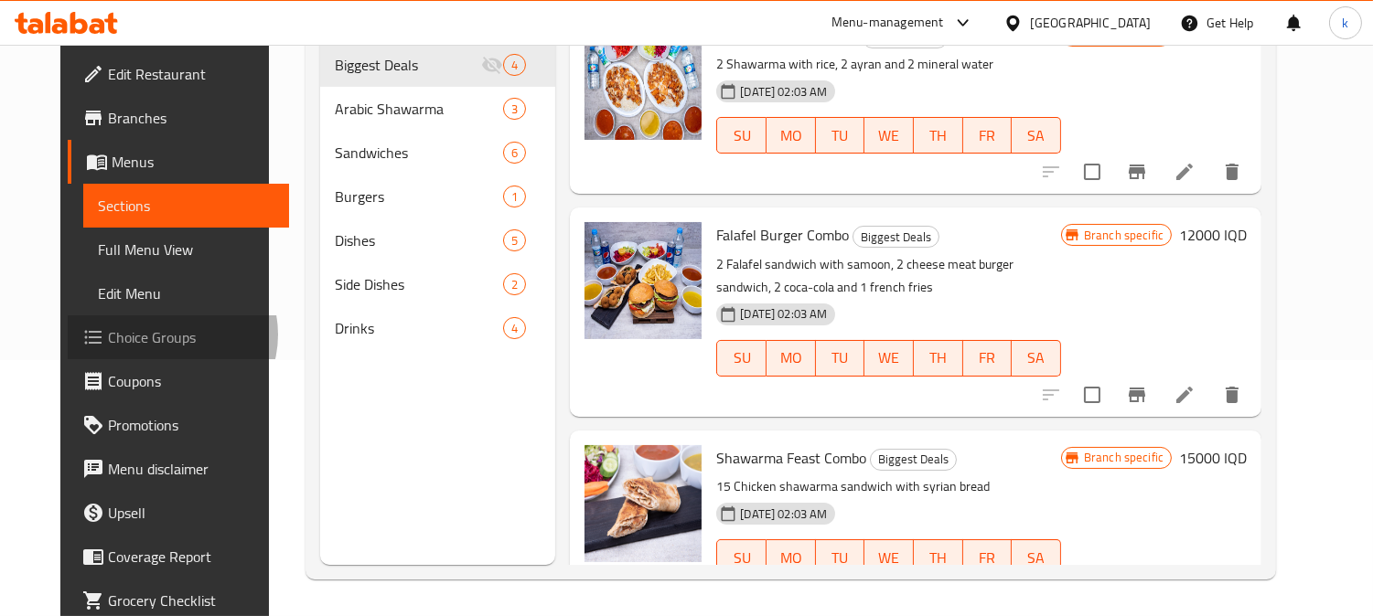
click at [108, 335] on span "Choice Groups" at bounding box center [191, 337] width 167 height 22
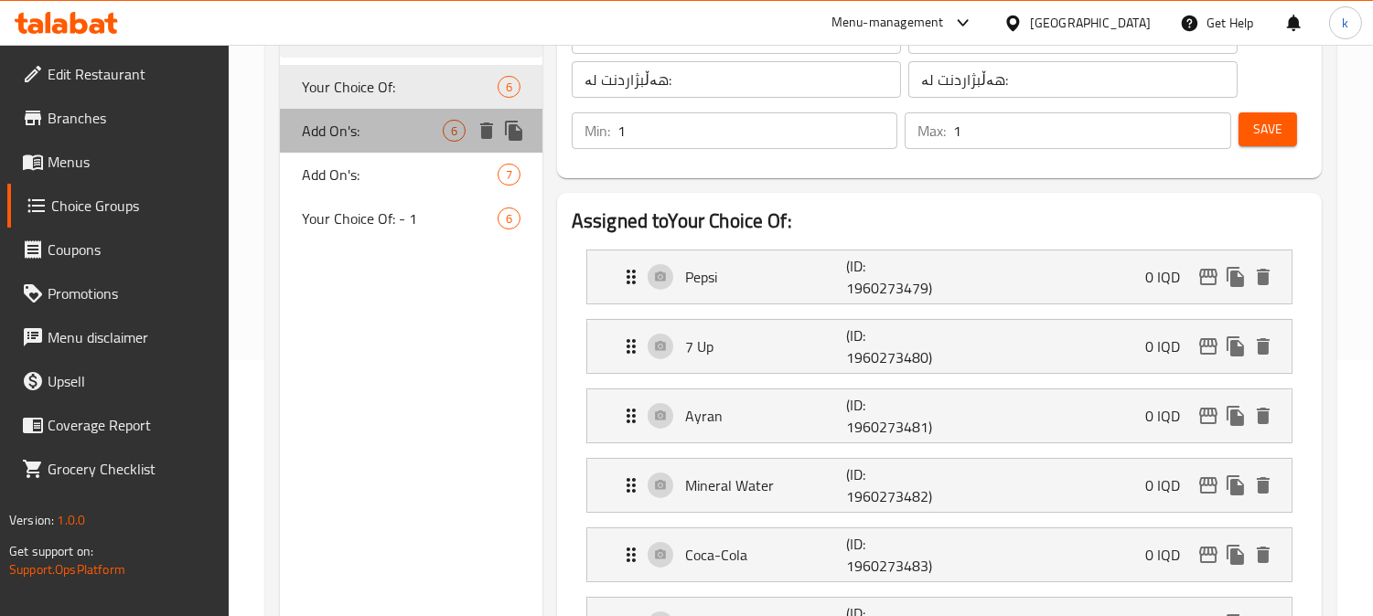
click at [367, 130] on span "Add On's:" at bounding box center [372, 131] width 141 height 22
type input "Add On's:"
type input "الإضافات:"
type input "زیادە:"
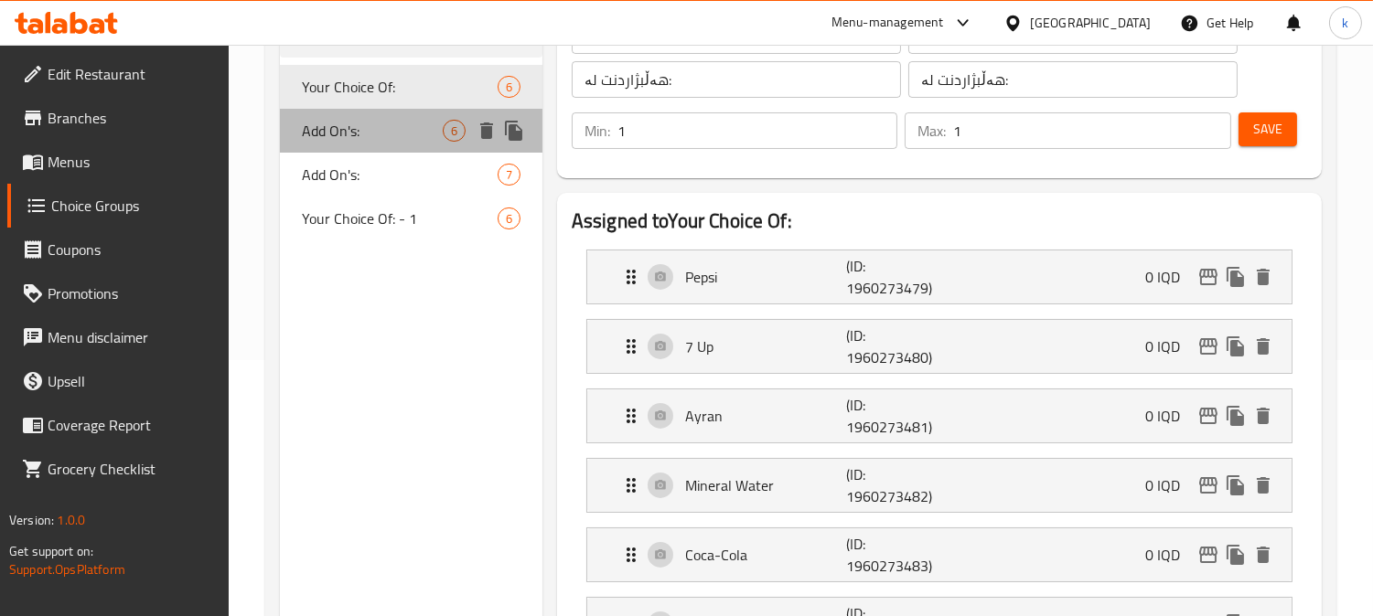
type input "0"
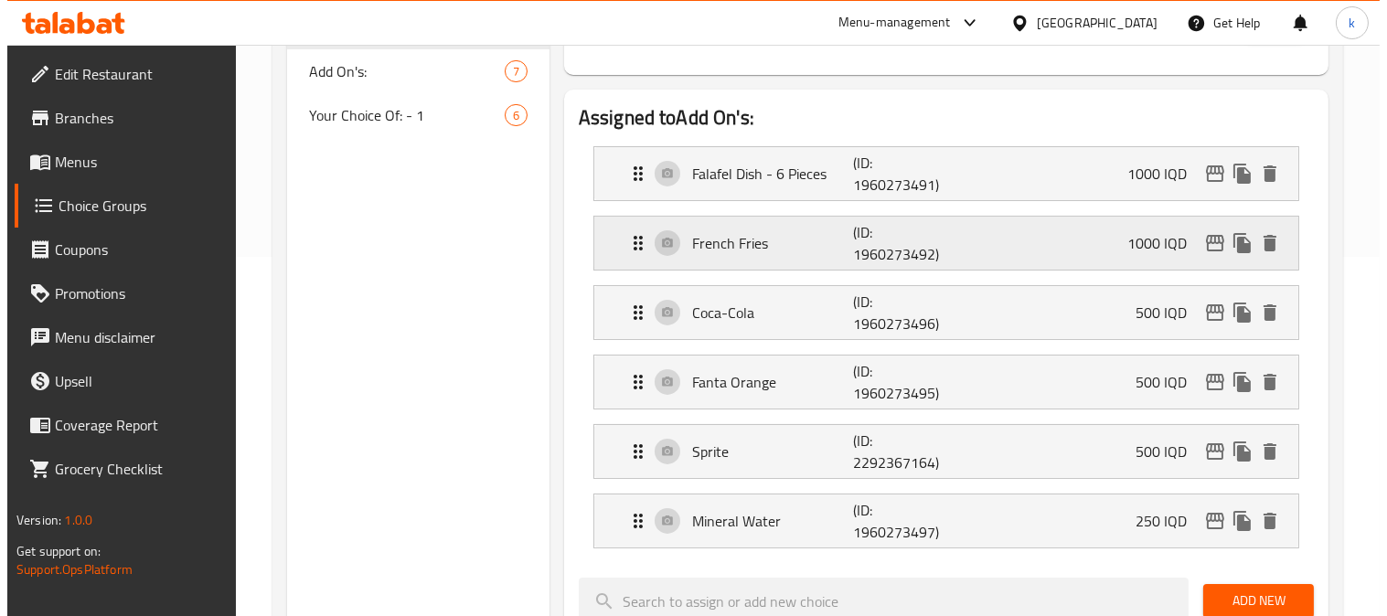
scroll to position [425, 0]
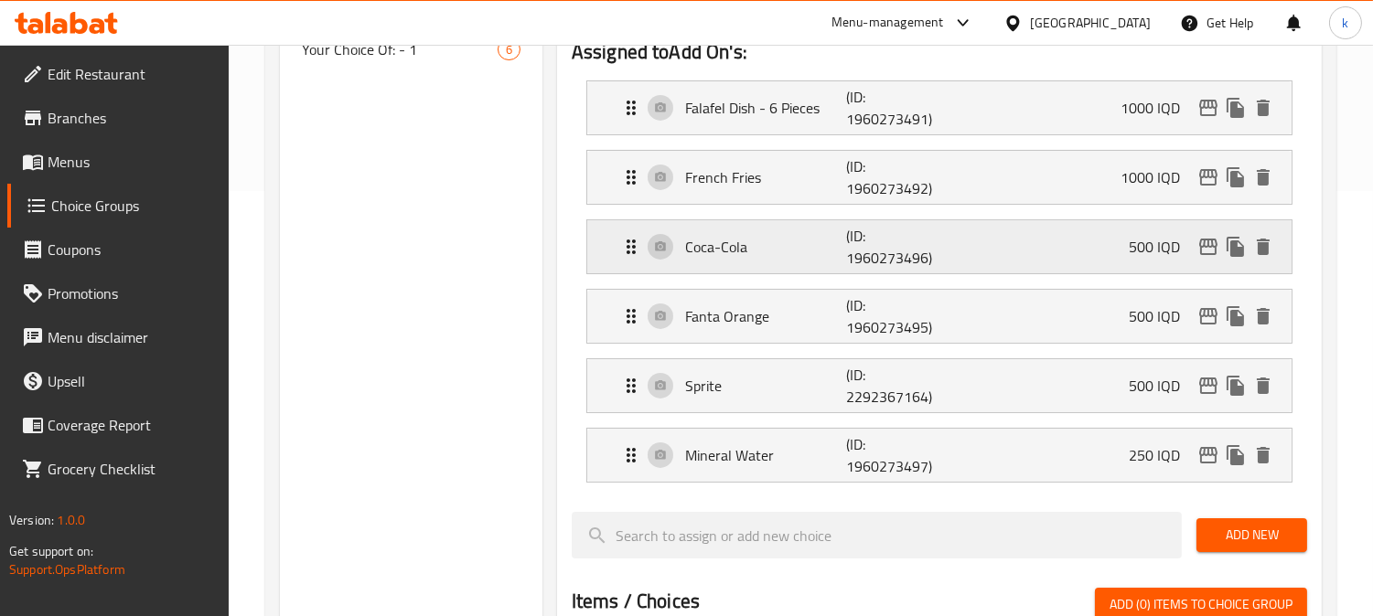
click at [852, 253] on p "(ID: 1960273496)" at bounding box center [900, 247] width 108 height 44
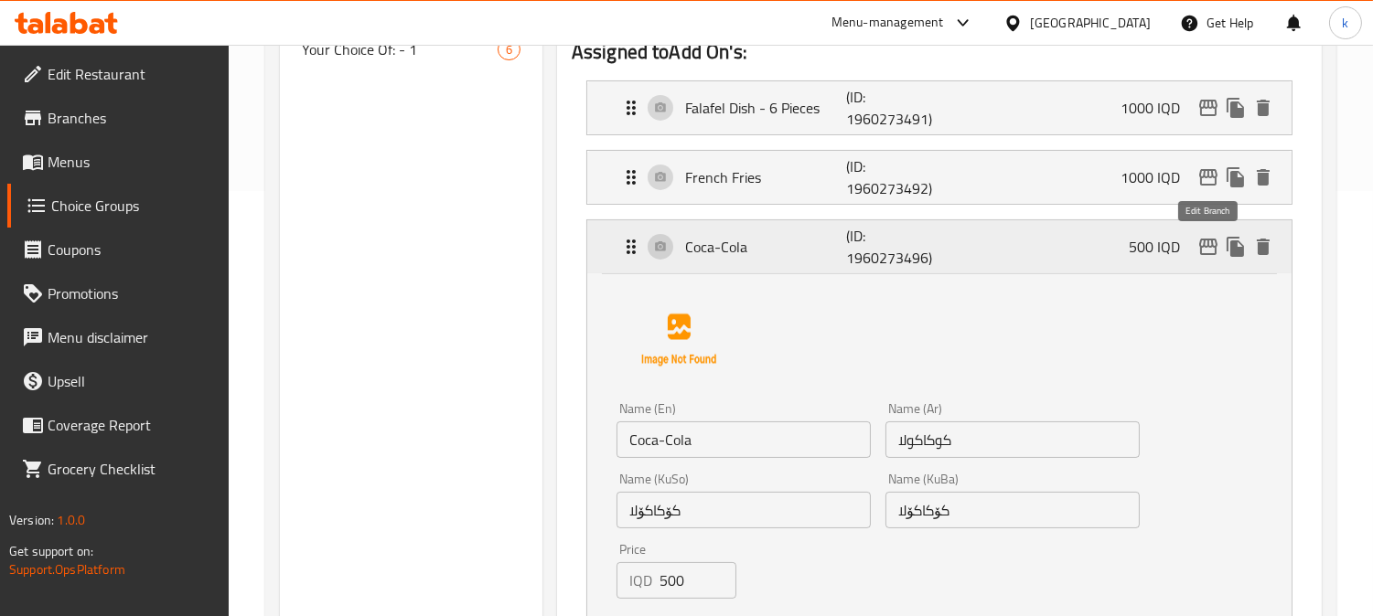
click at [1204, 248] on icon "edit" at bounding box center [1208, 247] width 22 height 22
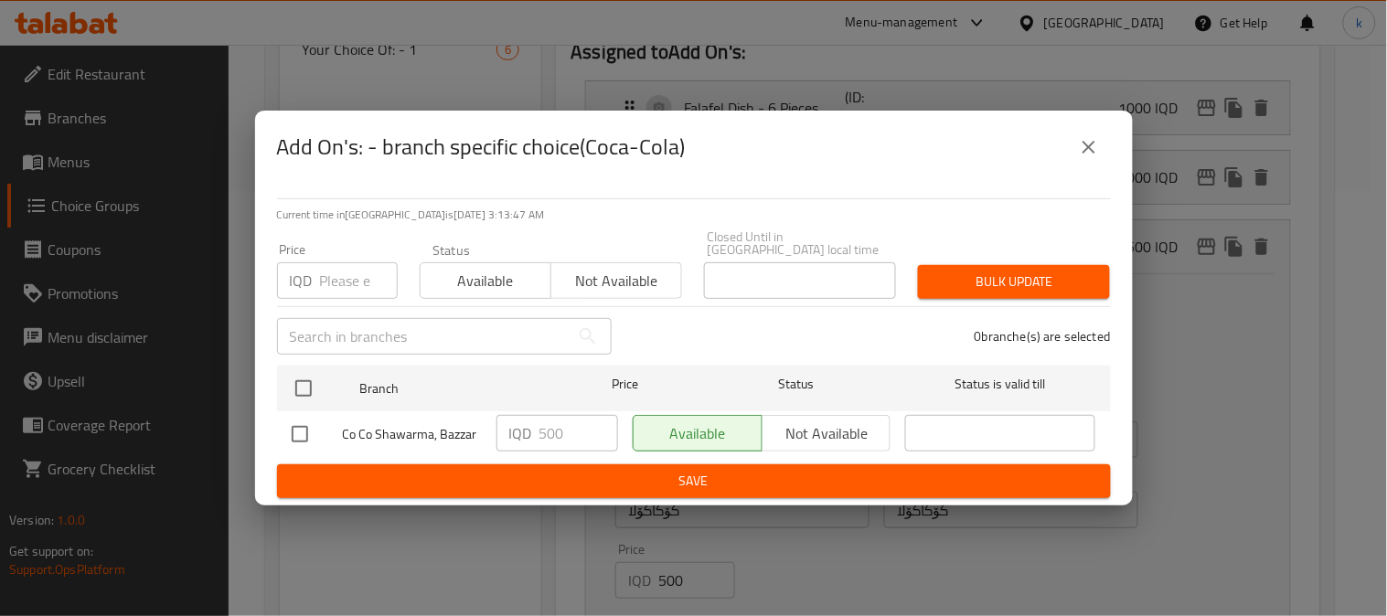
click at [1080, 158] on icon "close" at bounding box center [1089, 147] width 22 height 22
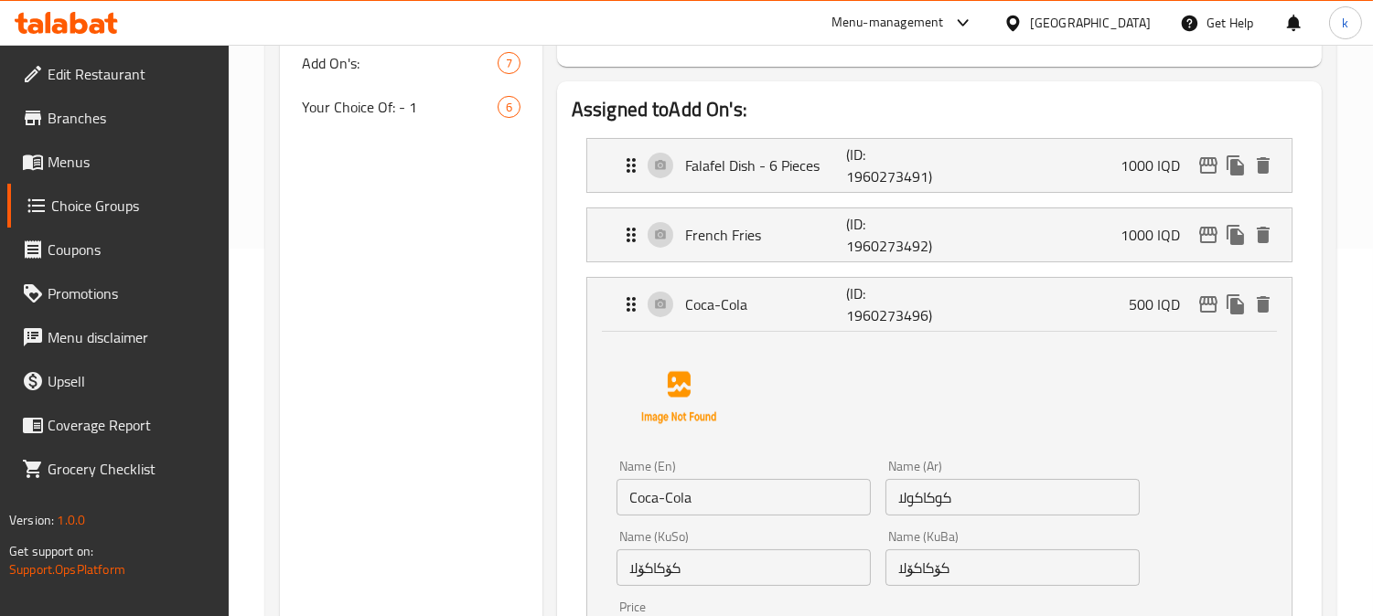
scroll to position [416, 0]
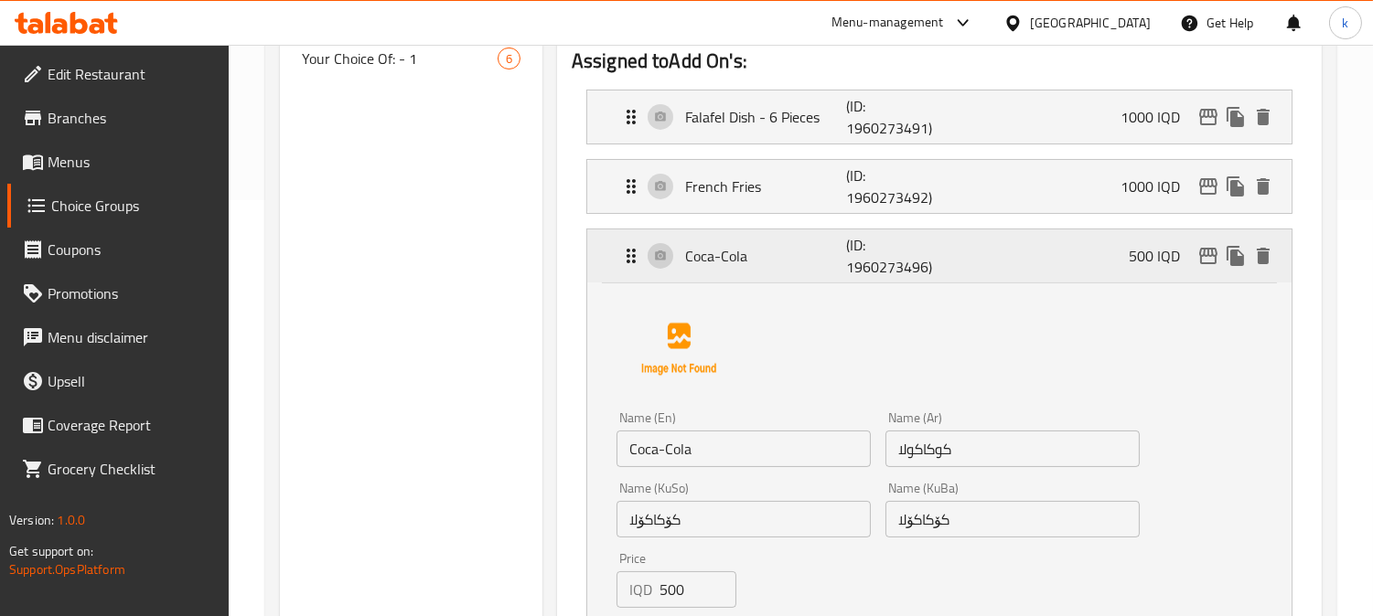
click at [744, 259] on p "Coca-Cola" at bounding box center [765, 256] width 161 height 22
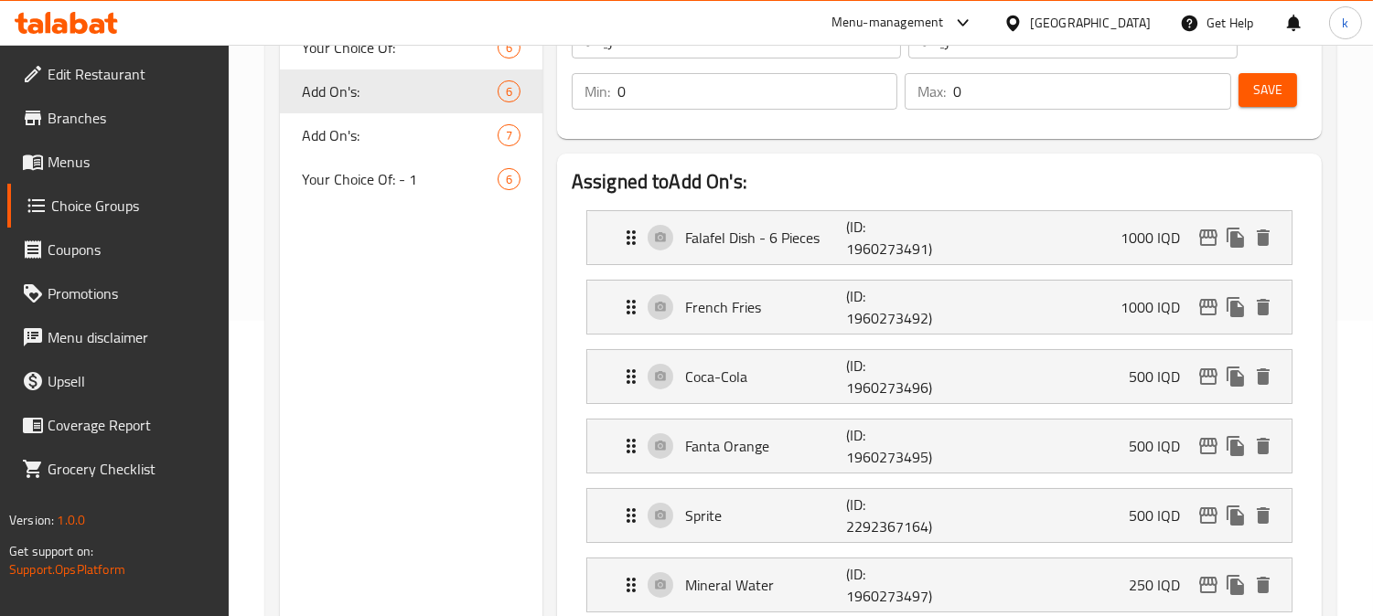
scroll to position [247, 0]
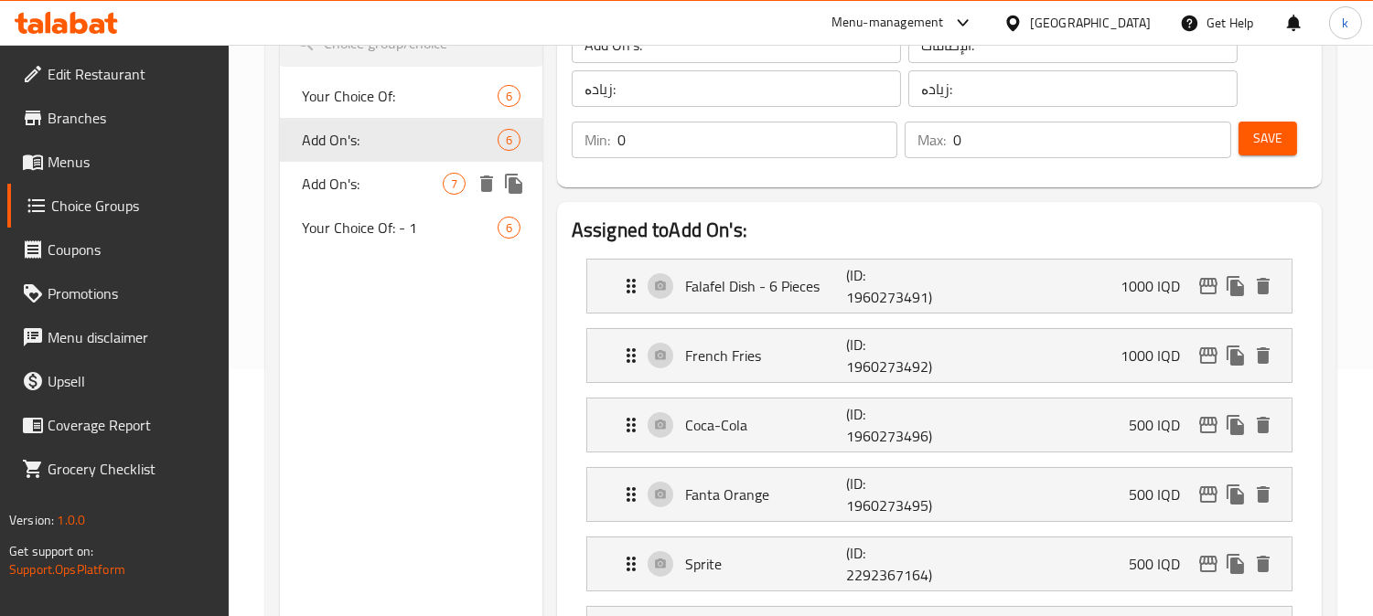
click at [409, 193] on span "Add On's:" at bounding box center [372, 184] width 141 height 22
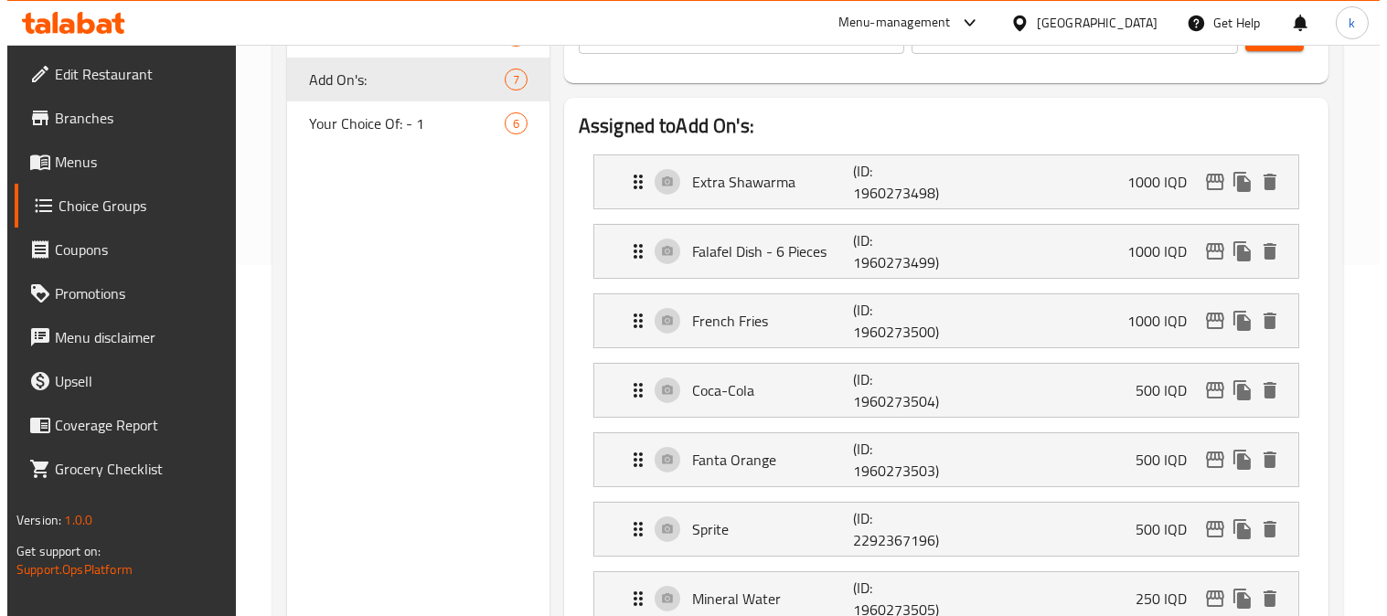
scroll to position [416, 0]
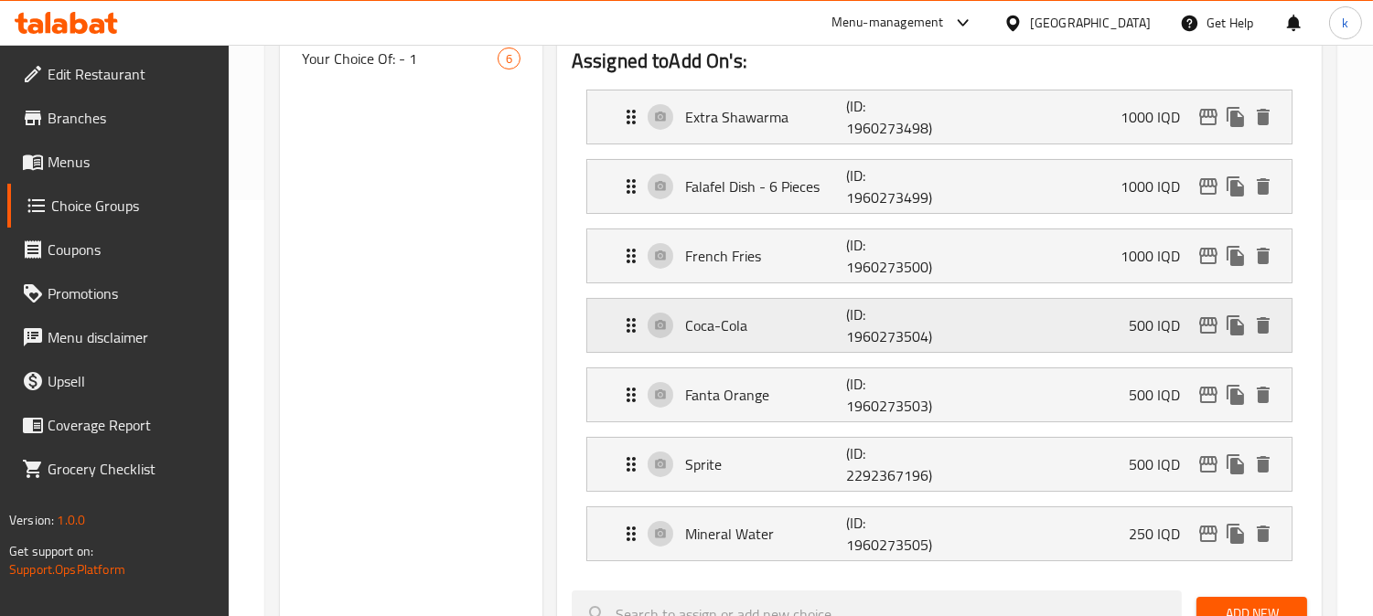
click at [748, 320] on p "Coca-Cola" at bounding box center [765, 326] width 161 height 22
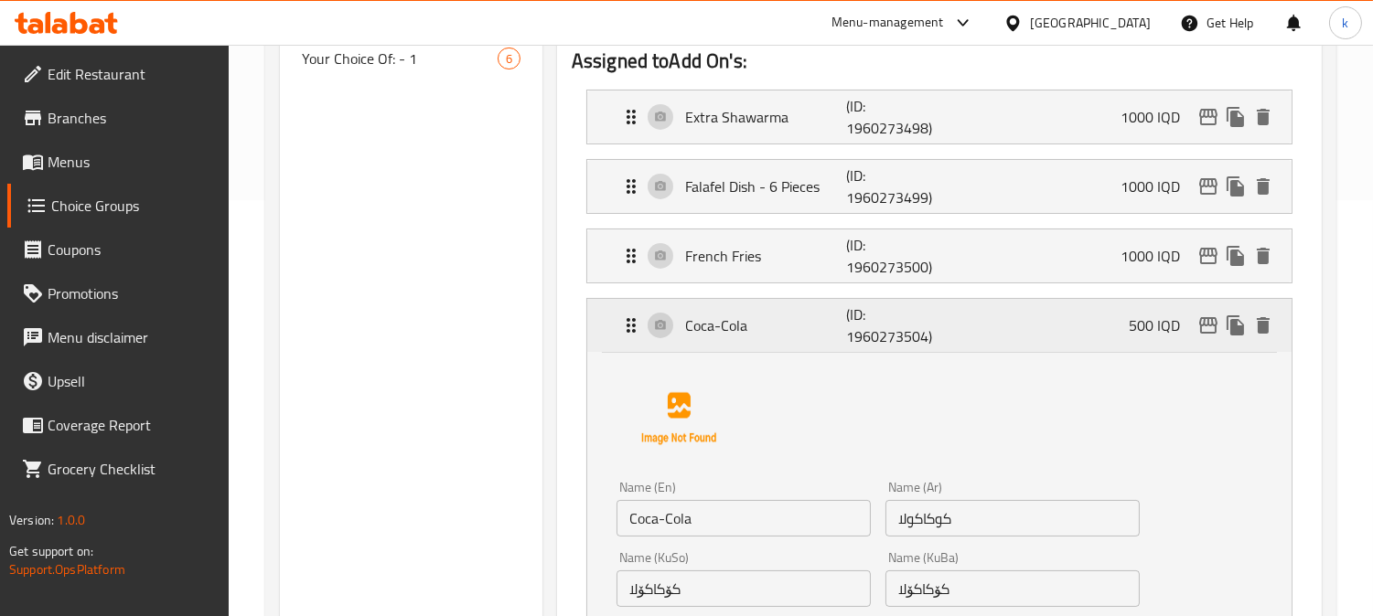
click at [748, 320] on p "Coca-Cola" at bounding box center [765, 326] width 161 height 22
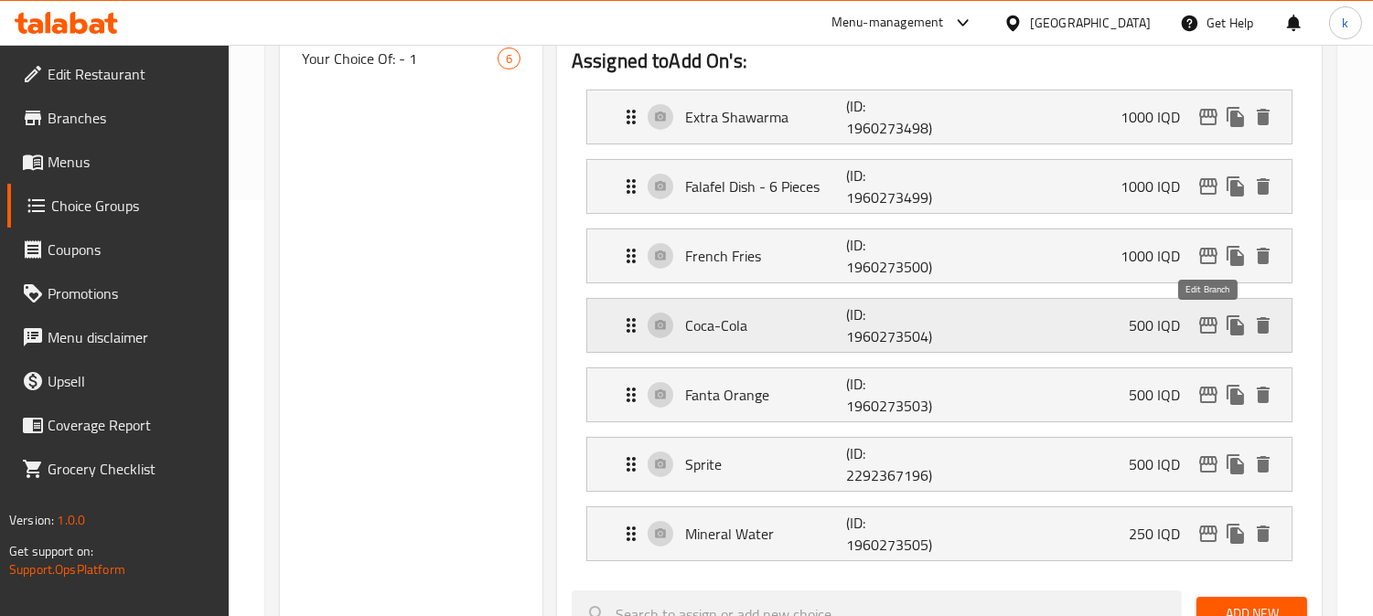
click at [1198, 324] on icon "edit" at bounding box center [1208, 326] width 22 height 22
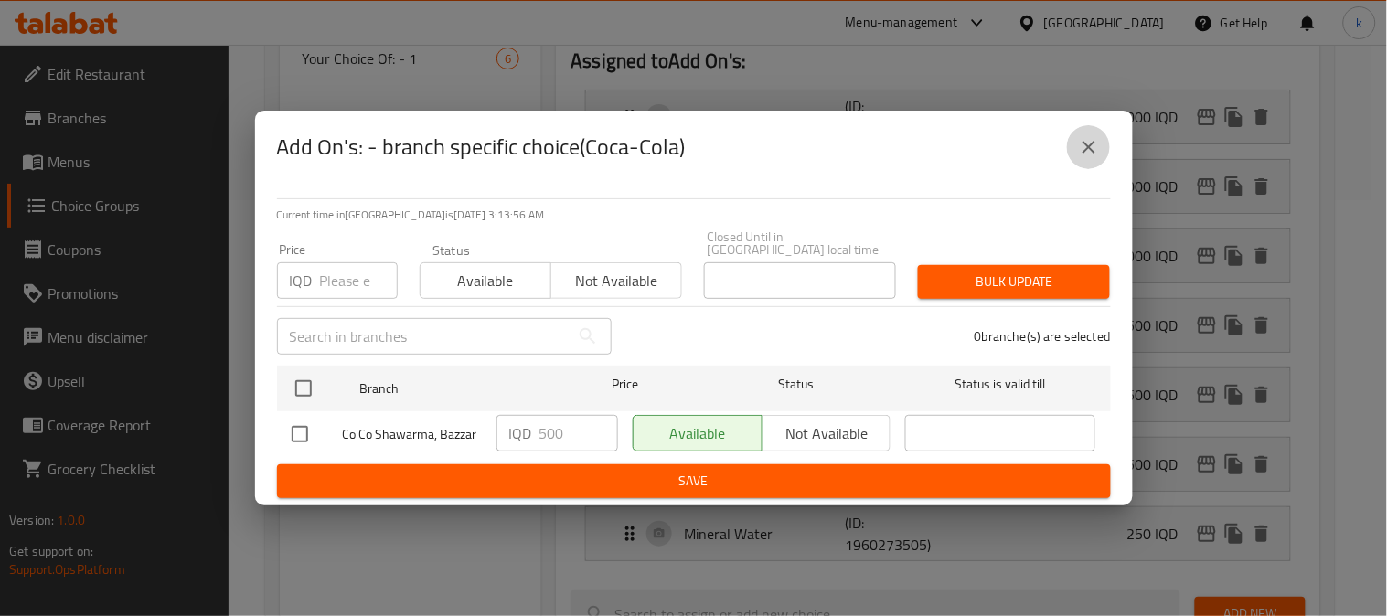
click at [1094, 158] on icon "close" at bounding box center [1089, 147] width 22 height 22
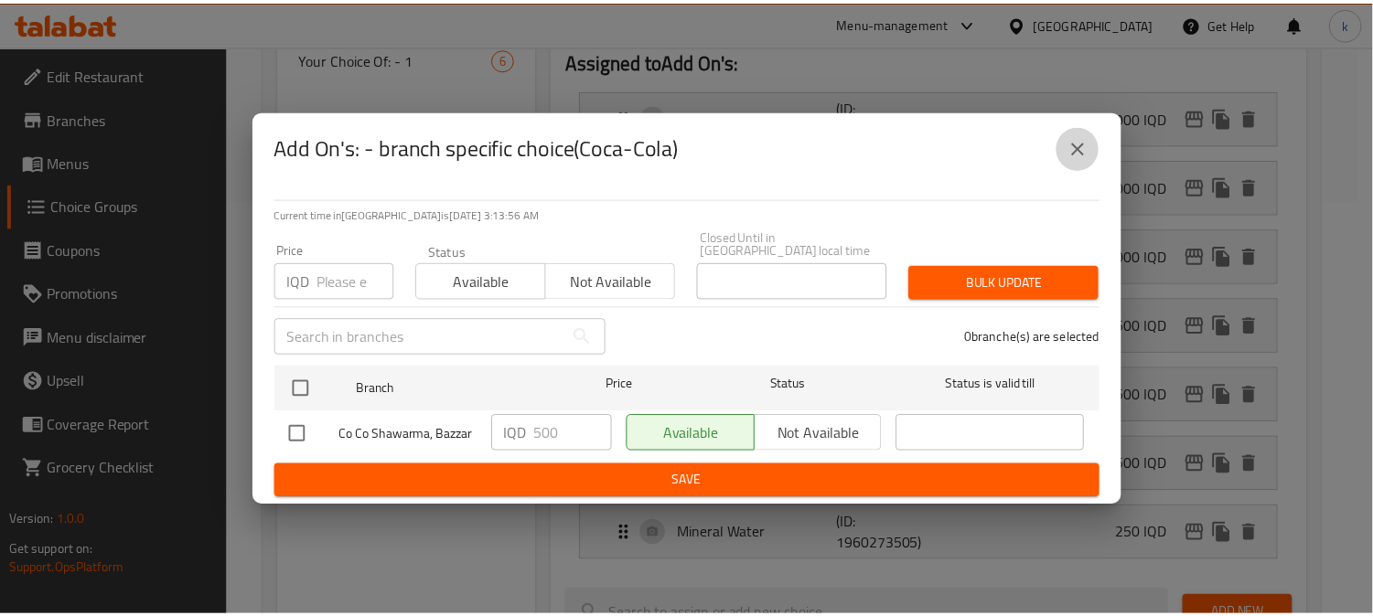
scroll to position [408, 0]
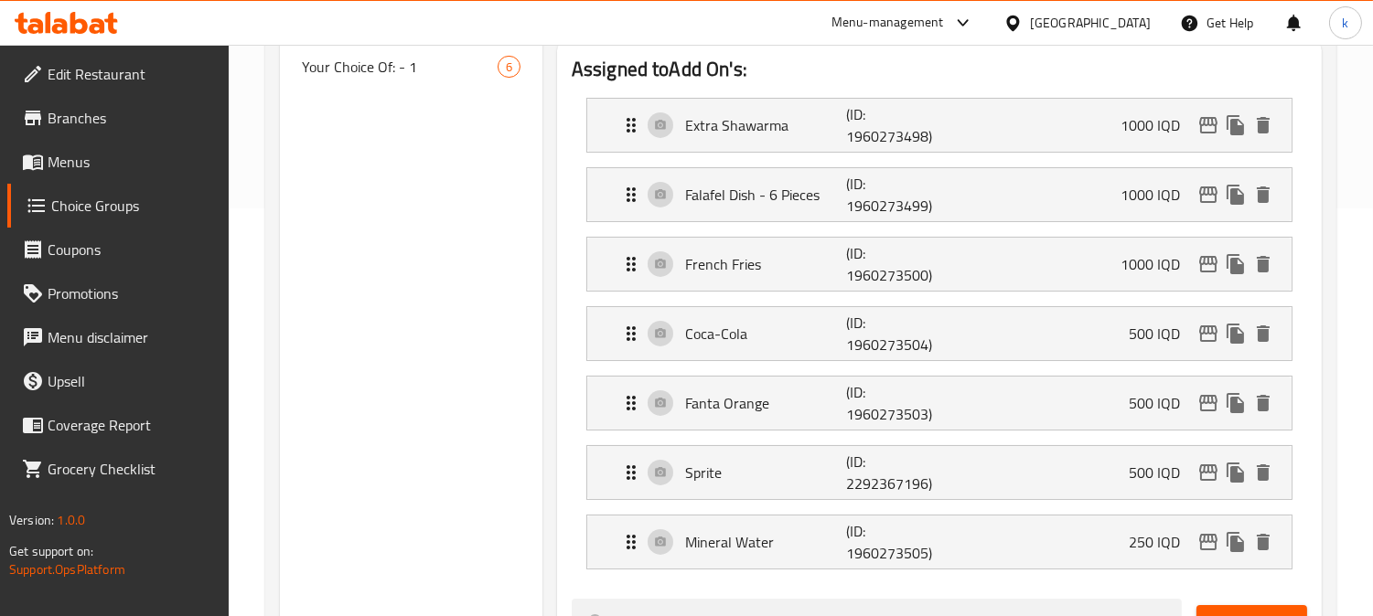
click at [78, 172] on span "Menus" at bounding box center [131, 162] width 167 height 22
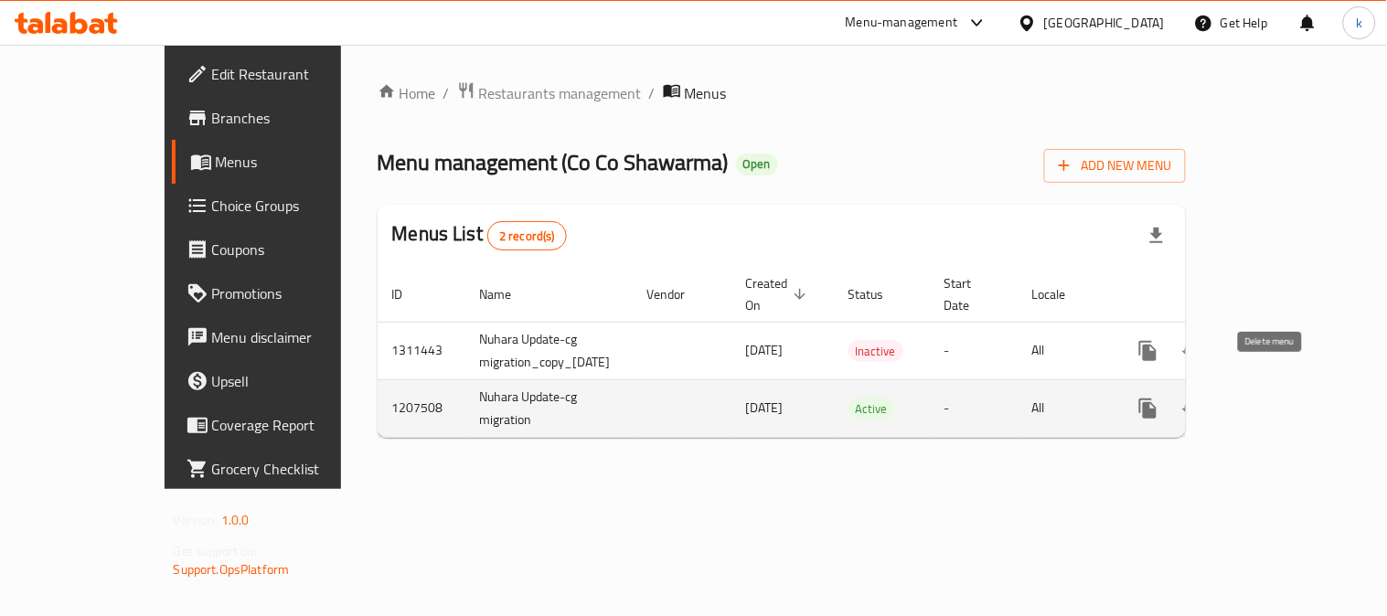
click at [1258, 387] on button "enhanced table" at bounding box center [1236, 409] width 44 height 44
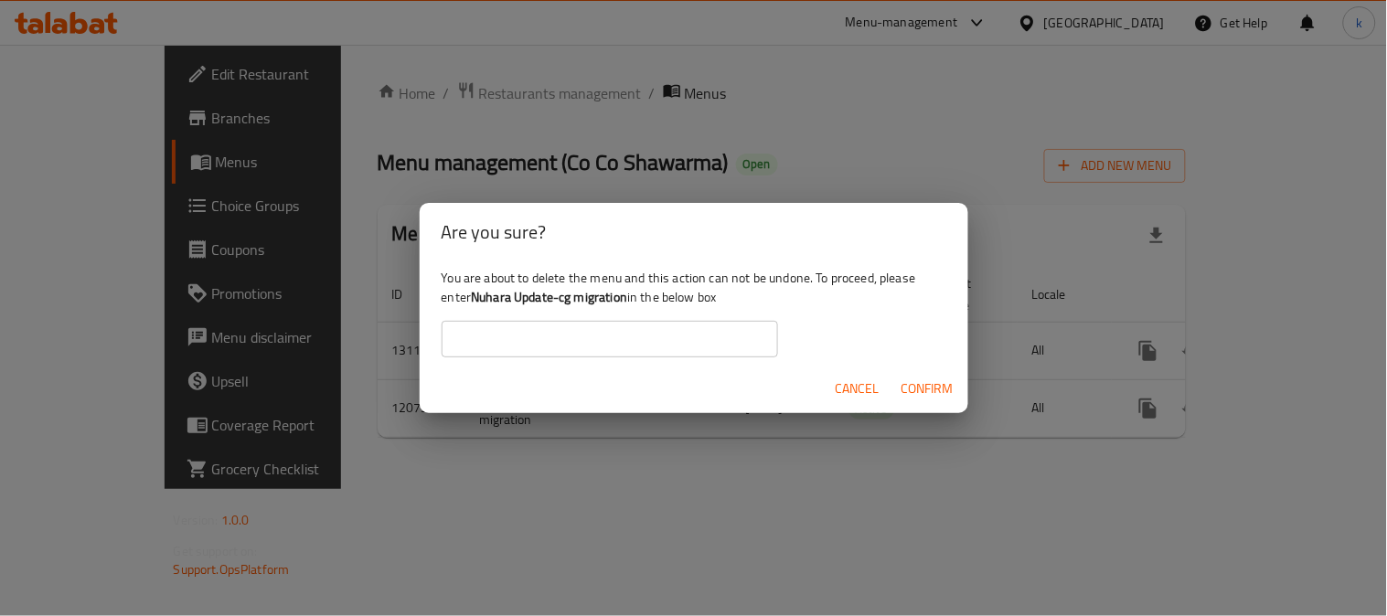
drag, startPoint x: 939, startPoint y: 474, endPoint x: 836, endPoint y: 398, distance: 128.2
click at [926, 466] on div "Are you sure? You are about to delete the menu and this action can not be undon…" at bounding box center [693, 308] width 1387 height 616
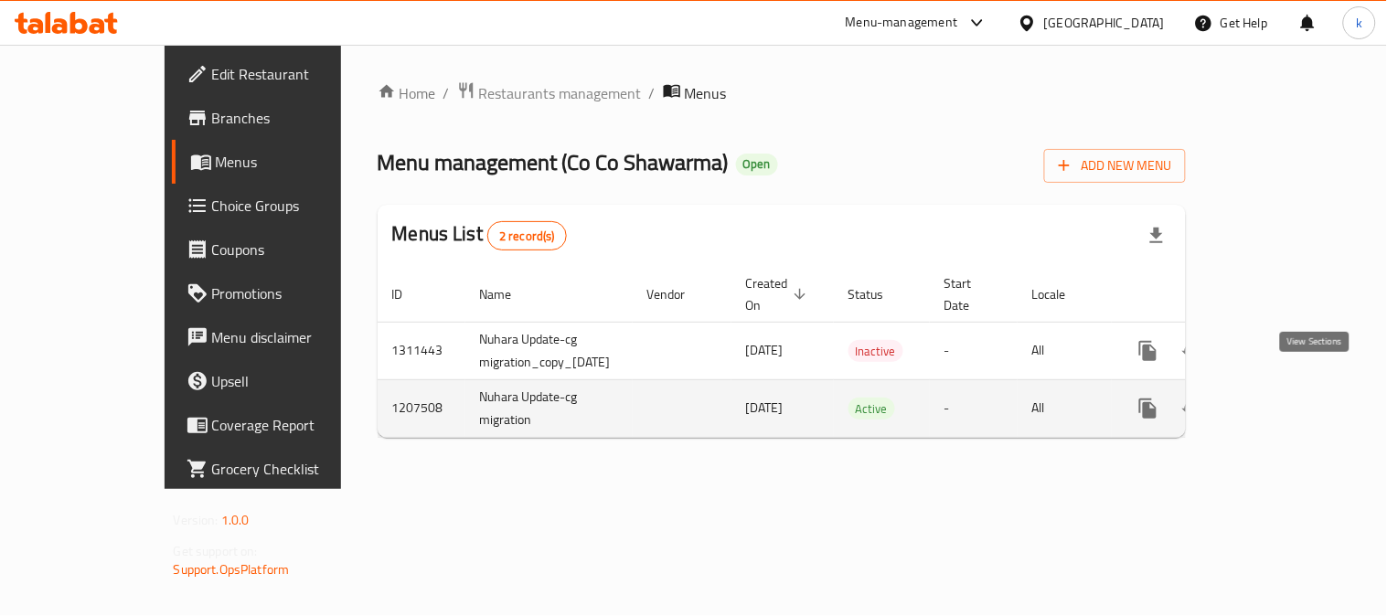
click at [1291, 398] on icon "enhanced table" at bounding box center [1280, 409] width 22 height 22
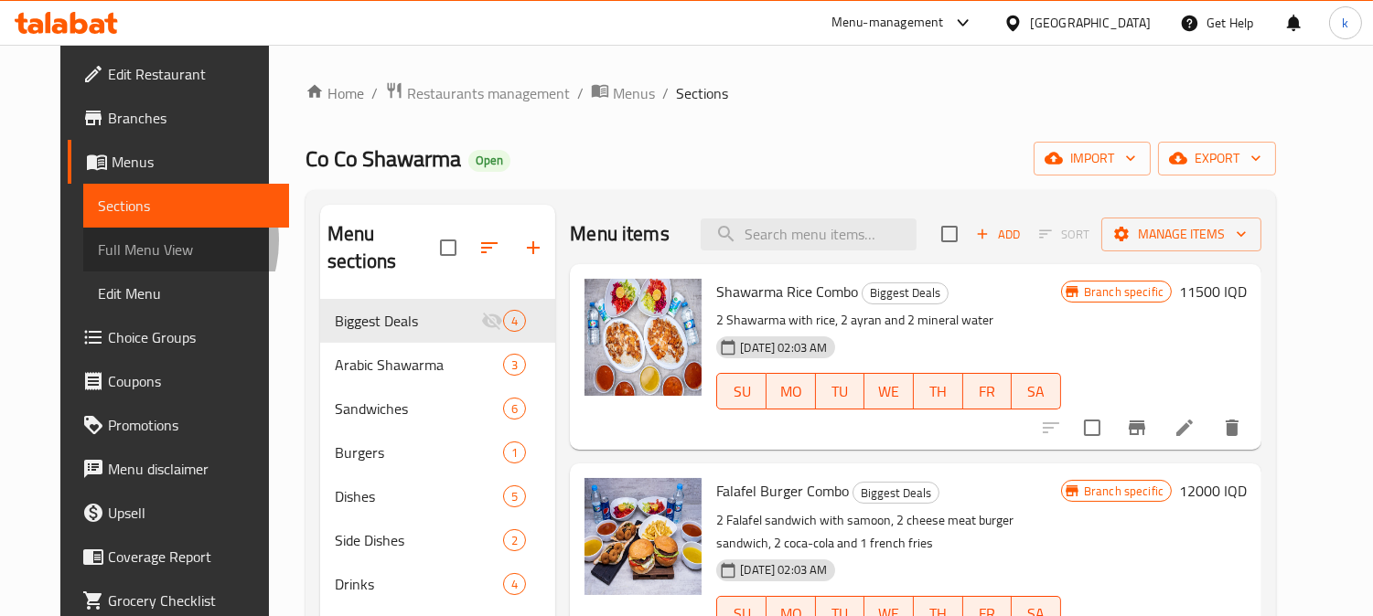
click at [98, 240] on span "Full Menu View" at bounding box center [186, 250] width 177 height 22
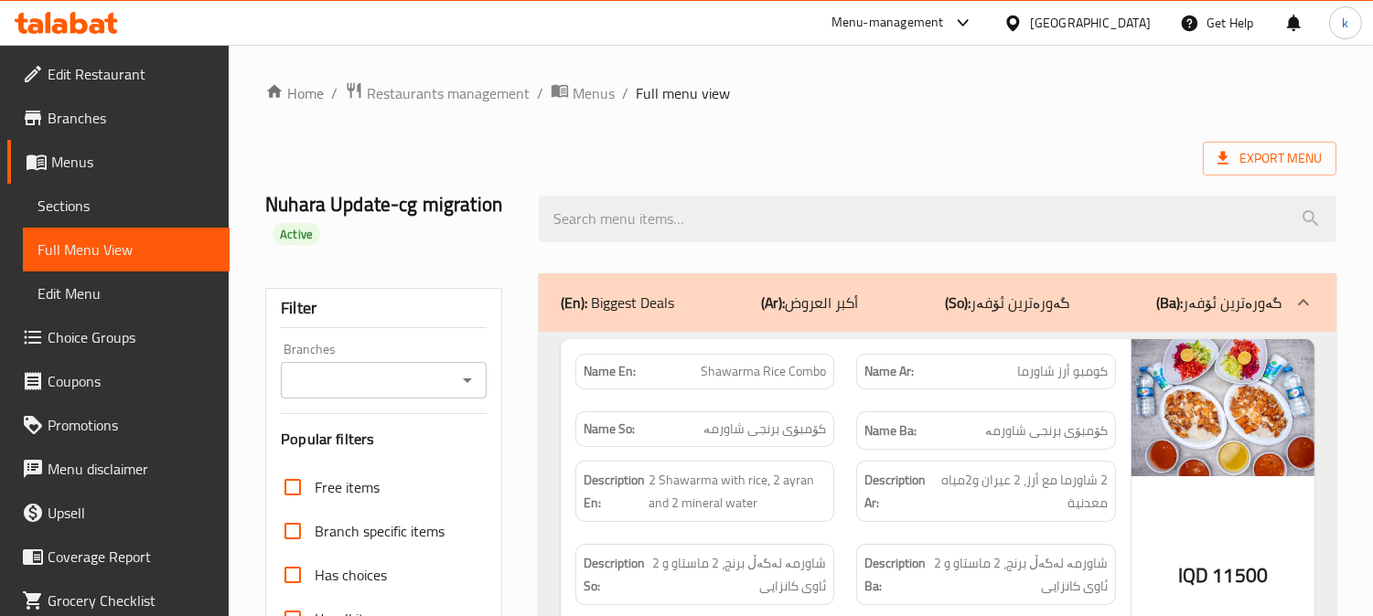
click at [377, 371] on input "Branches" at bounding box center [368, 381] width 165 height 26
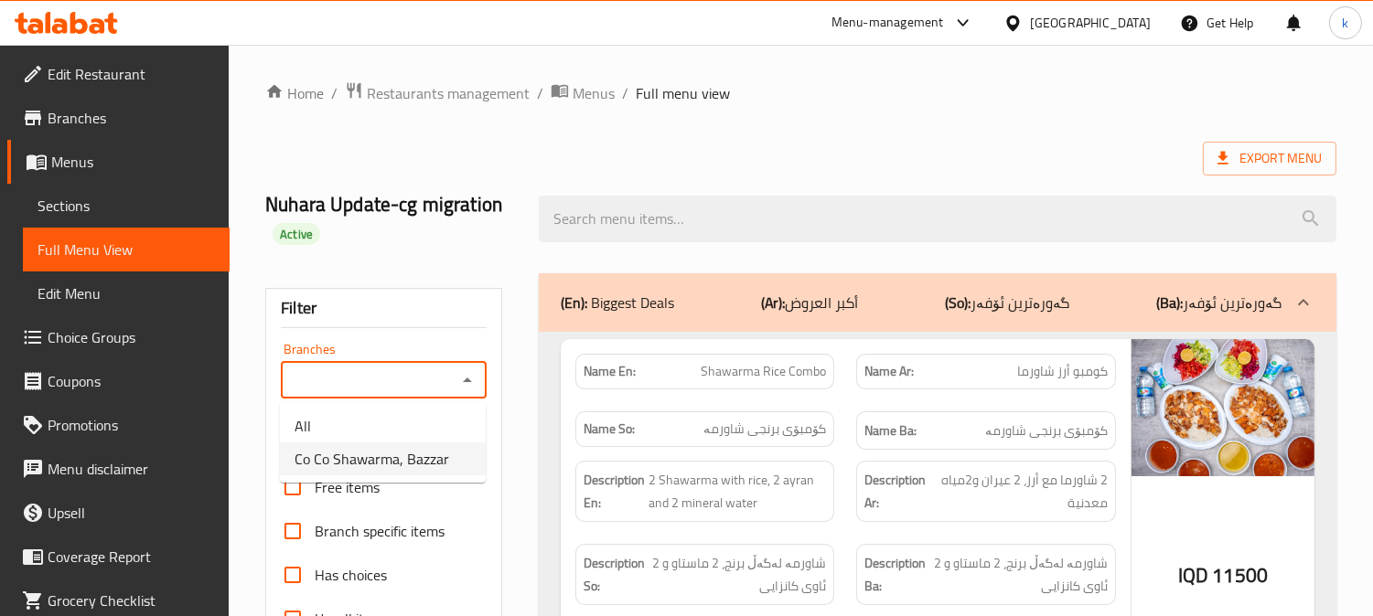
click at [384, 463] on span "Co Co Shawarma, Bazzar" at bounding box center [371, 459] width 155 height 22
type input "Co Co Shawarma, Bazzar"
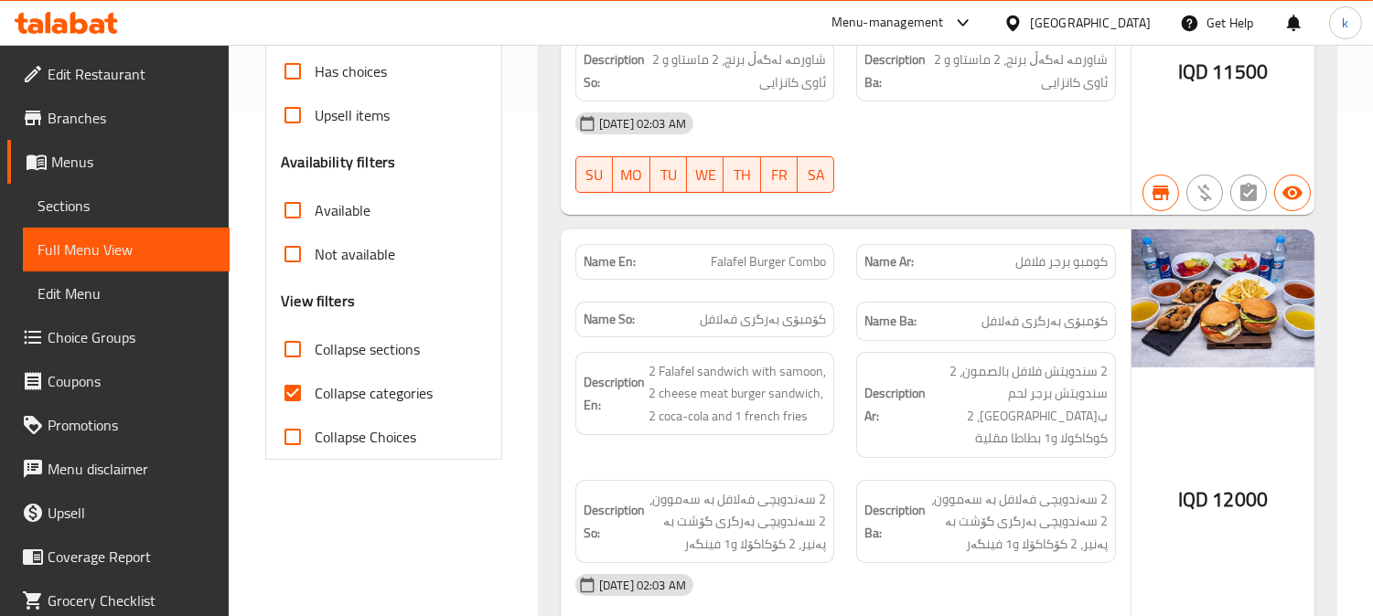
scroll to position [507, 0]
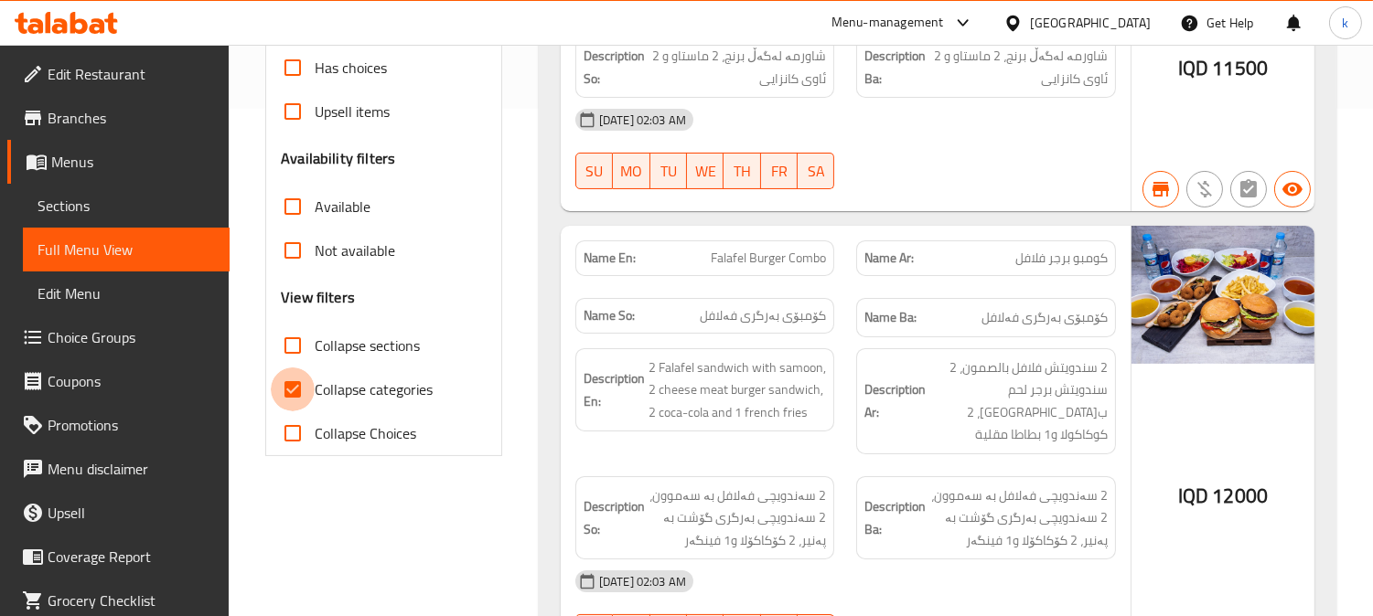
click at [304, 376] on input "Collapse categories" at bounding box center [293, 390] width 44 height 44
checkbox input "false"
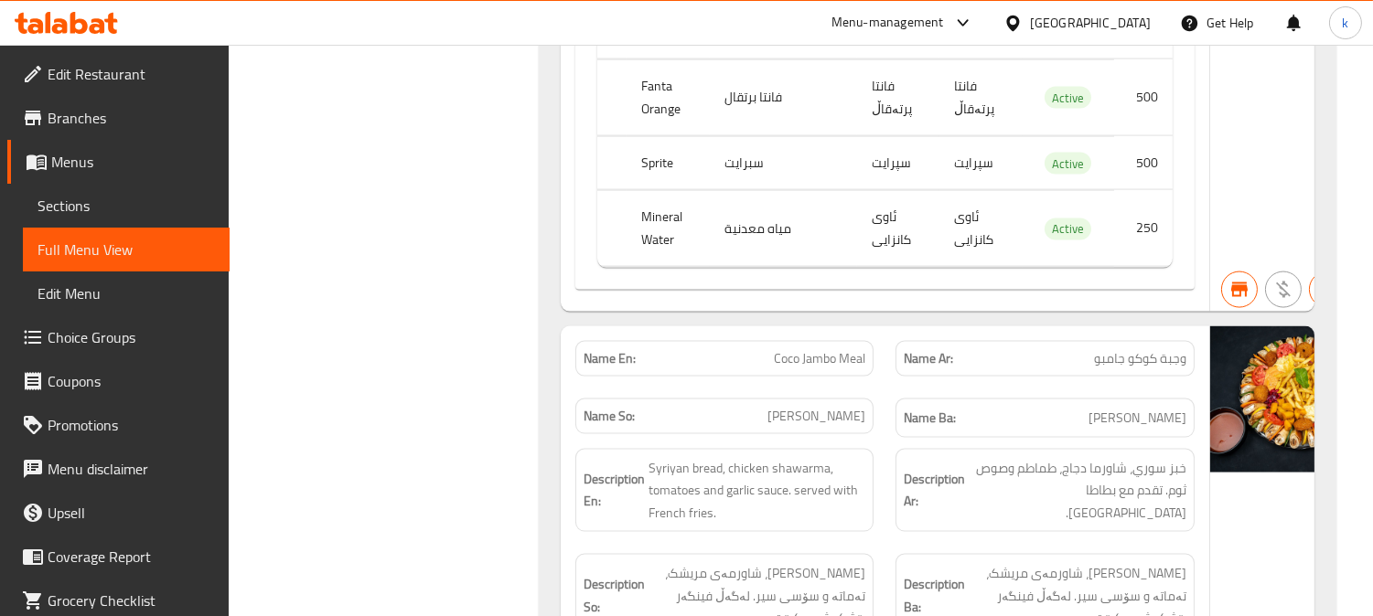
scroll to position [4910, 0]
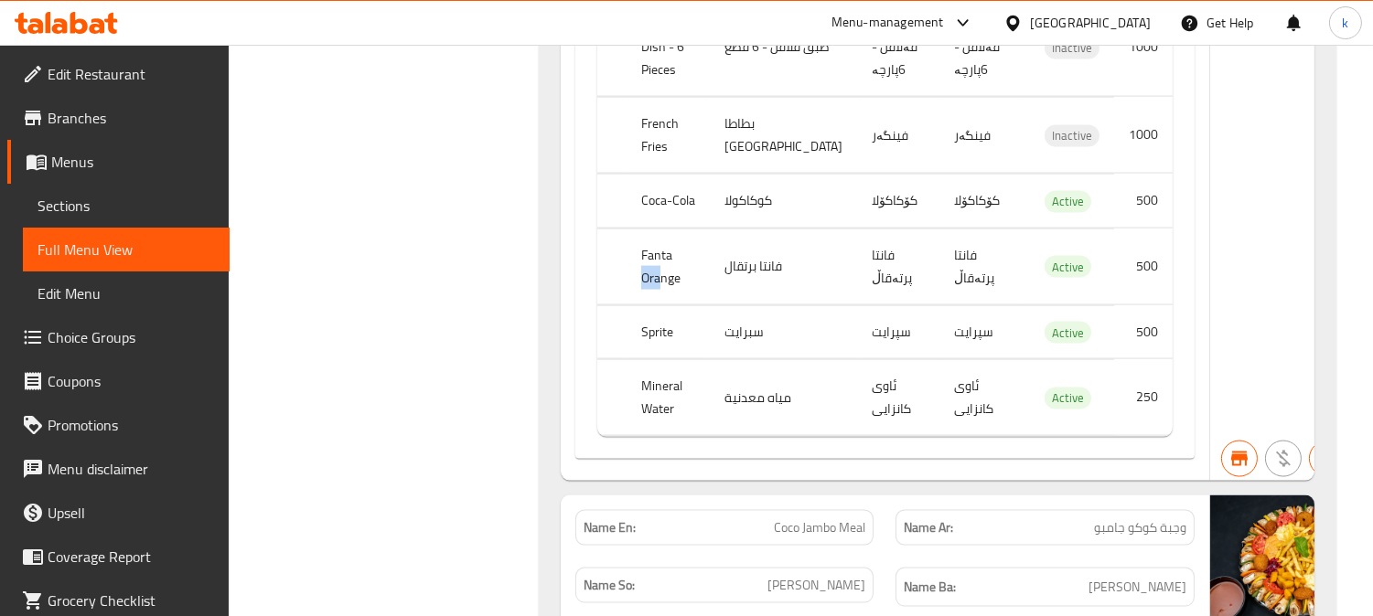
click at [700, 304] on th "Fanta Orange" at bounding box center [667, 267] width 83 height 76
drag, startPoint x: 642, startPoint y: 414, endPoint x: 741, endPoint y: 439, distance: 101.8
click at [734, 359] on tr "Sprite سبرايت سپرایت سپرایت Active 500" at bounding box center [884, 332] width 575 height 54
drag, startPoint x: 678, startPoint y: 489, endPoint x: 739, endPoint y: 494, distance: 61.4
click at [739, 436] on tr "Mineral Water مياه معدنية ئاوی کانزایی ئاوی کانزایی Active 250" at bounding box center [884, 398] width 575 height 76
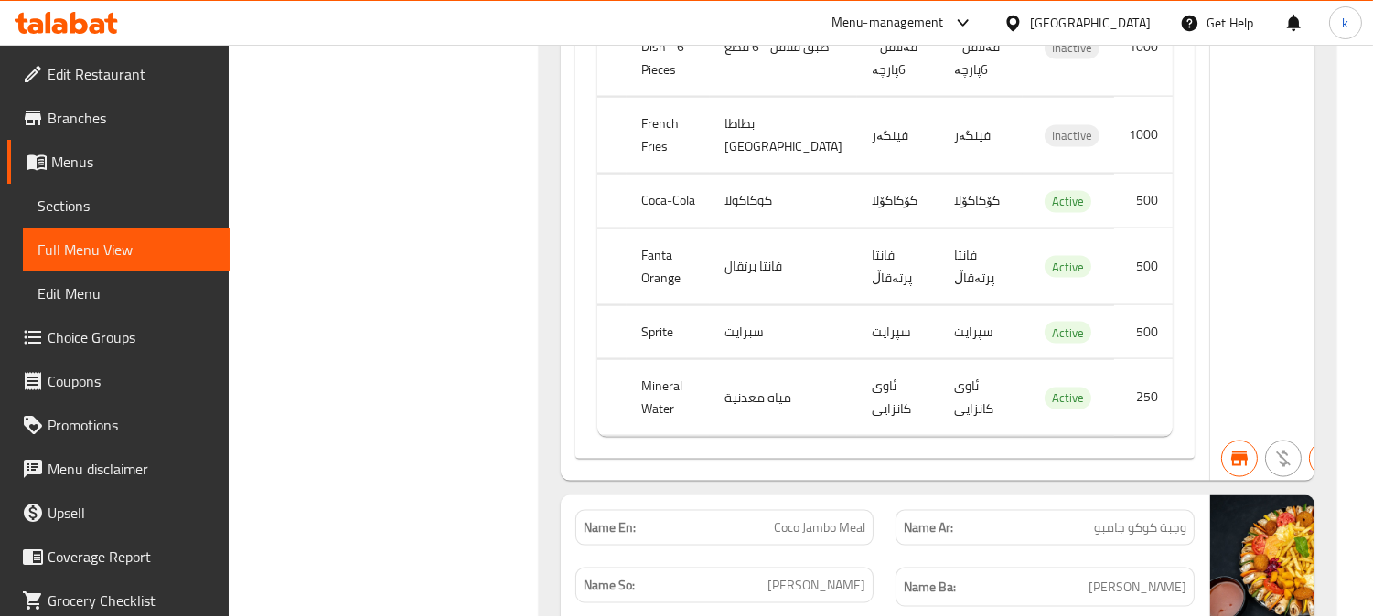
click at [869, 436] on td "ئاوی کانزایی" at bounding box center [898, 398] width 82 height 76
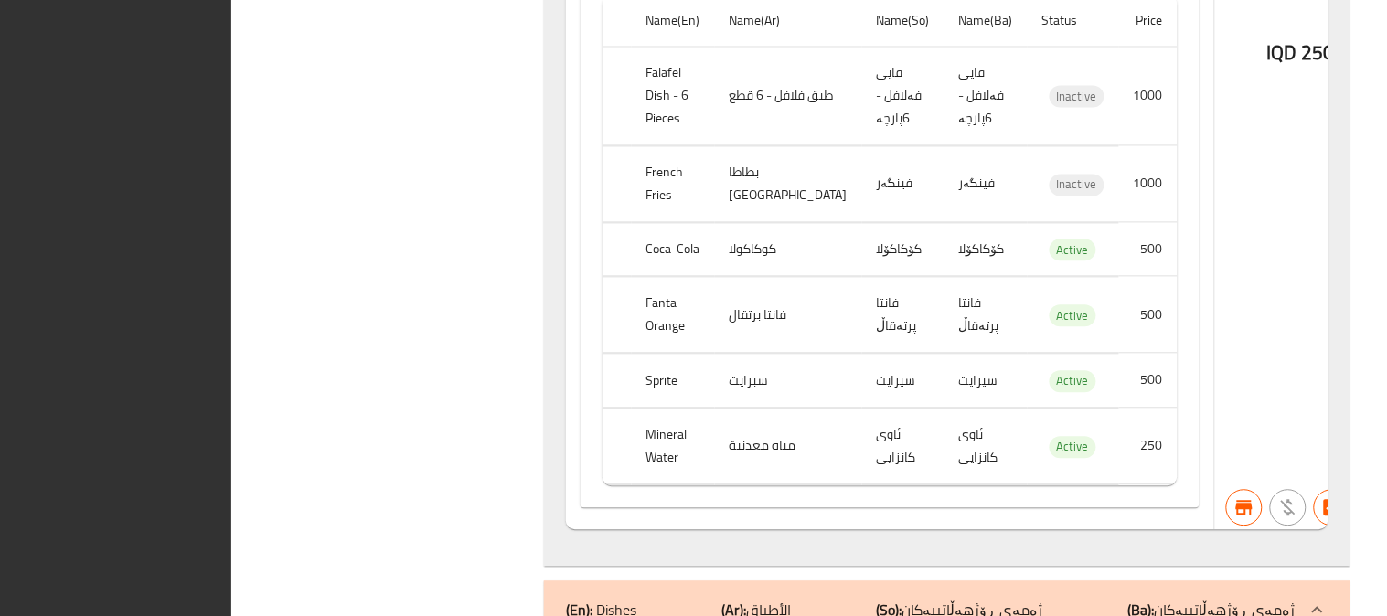
scroll to position [0, 0]
